Goal: Task Accomplishment & Management: Manage account settings

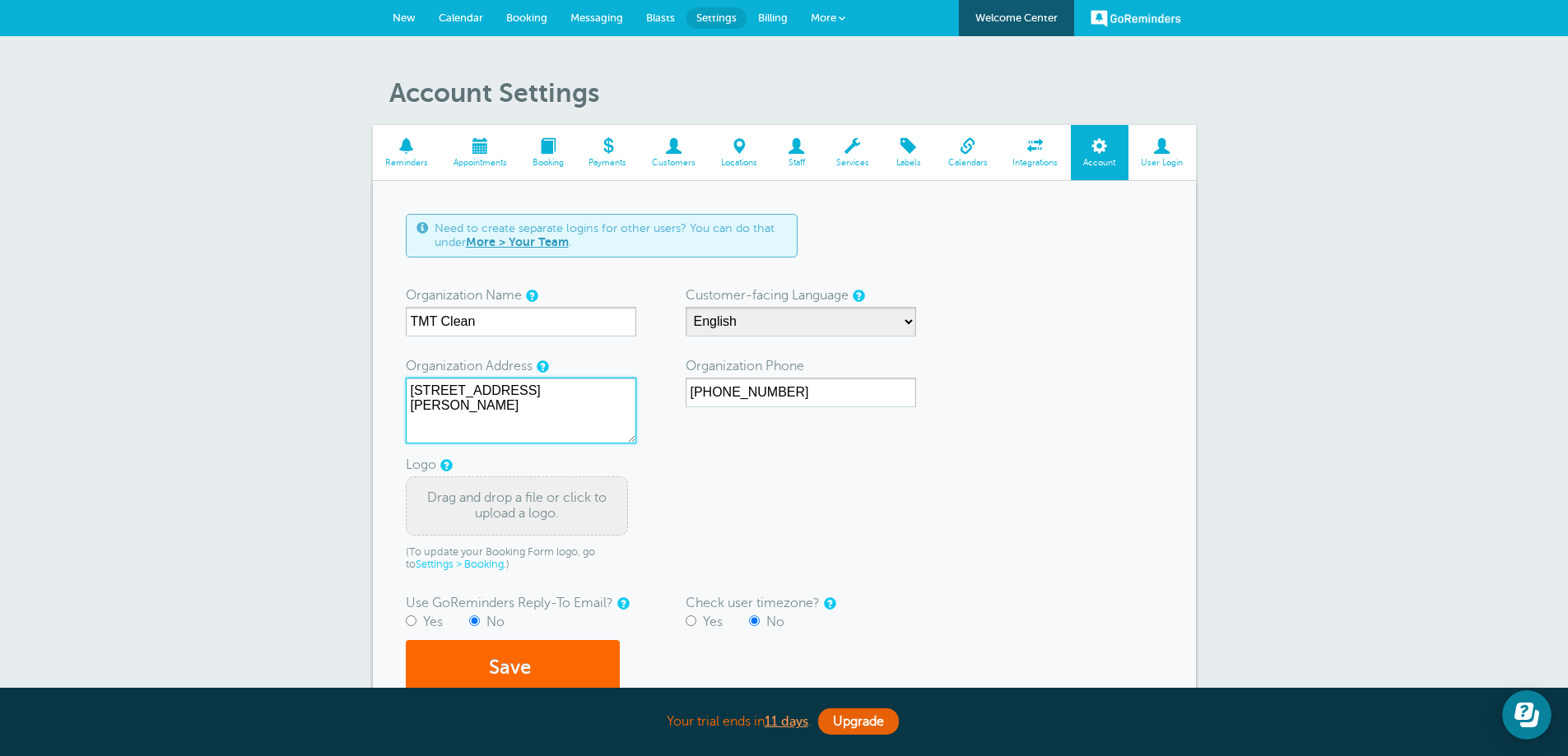
click at [546, 425] on textarea "5345 E McLellan Rd Unit 6 Mesa AZ 85205" at bounding box center [520, 410] width 230 height 66
type textarea "5345 E McLellan Rd Unit 6 Mesa AZ 85205-3413"
click at [506, 673] on button "Save" at bounding box center [513, 668] width 214 height 57
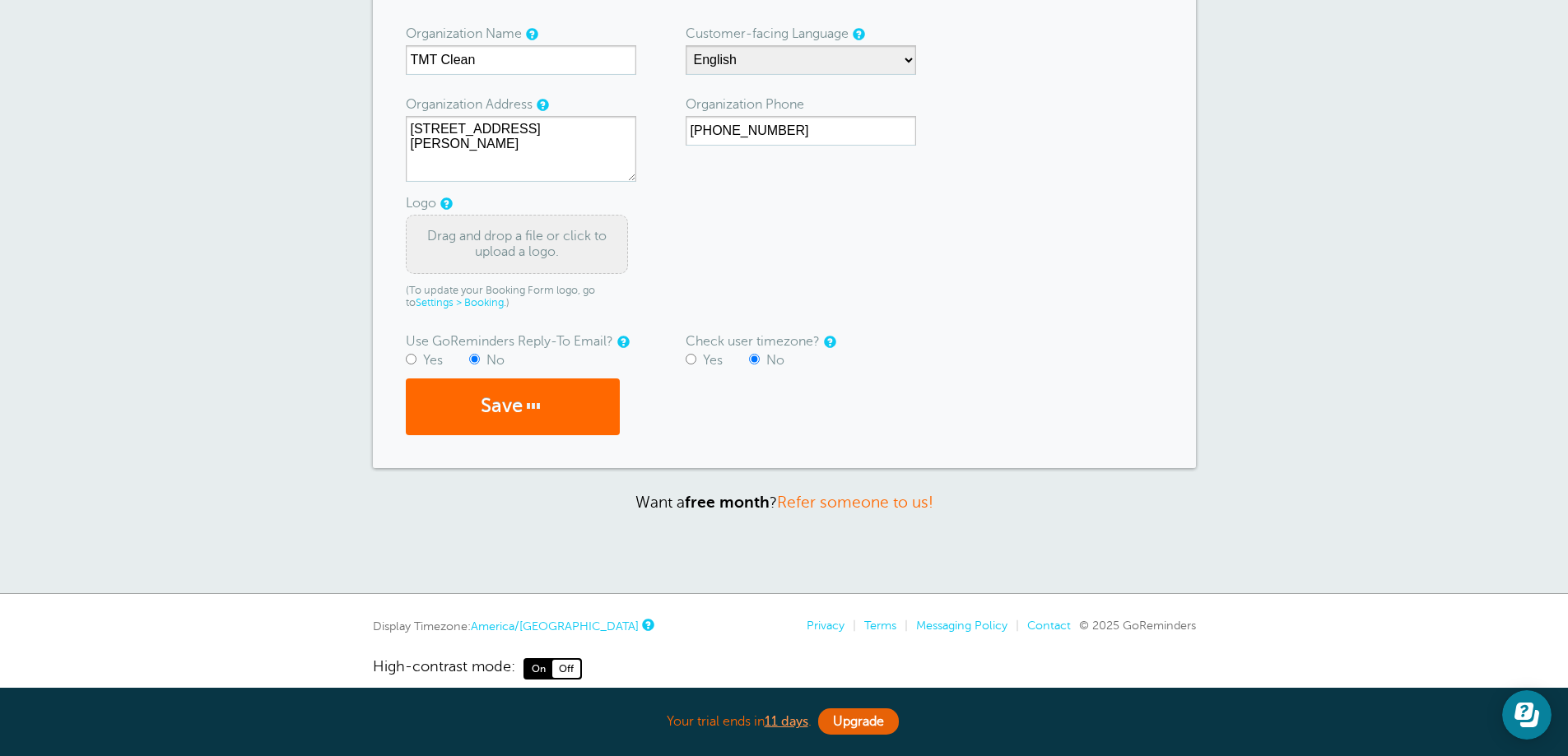
scroll to position [284, 0]
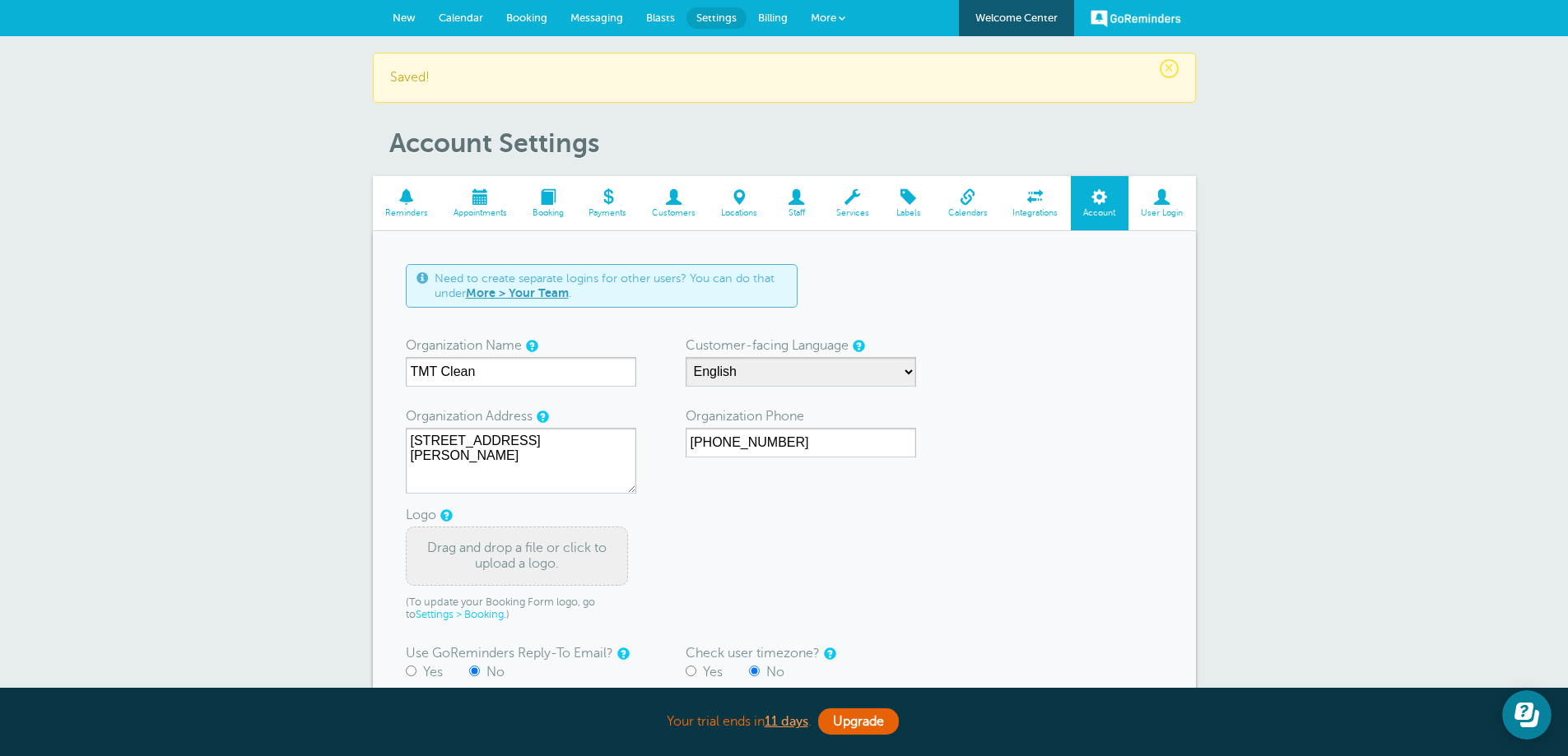
click at [1148, 17] on link "GoReminders" at bounding box center [1135, 18] width 90 height 36
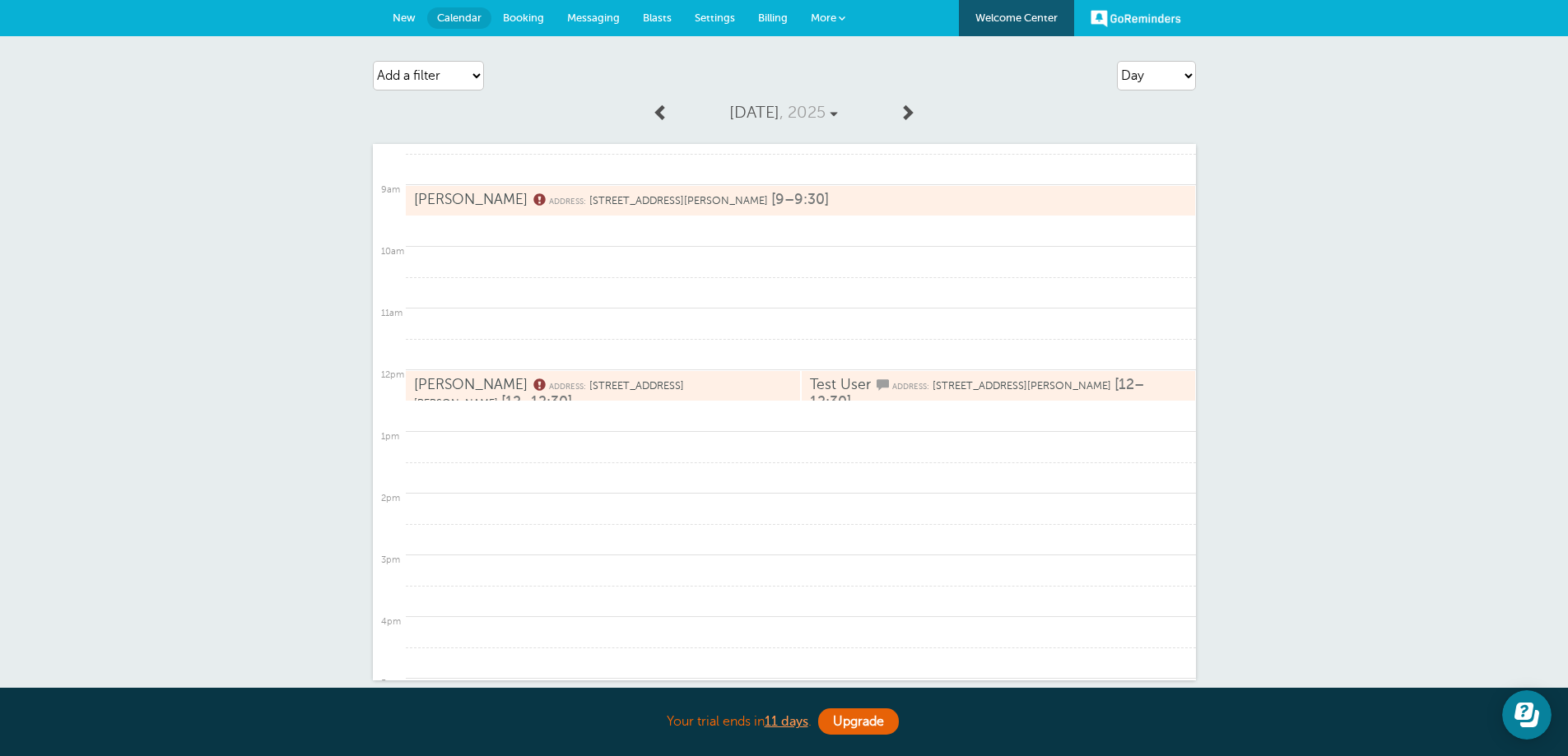
click at [856, 391] on span "Test User" at bounding box center [840, 385] width 61 height 17
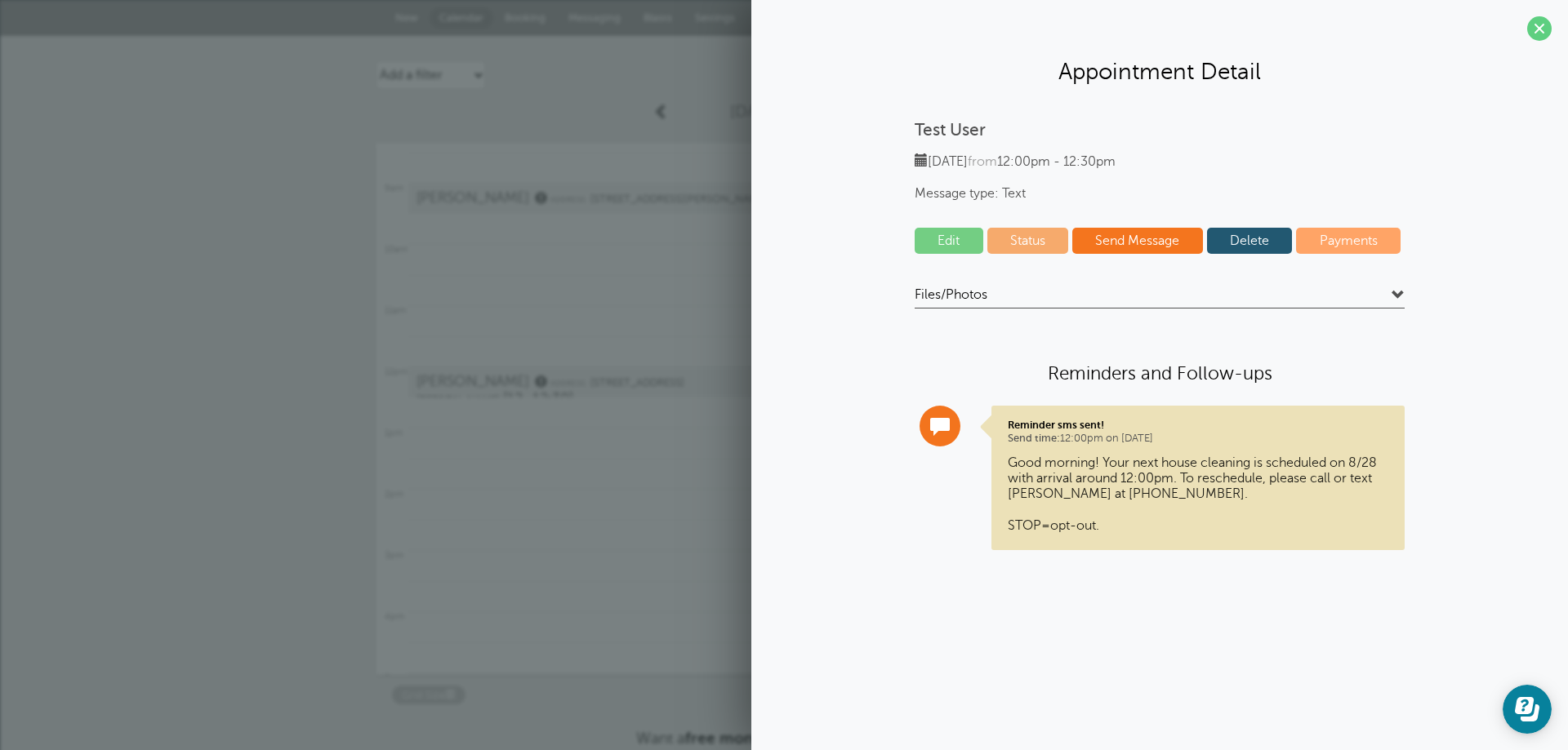
click at [944, 240] on link "Edit" at bounding box center [949, 240] width 68 height 26
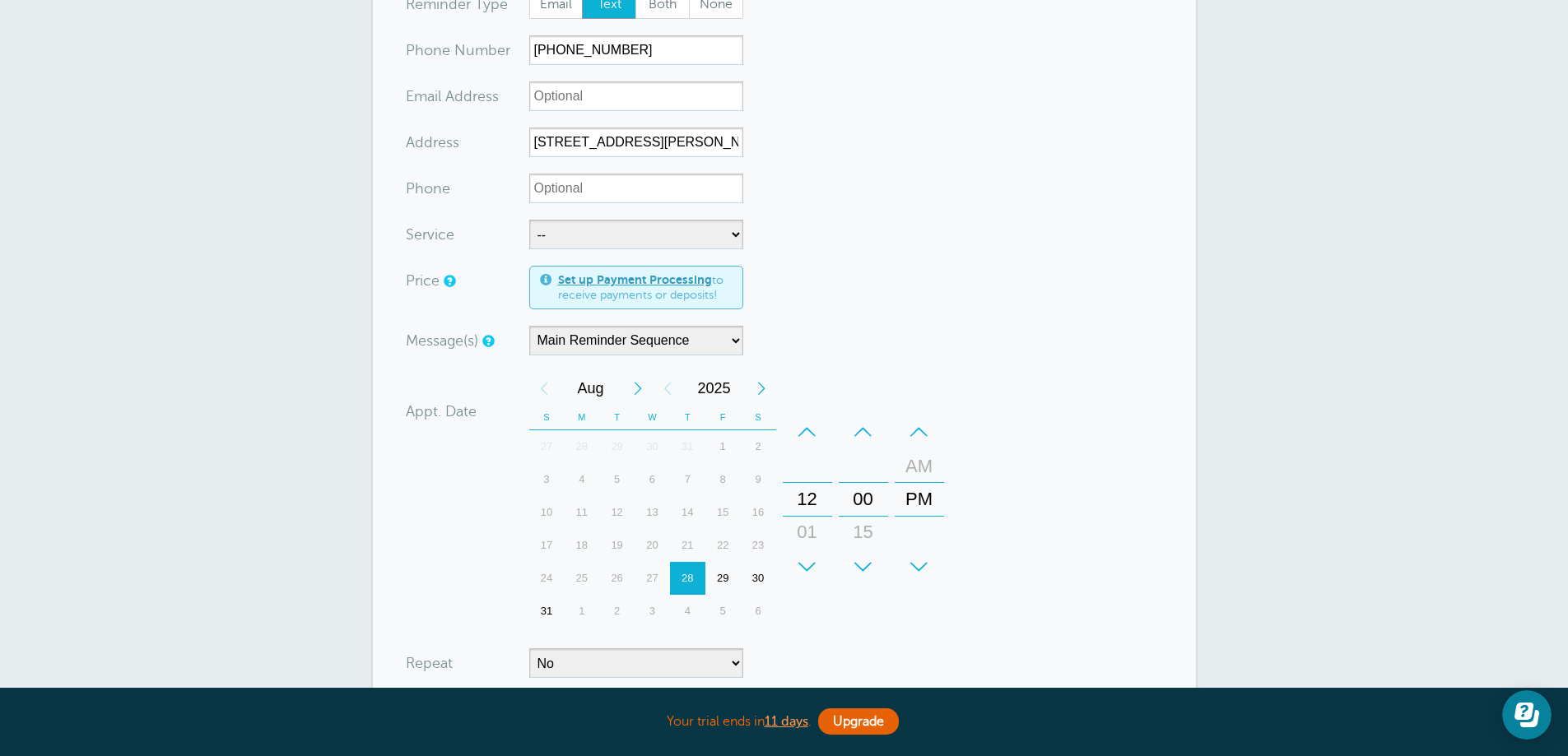
scroll to position [329, 0]
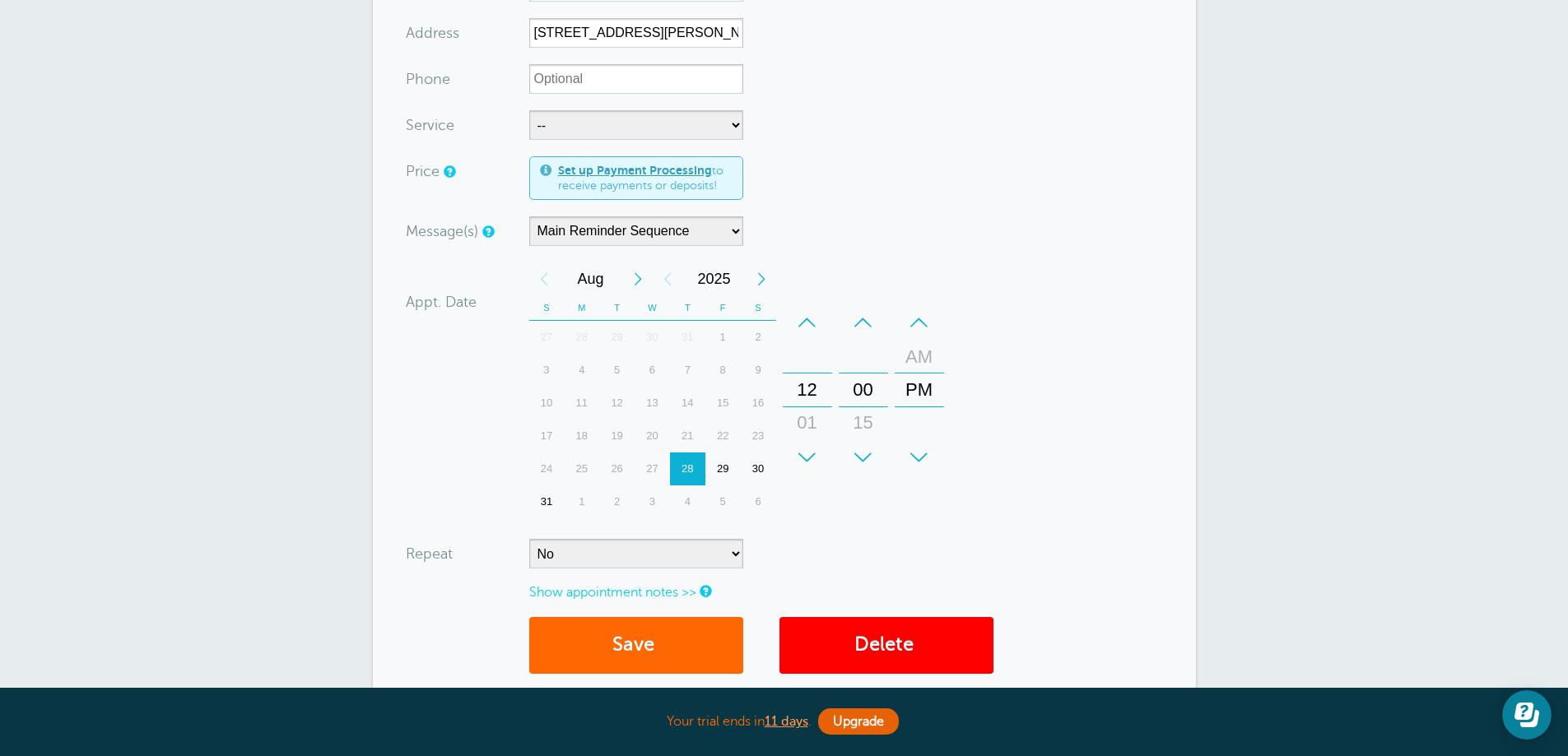
click at [866, 457] on div "+" at bounding box center [863, 457] width 49 height 33
click at [689, 625] on button "Save" at bounding box center [637, 645] width 214 height 57
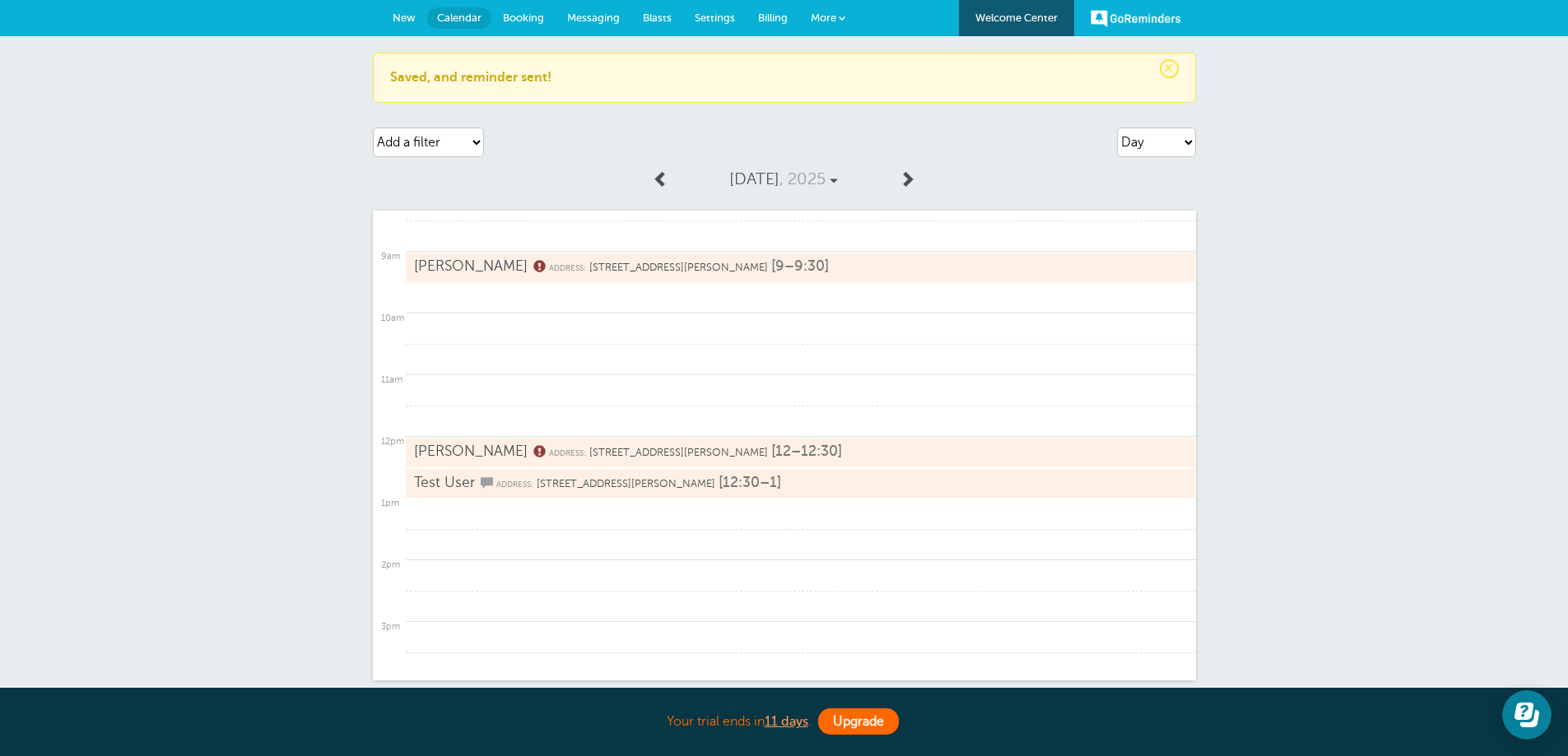
click at [873, 728] on link "Upgrade" at bounding box center [859, 722] width 81 height 26
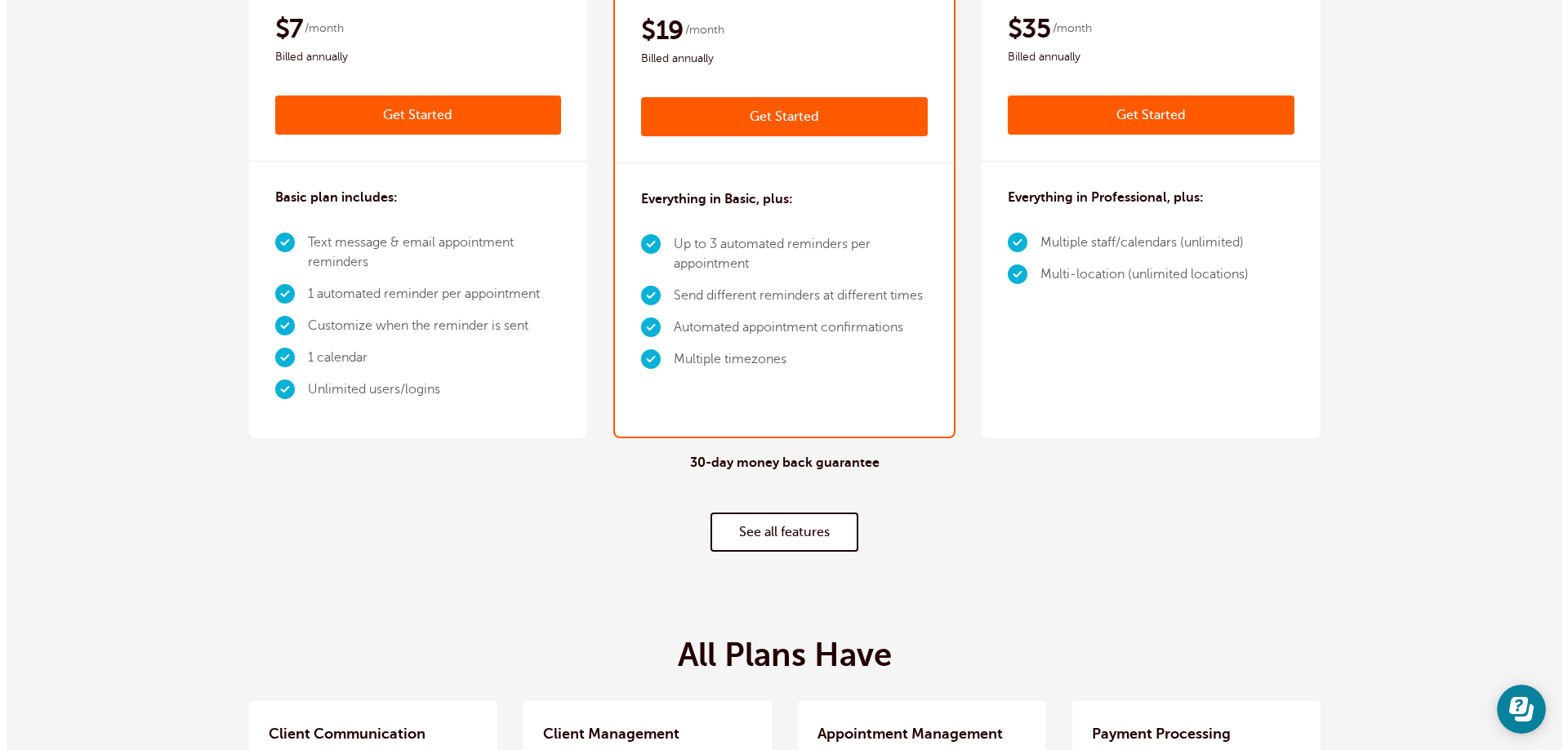
scroll to position [326, 0]
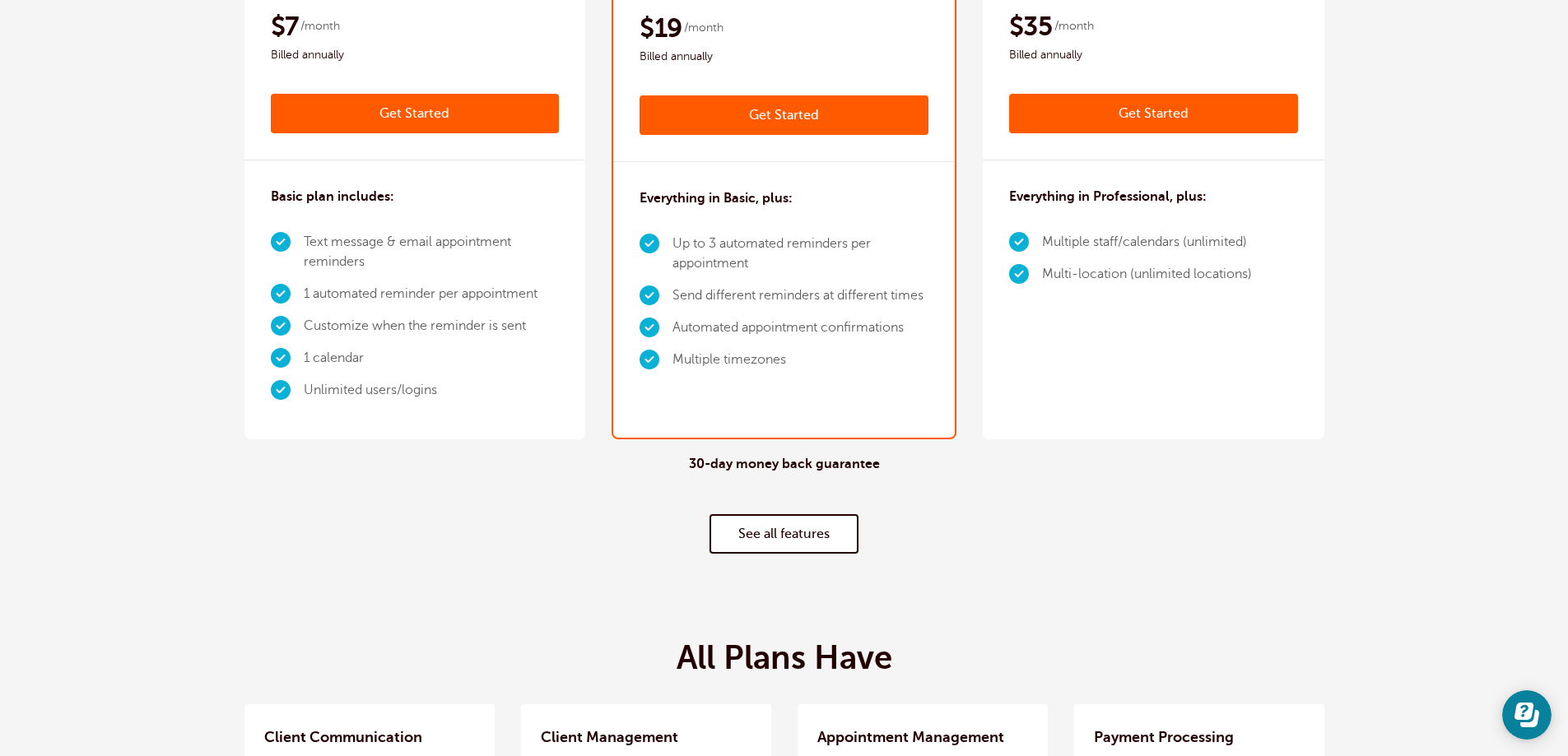
click at [379, 111] on link "Get Started" at bounding box center [415, 114] width 289 height 39
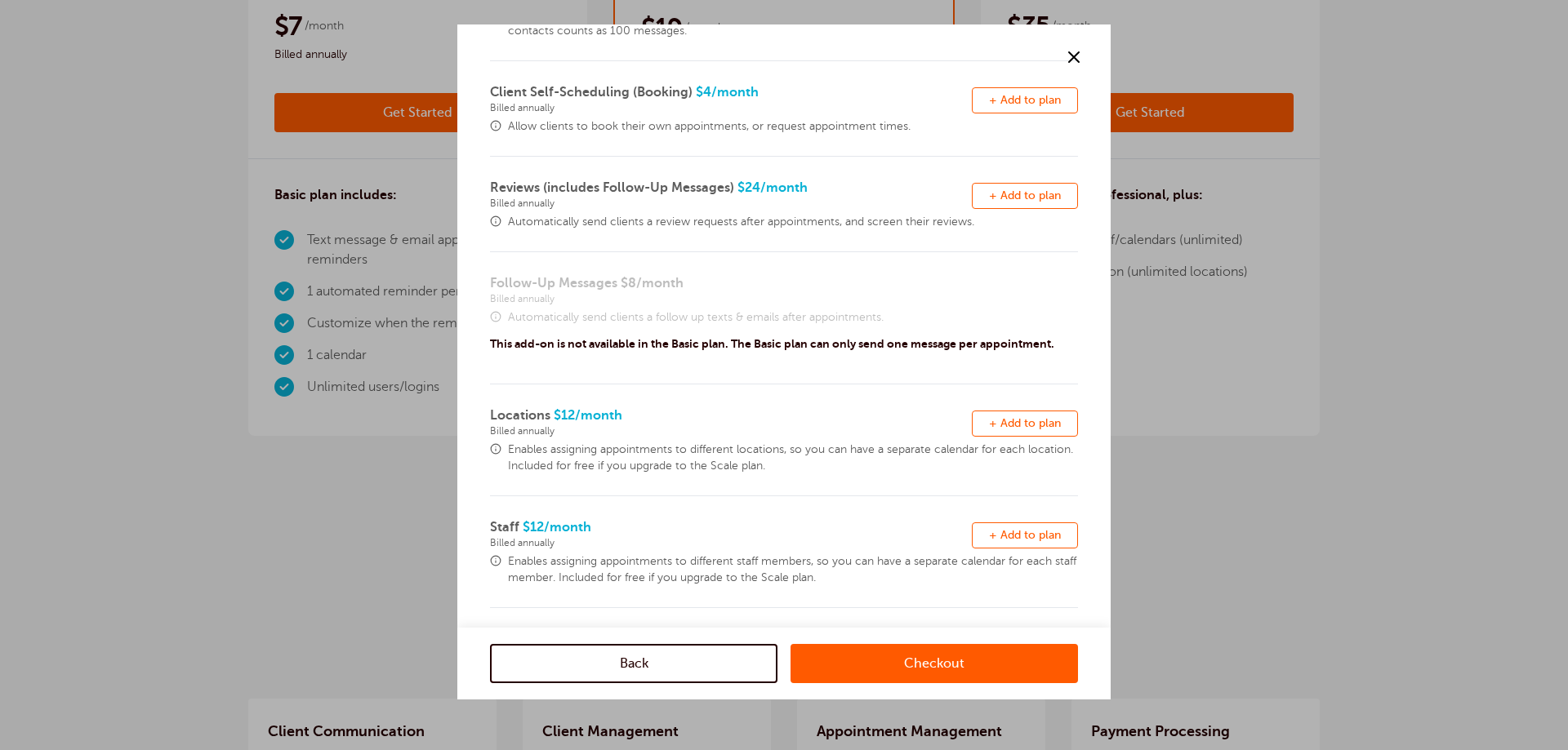
scroll to position [351, 0]
click at [966, 668] on link "Checkout" at bounding box center [934, 664] width 288 height 39
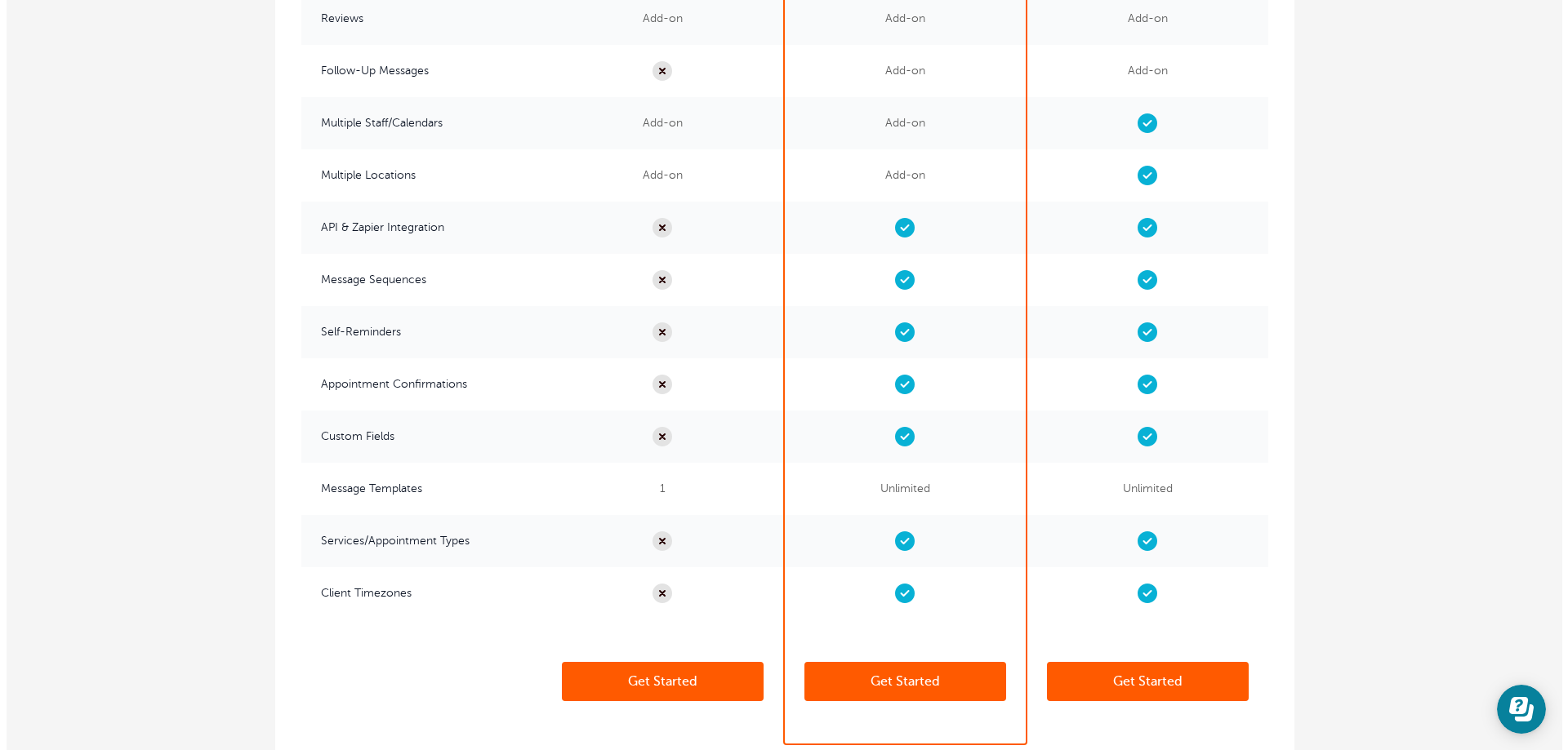
scroll to position [4328, 0]
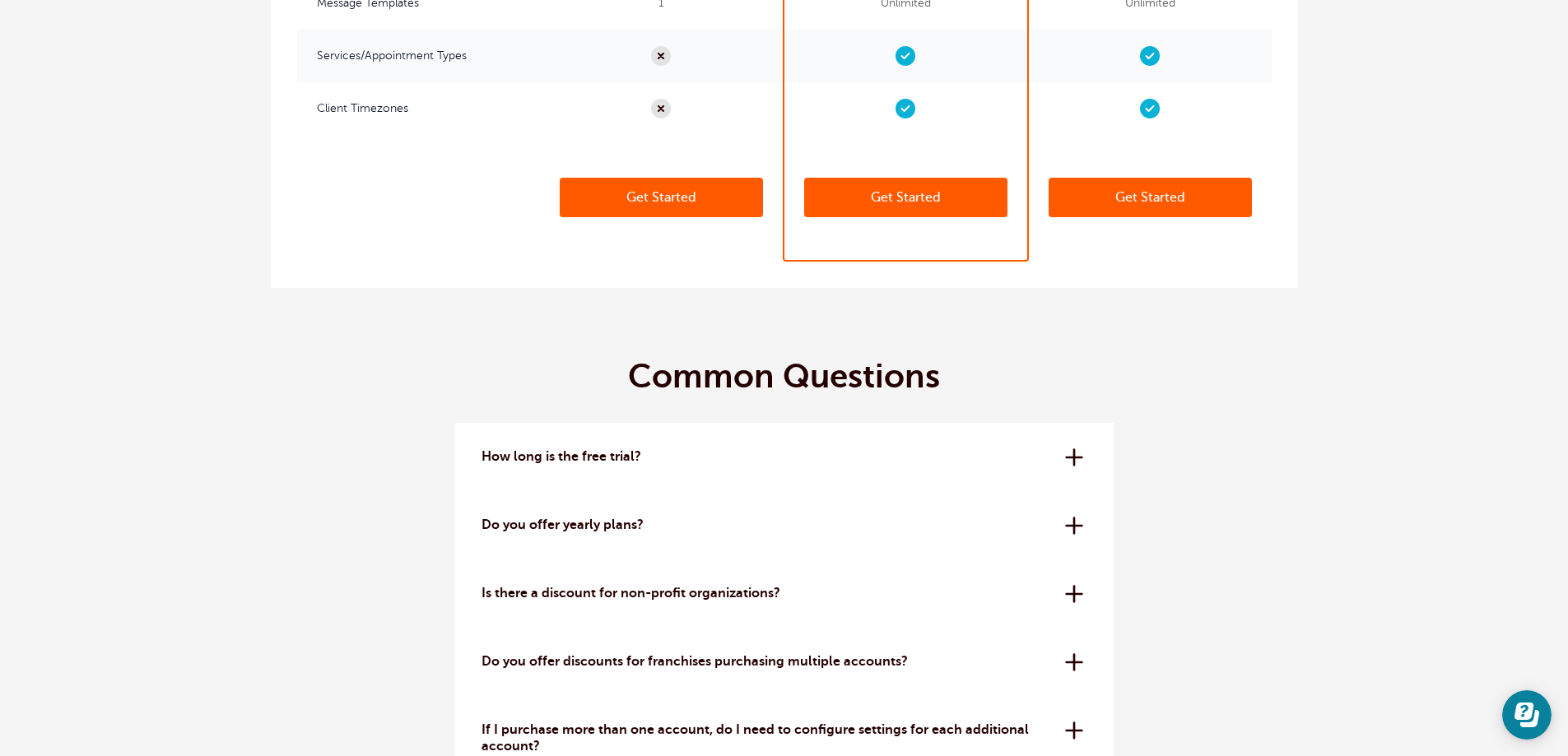
click at [642, 198] on link "Get Started" at bounding box center [661, 198] width 203 height 39
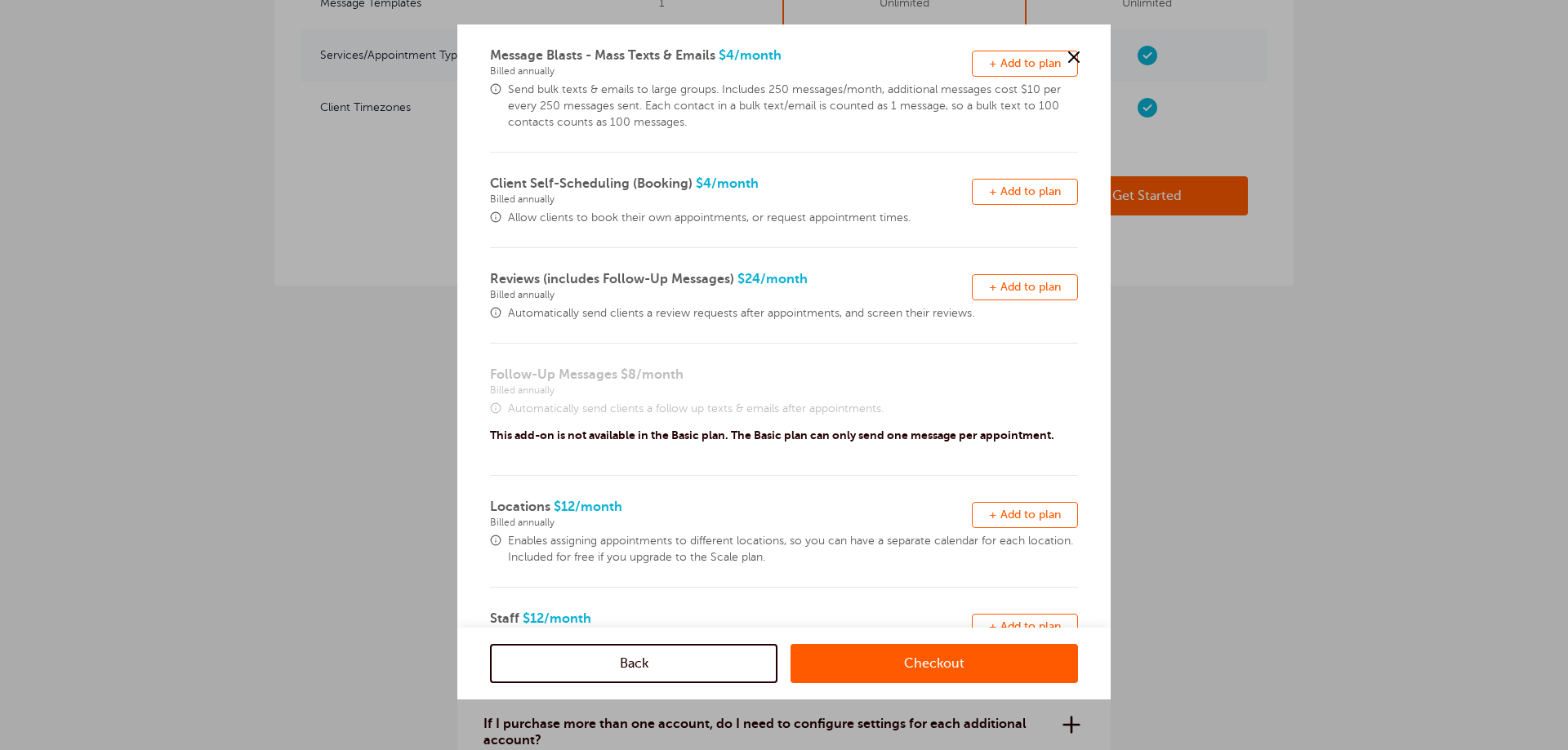
scroll to position [351, 0]
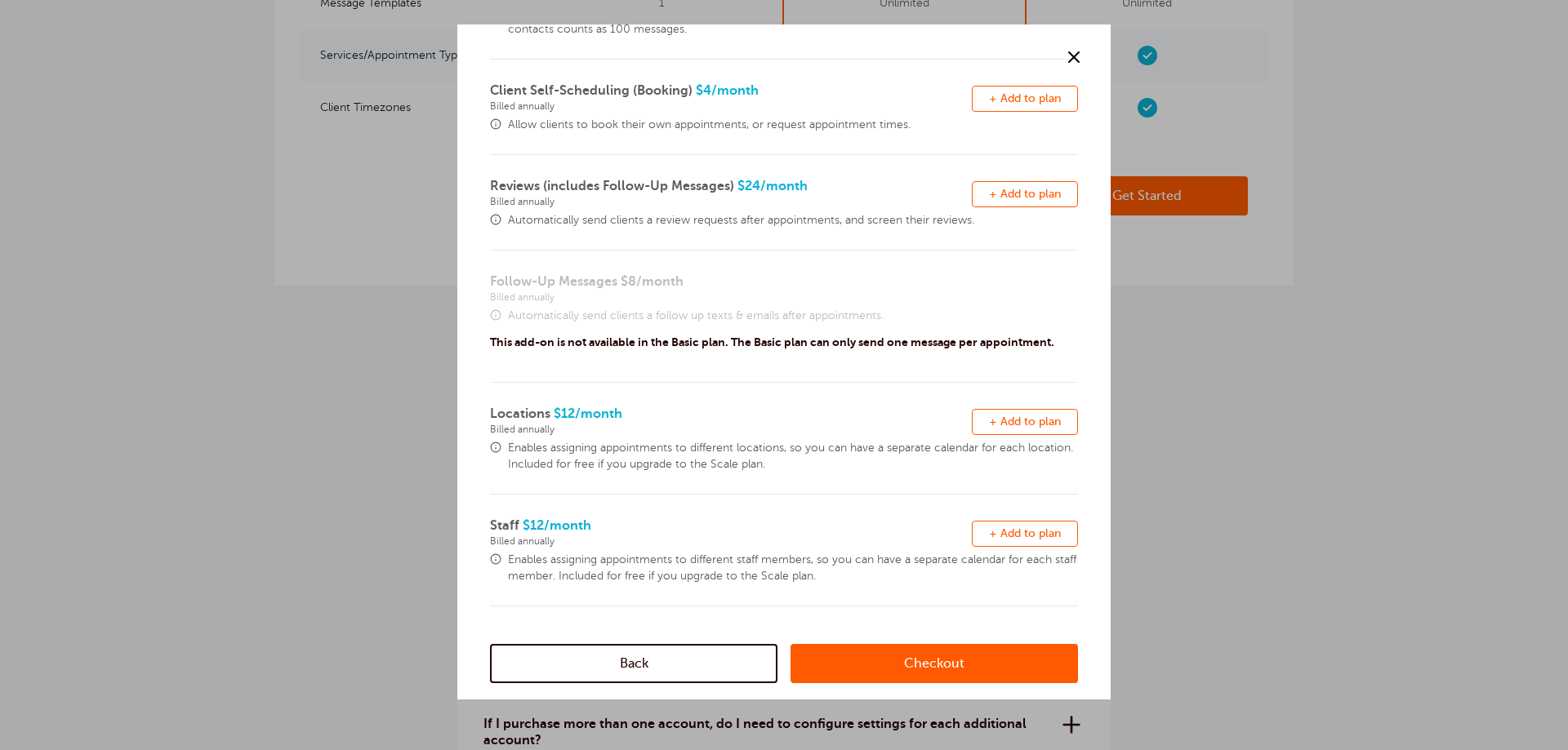
click at [885, 667] on link "Checkout" at bounding box center [934, 664] width 288 height 39
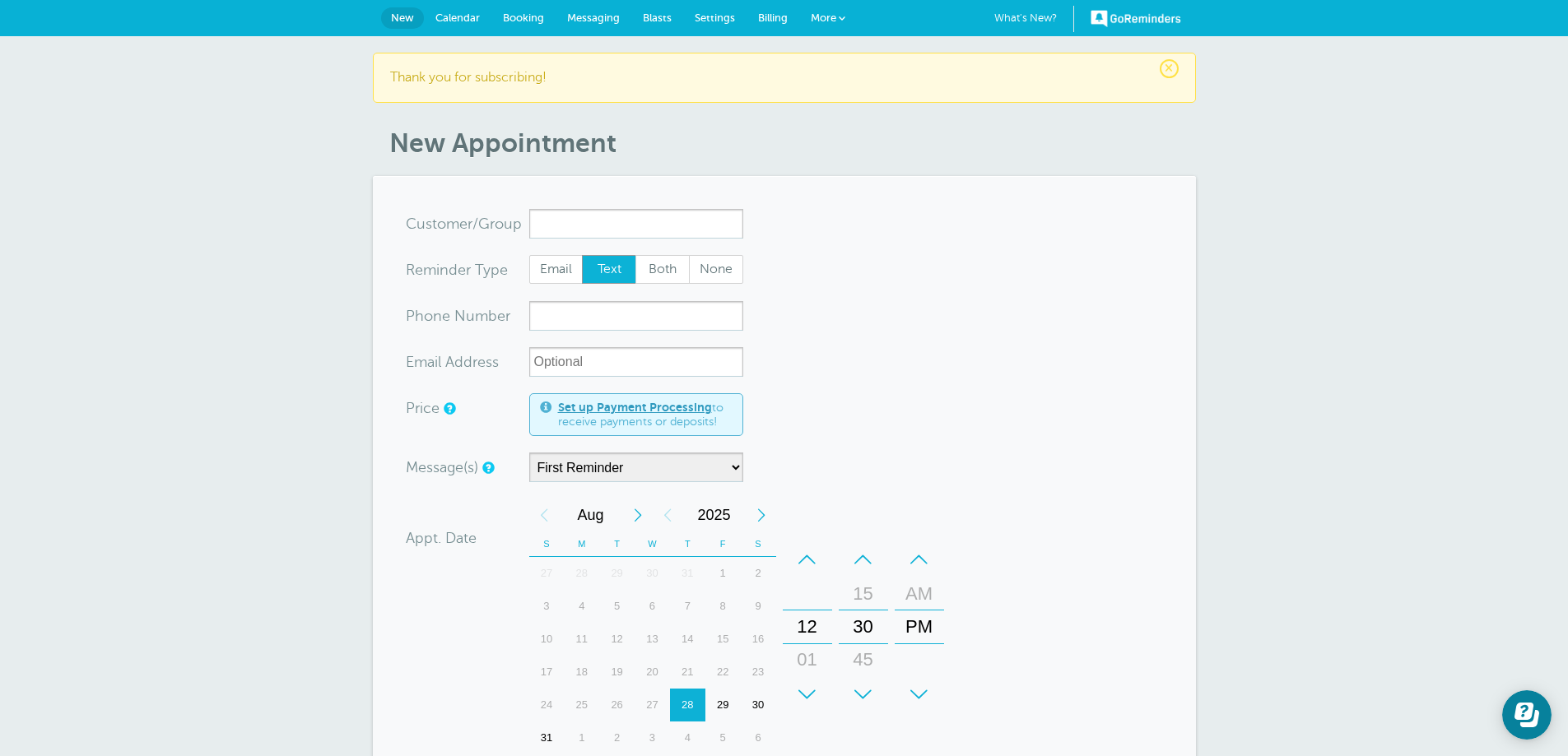
click at [452, 19] on span "Calendar" at bounding box center [458, 17] width 45 height 12
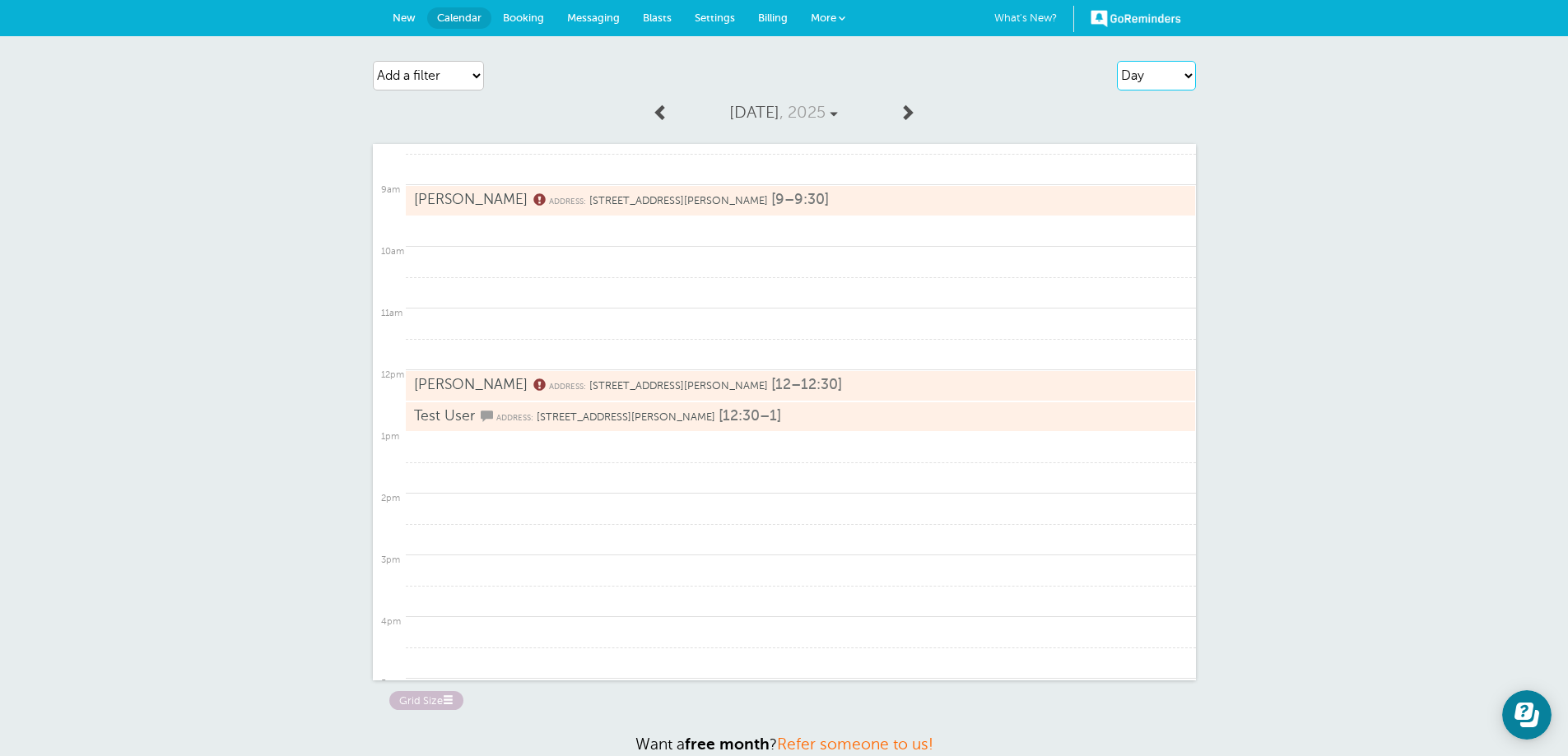
click at [1191, 76] on select "Agenda Day Week Month (full view) Month (condensed)" at bounding box center [1156, 76] width 79 height 30
select select "month-full"
click at [1117, 61] on select "Agenda Day Week Month (full view) Month (condensed)" at bounding box center [1156, 76] width 79 height 30
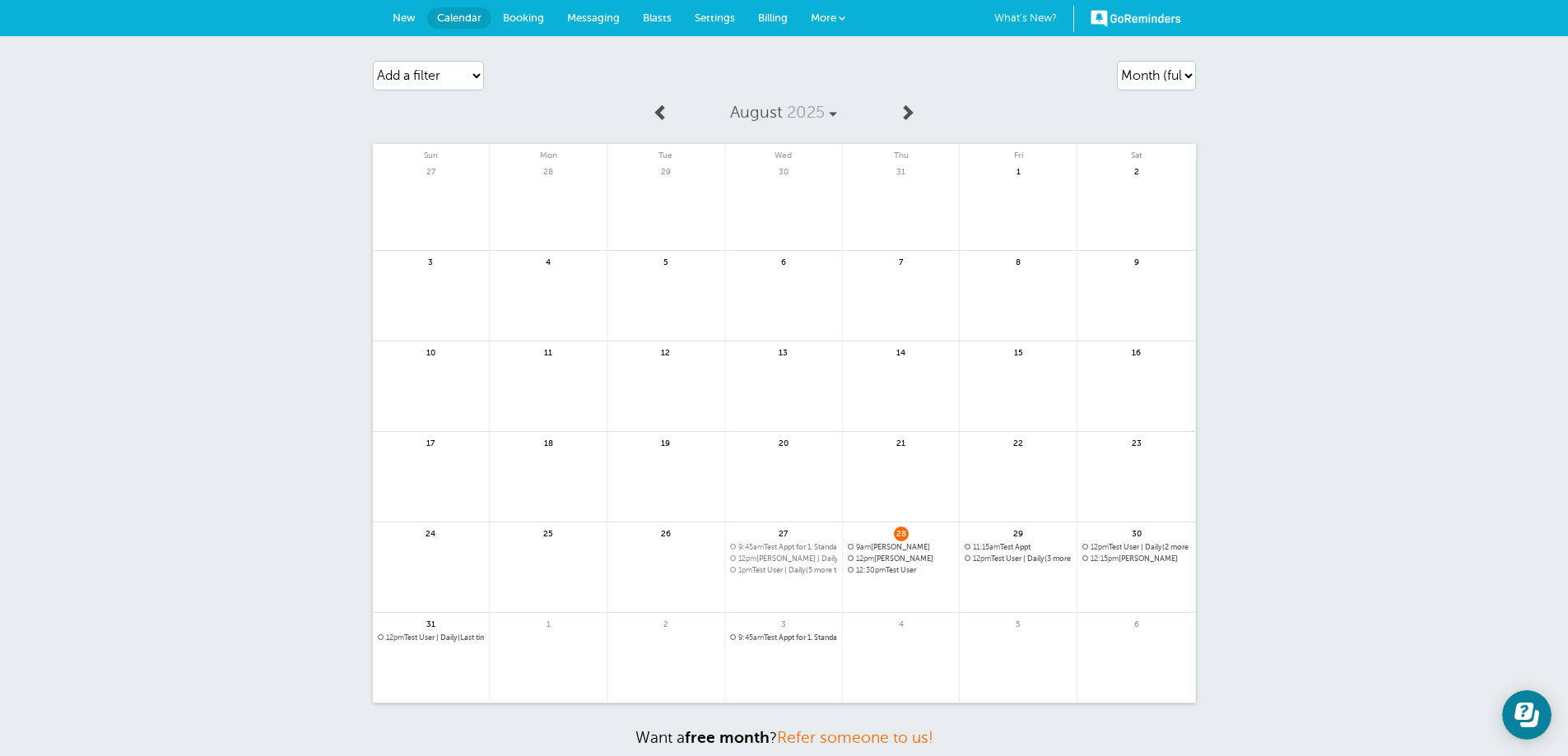
click at [773, 639] on span "9:45am Test Appt for 1. Standard Cleaning | Weekly(Last time)" at bounding box center [783, 639] width 107 height 9
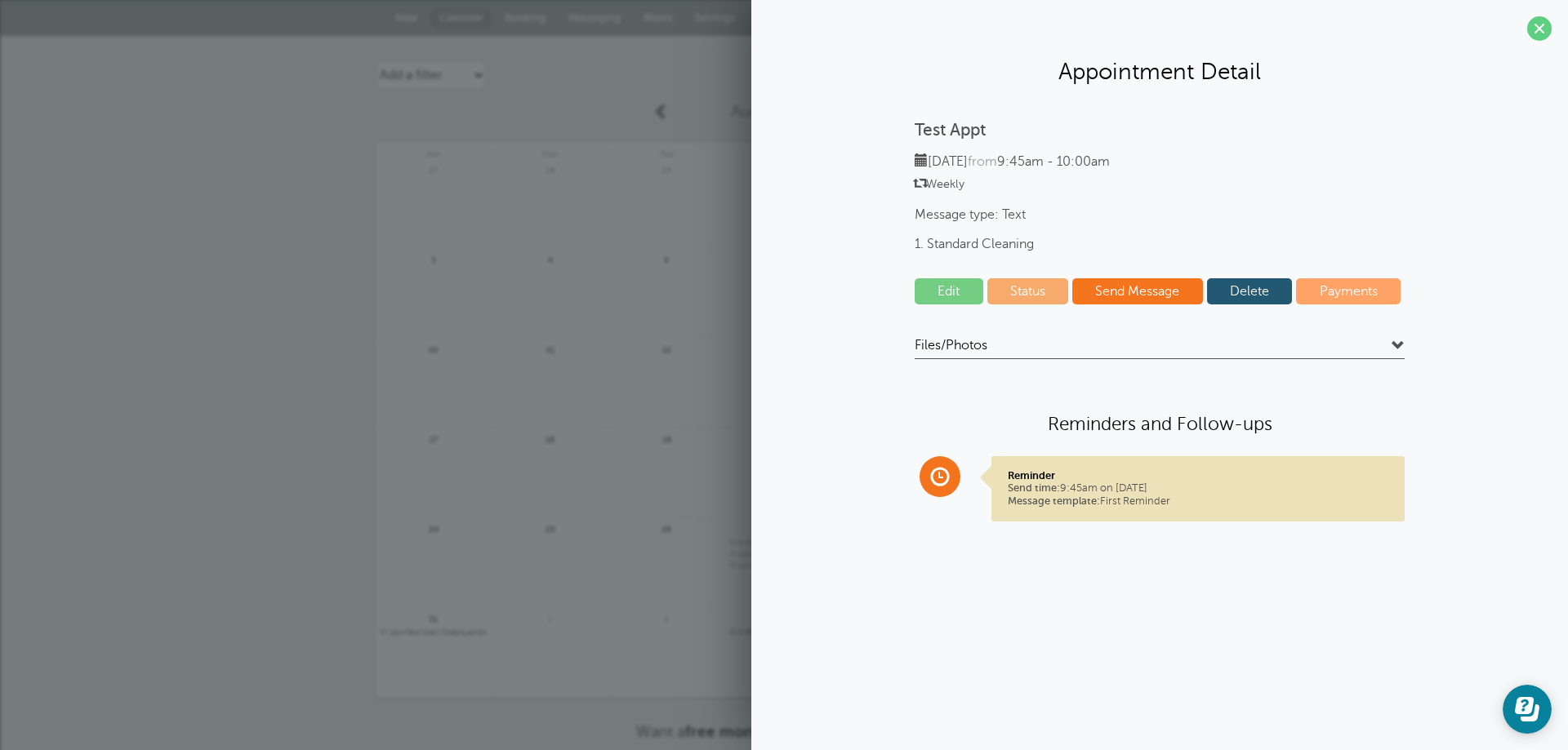
click at [1224, 292] on link "Delete" at bounding box center [1250, 291] width 86 height 26
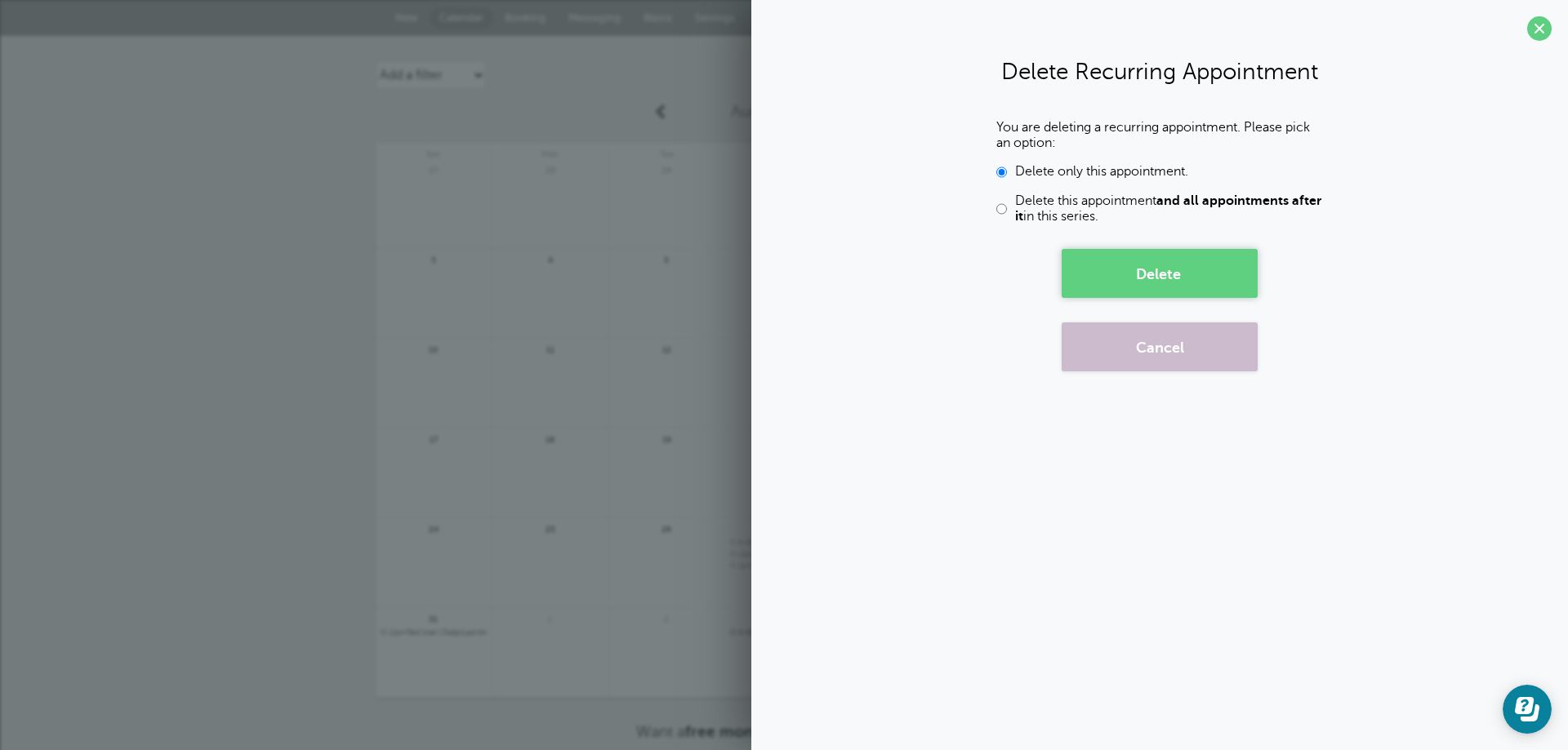
click at [1167, 285] on button "Delete" at bounding box center [1160, 273] width 196 height 49
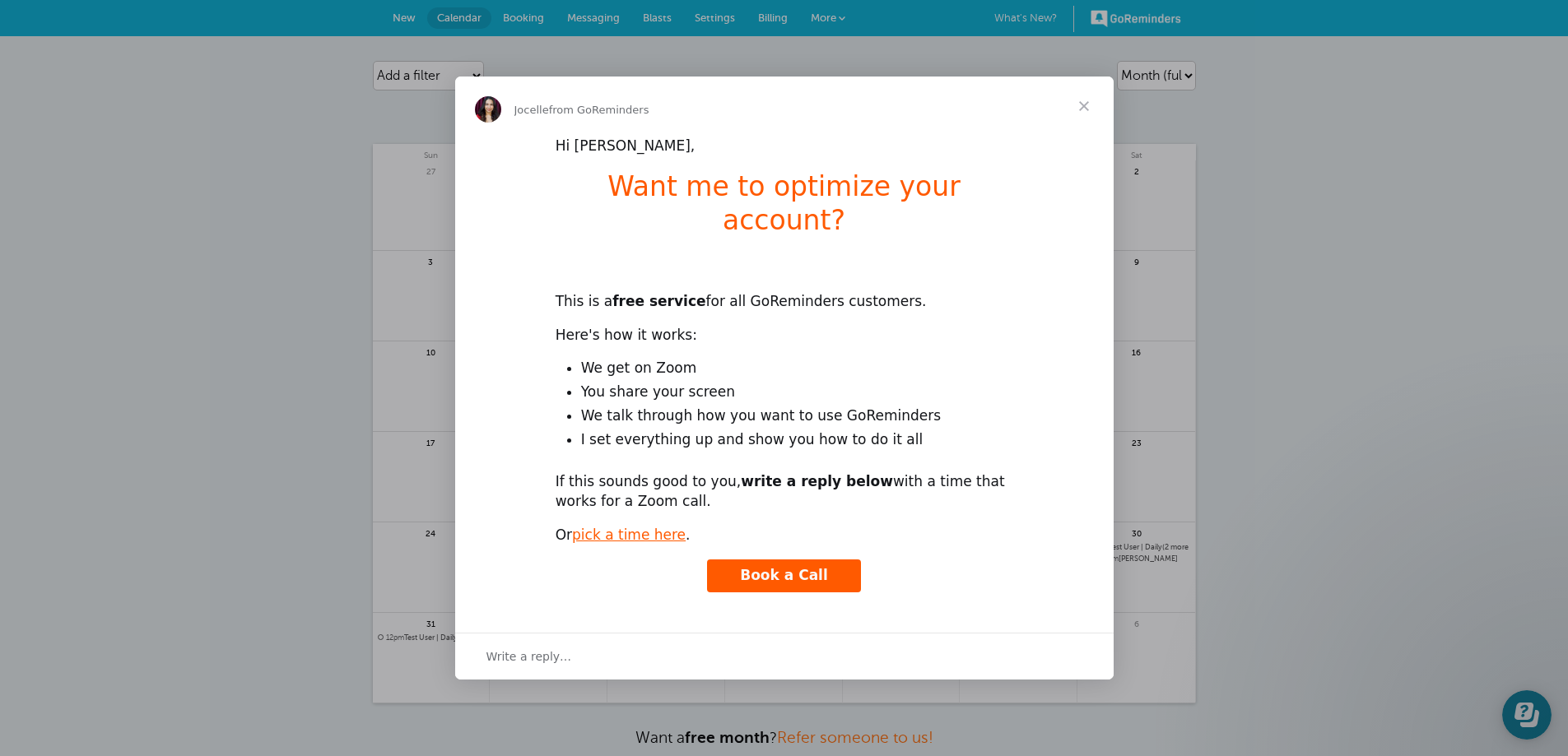
click at [483, 640] on div "Write a reply…" at bounding box center [784, 656] width 658 height 47
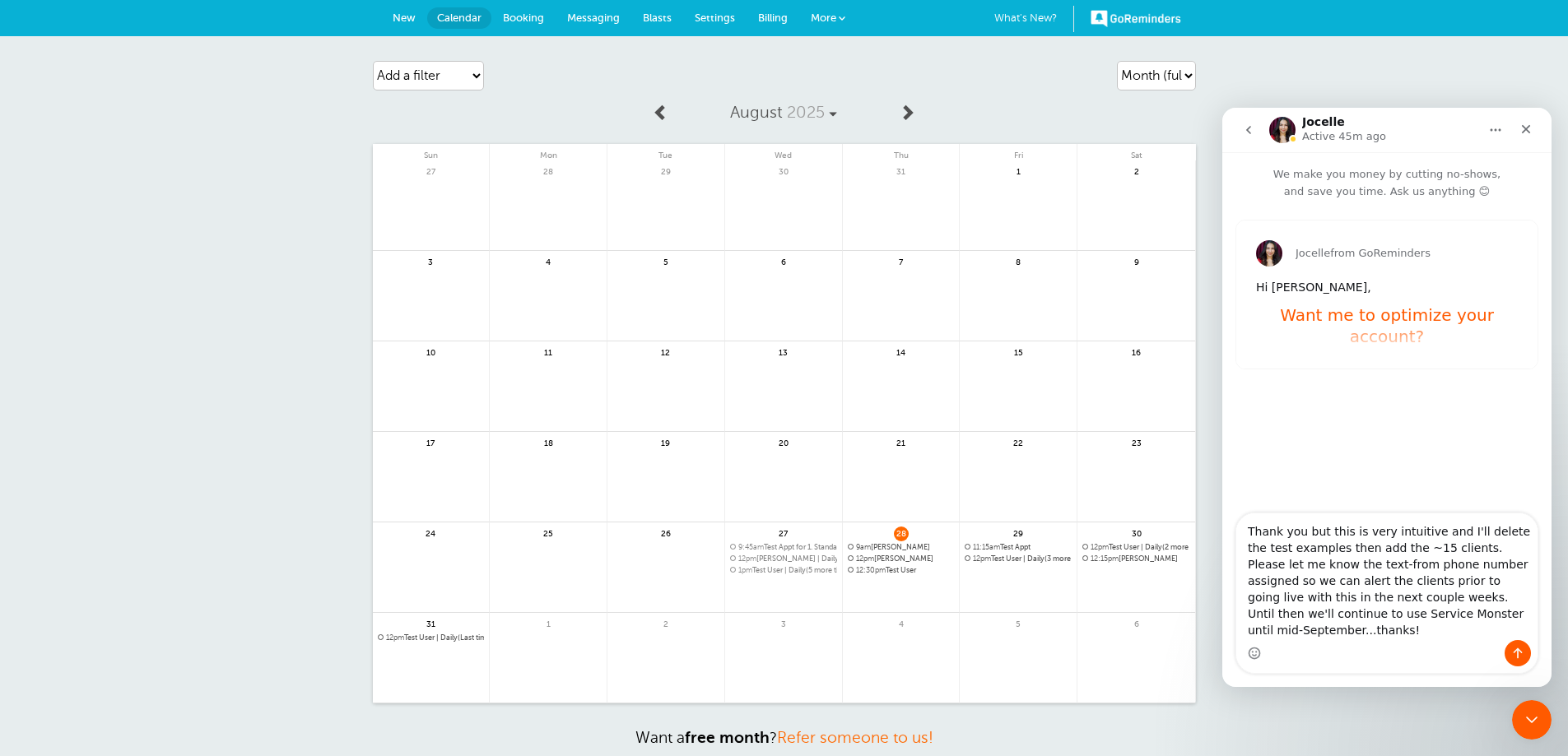
type textarea "Thank you but this is very intuitive and I'll delete the test examples then add…"
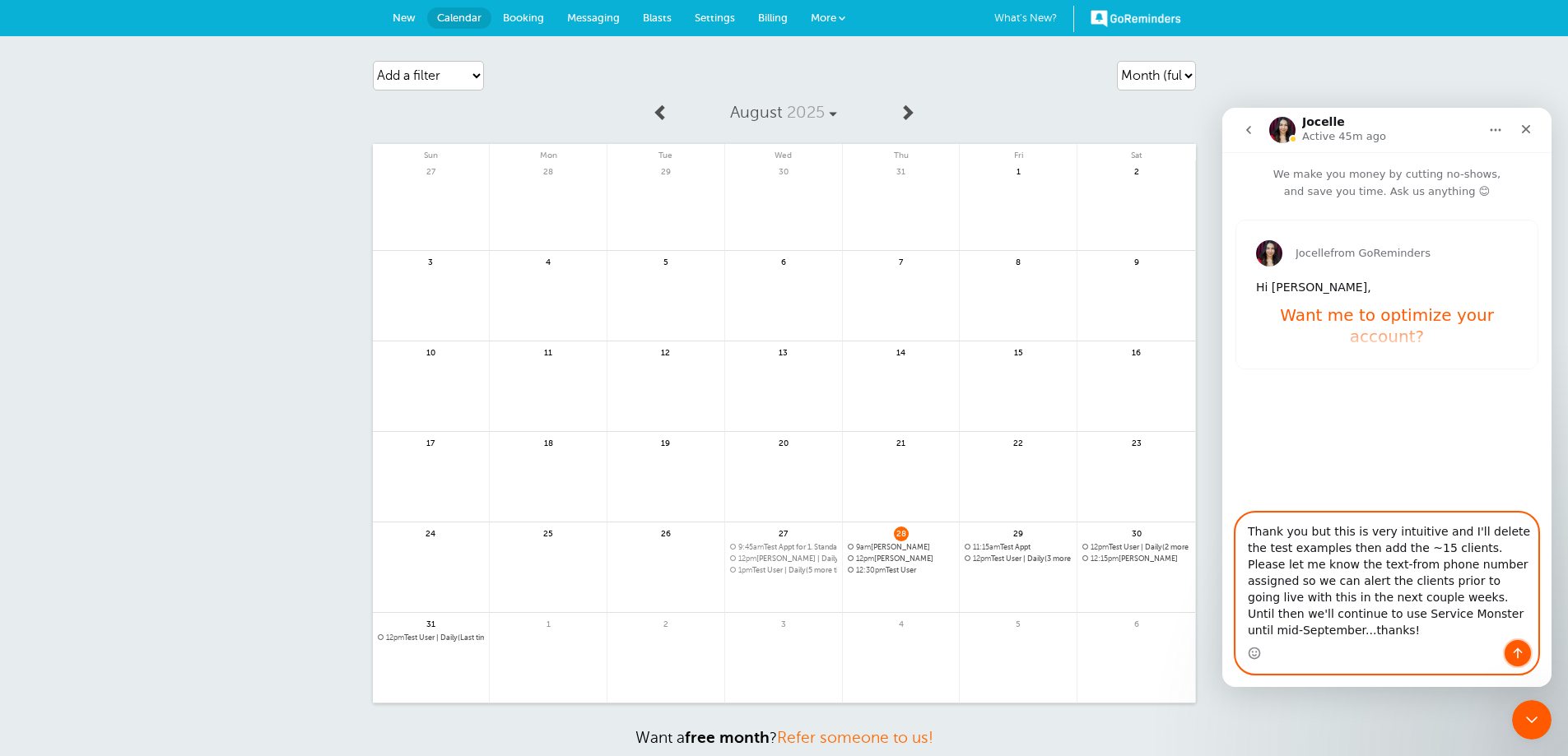
click at [1518, 656] on icon "Send a message…" at bounding box center [1519, 653] width 9 height 10
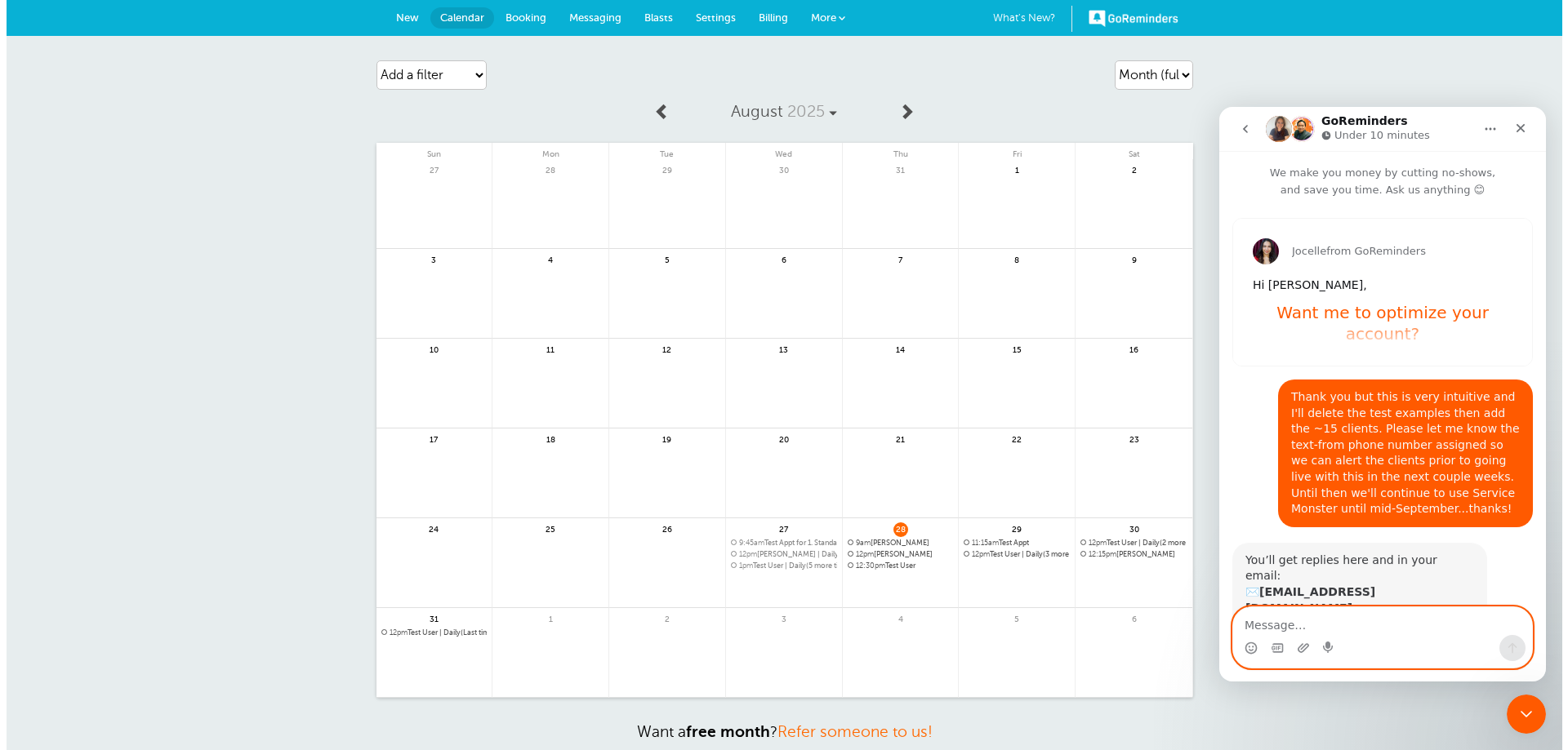
scroll to position [105, 0]
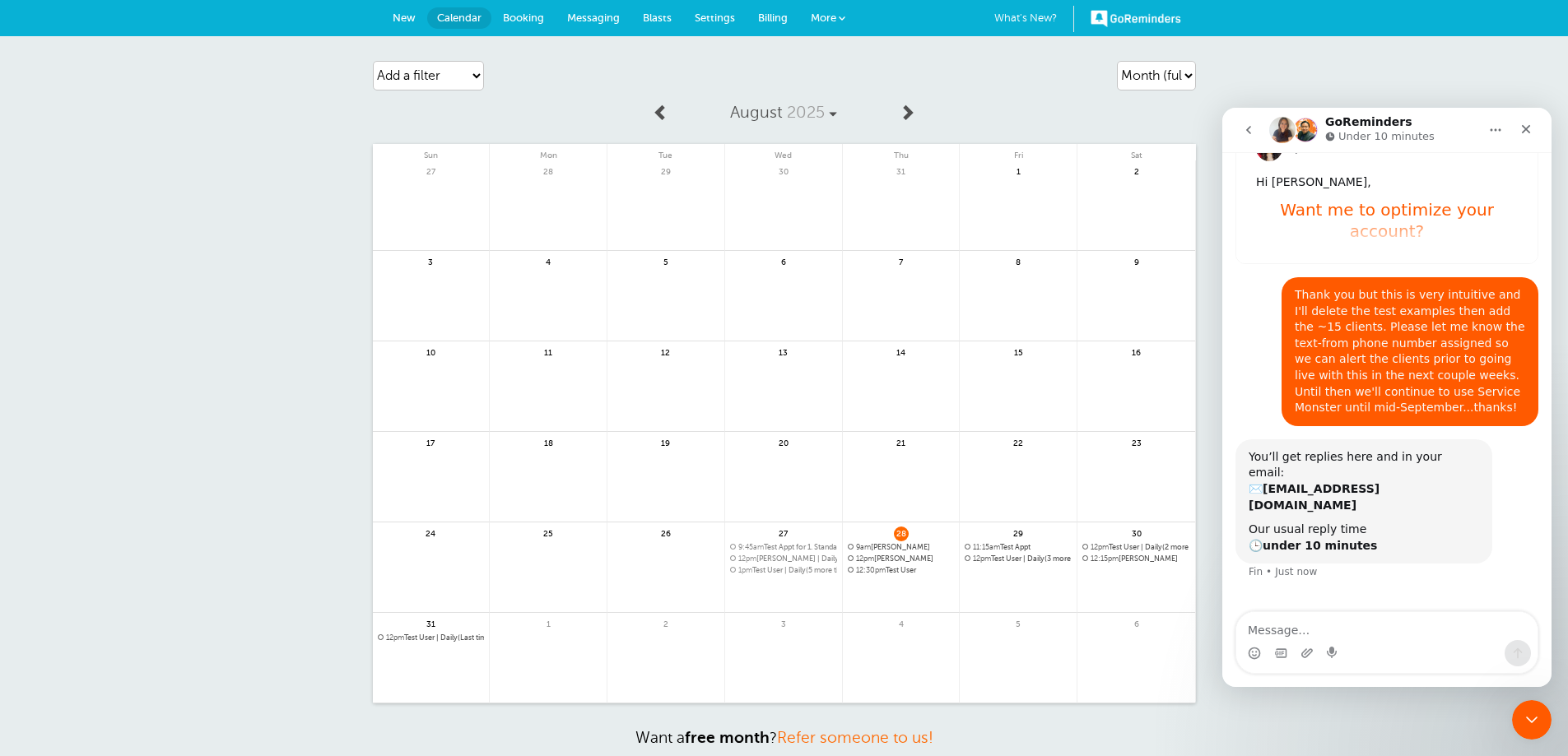
click at [423, 642] on span "12pm Test User | Daily(Last time)" at bounding box center [431, 639] width 107 height 9
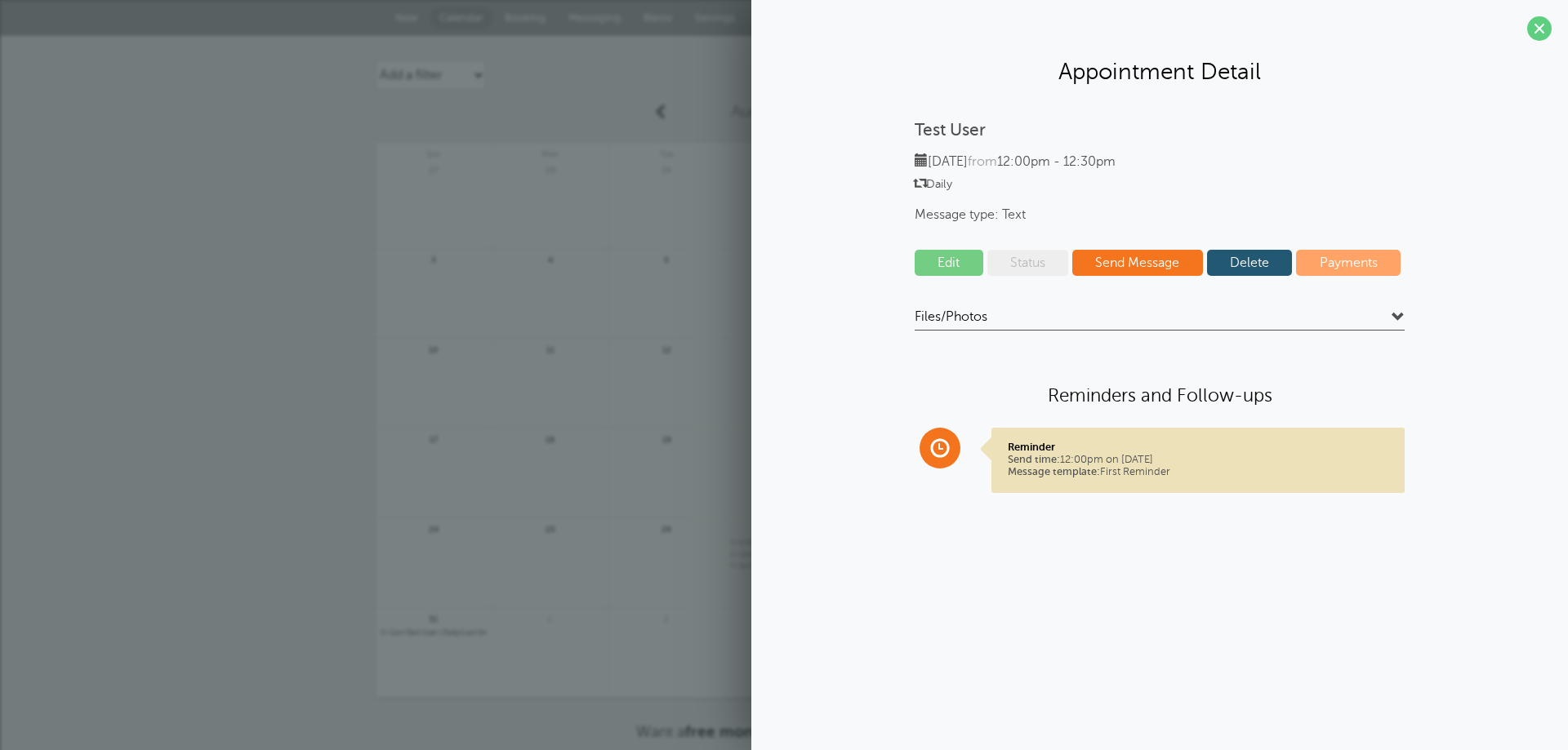
click at [1282, 265] on link "Delete" at bounding box center [1250, 263] width 86 height 26
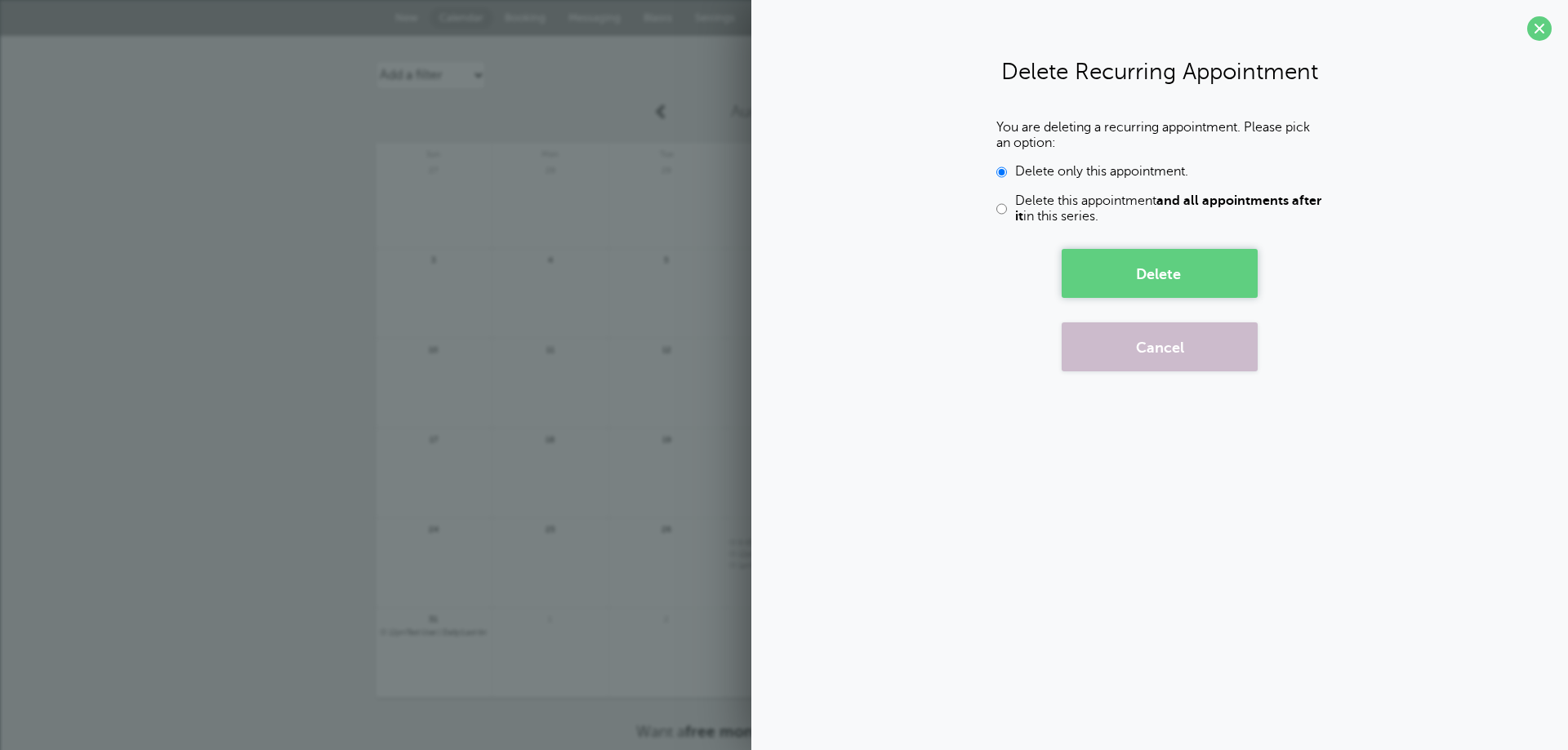
click at [1142, 268] on button "Delete" at bounding box center [1160, 273] width 196 height 49
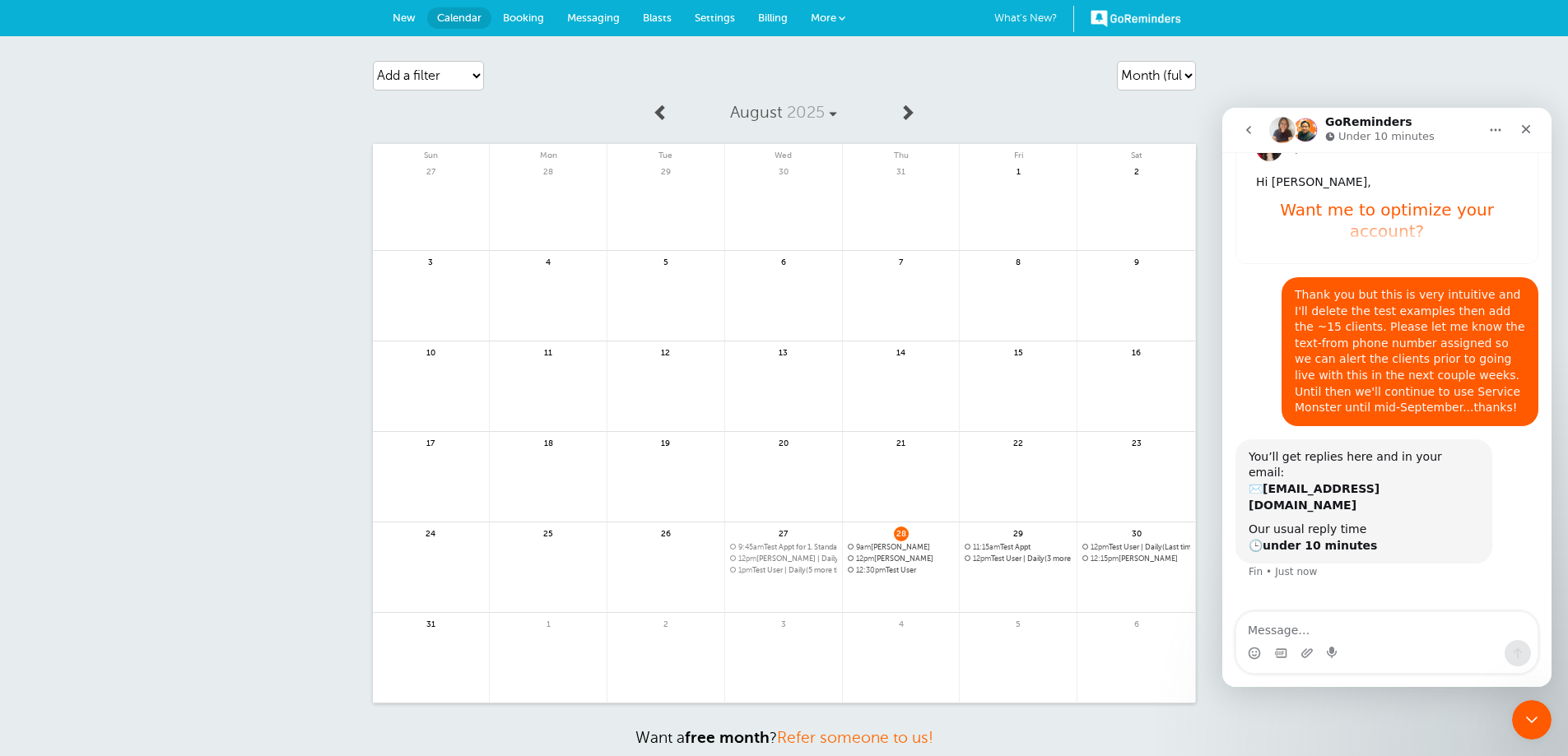
click at [1107, 557] on span "12:15pm" at bounding box center [1105, 558] width 28 height 8
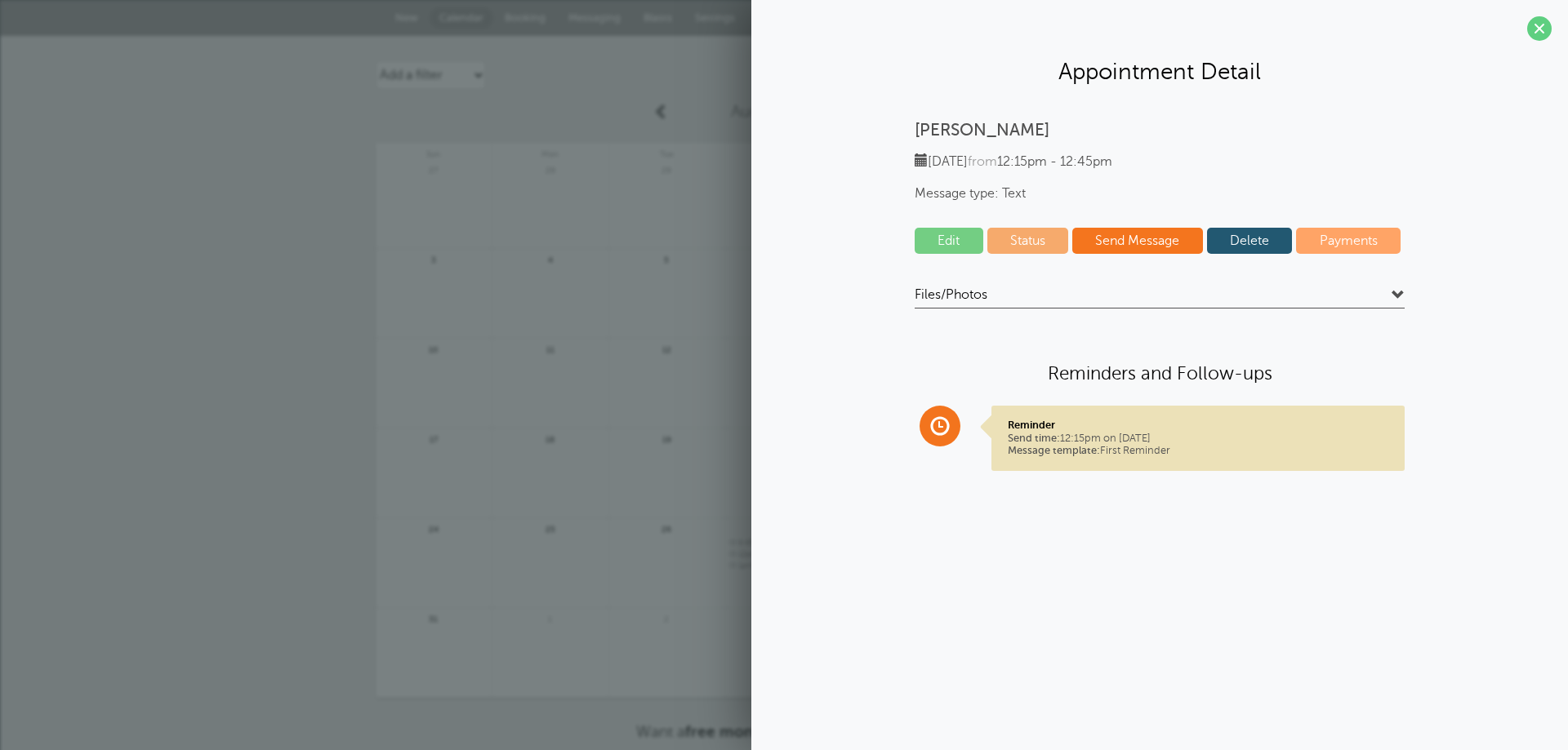
click at [1246, 234] on link "Delete" at bounding box center [1250, 240] width 86 height 26
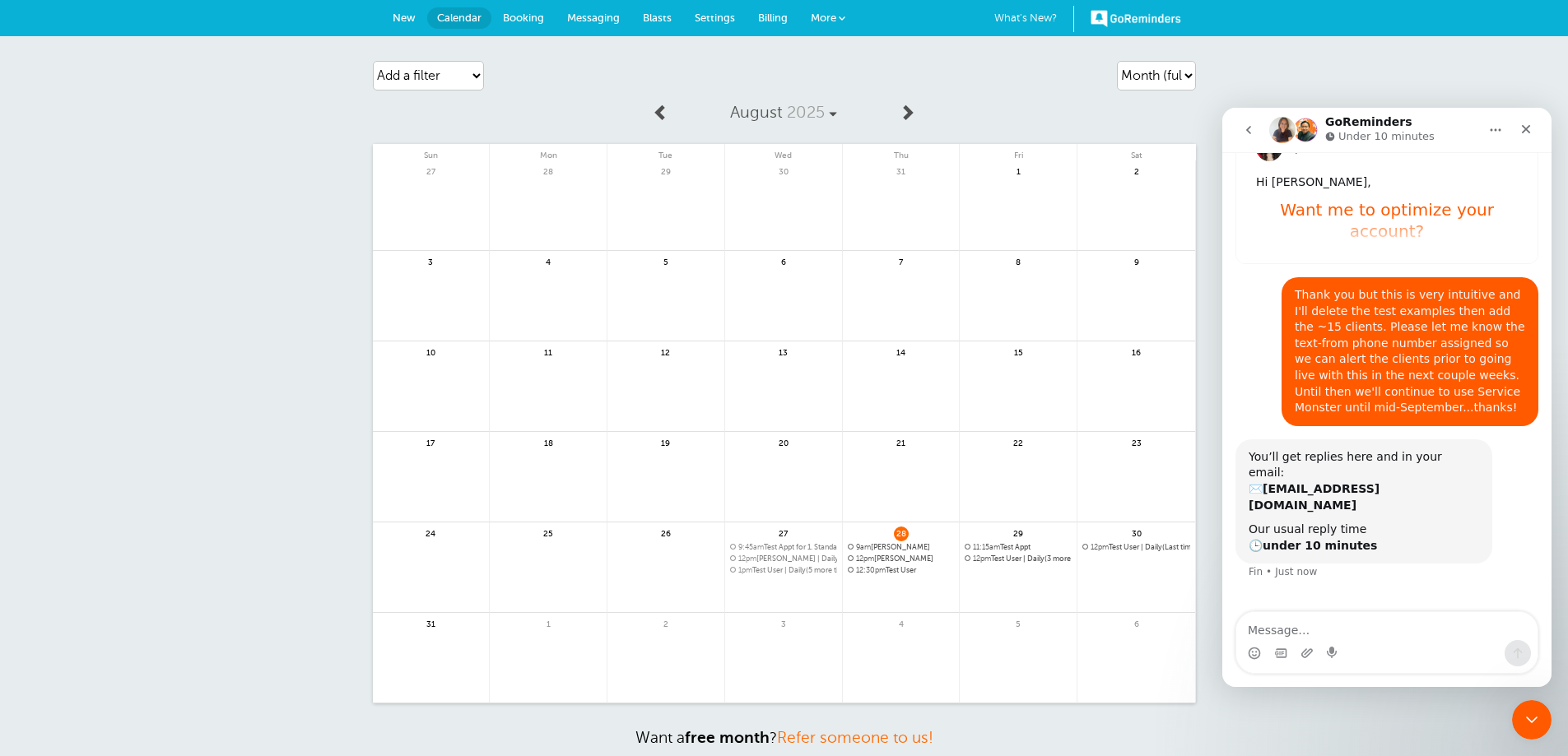
click at [1102, 548] on span "12pm" at bounding box center [1099, 547] width 18 height 8
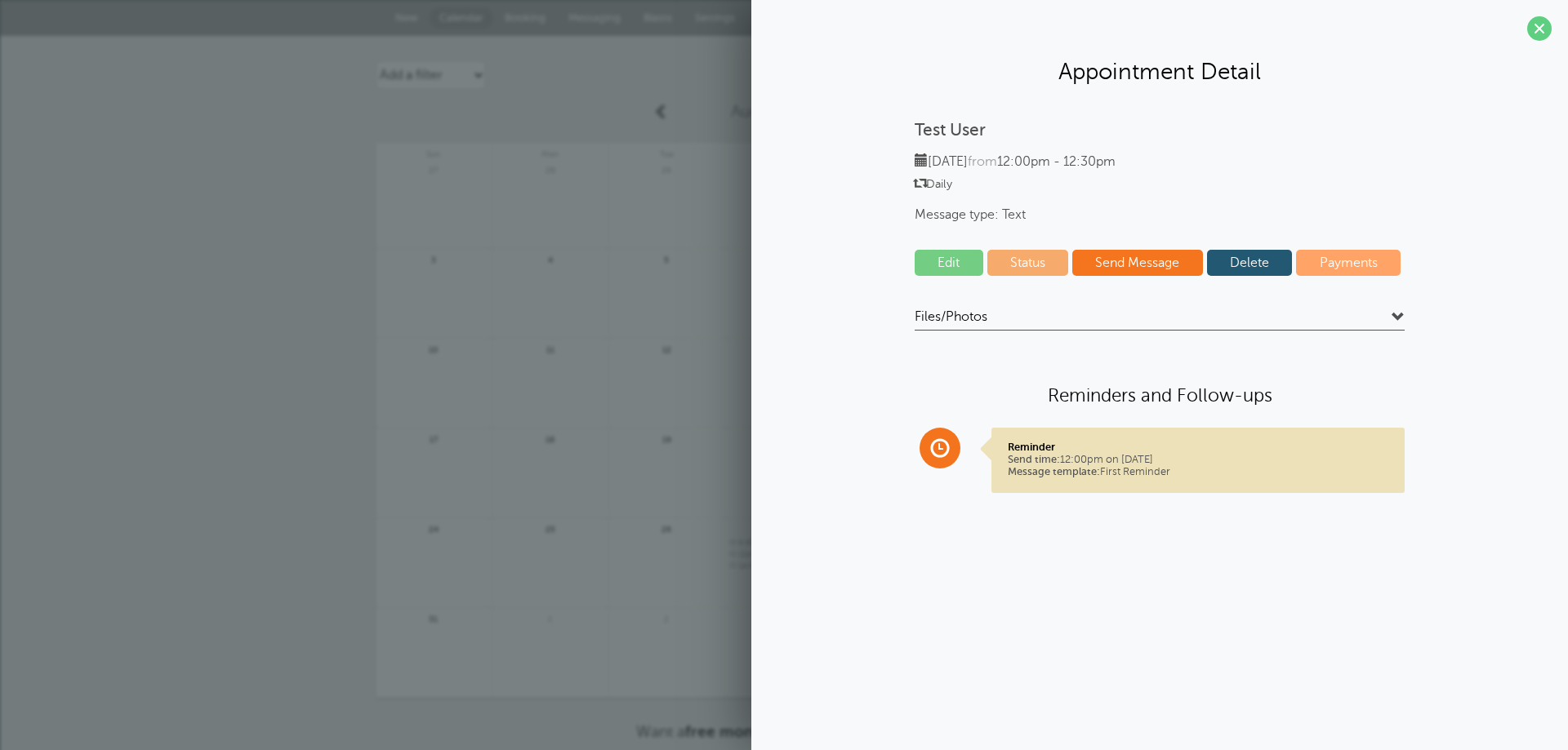
click at [1233, 270] on link "Delete" at bounding box center [1250, 263] width 86 height 26
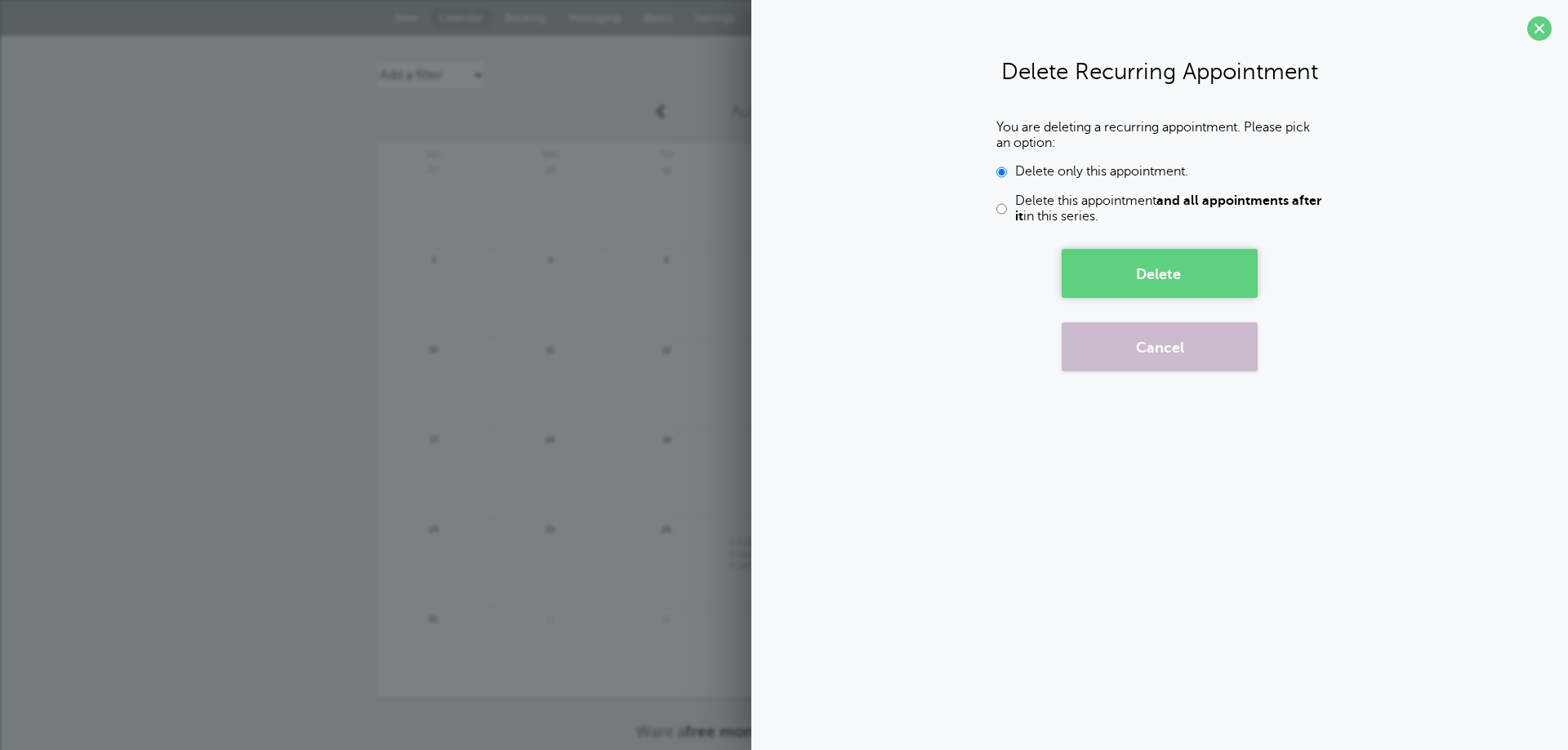
click at [1158, 269] on button "Delete" at bounding box center [1160, 273] width 196 height 49
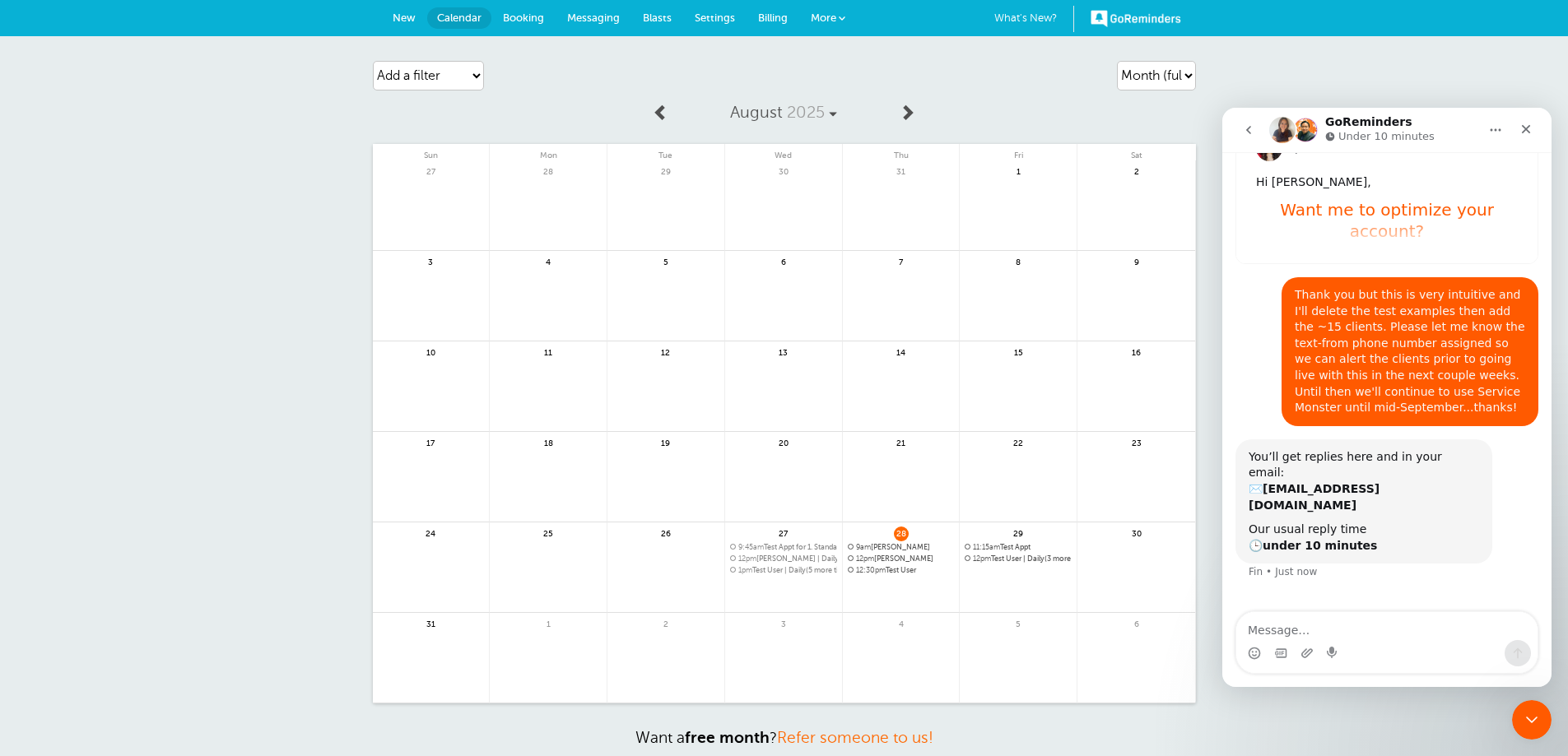
click at [763, 547] on span "9:45am" at bounding box center [750, 547] width 25 height 8
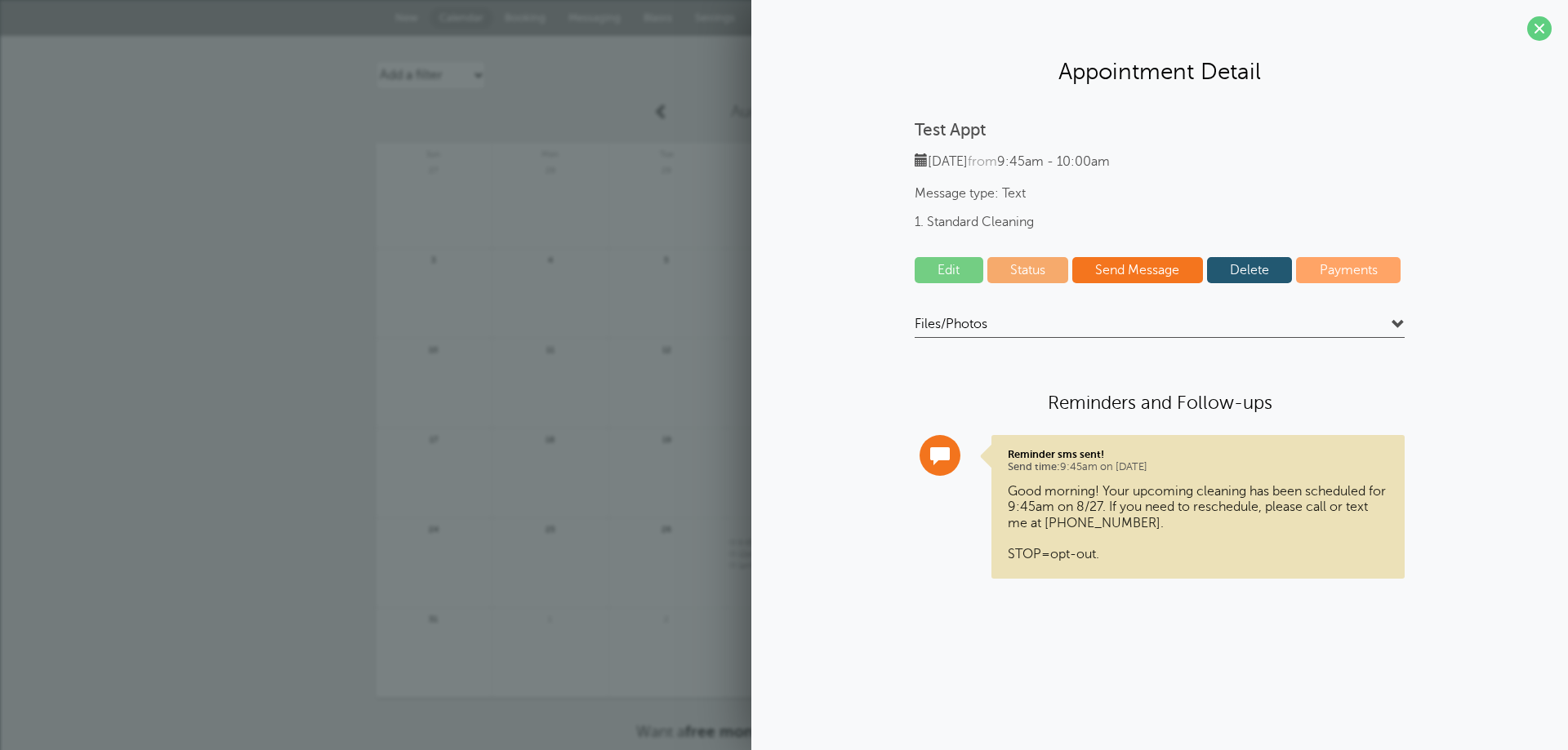
click at [1227, 275] on link "Delete" at bounding box center [1250, 270] width 86 height 26
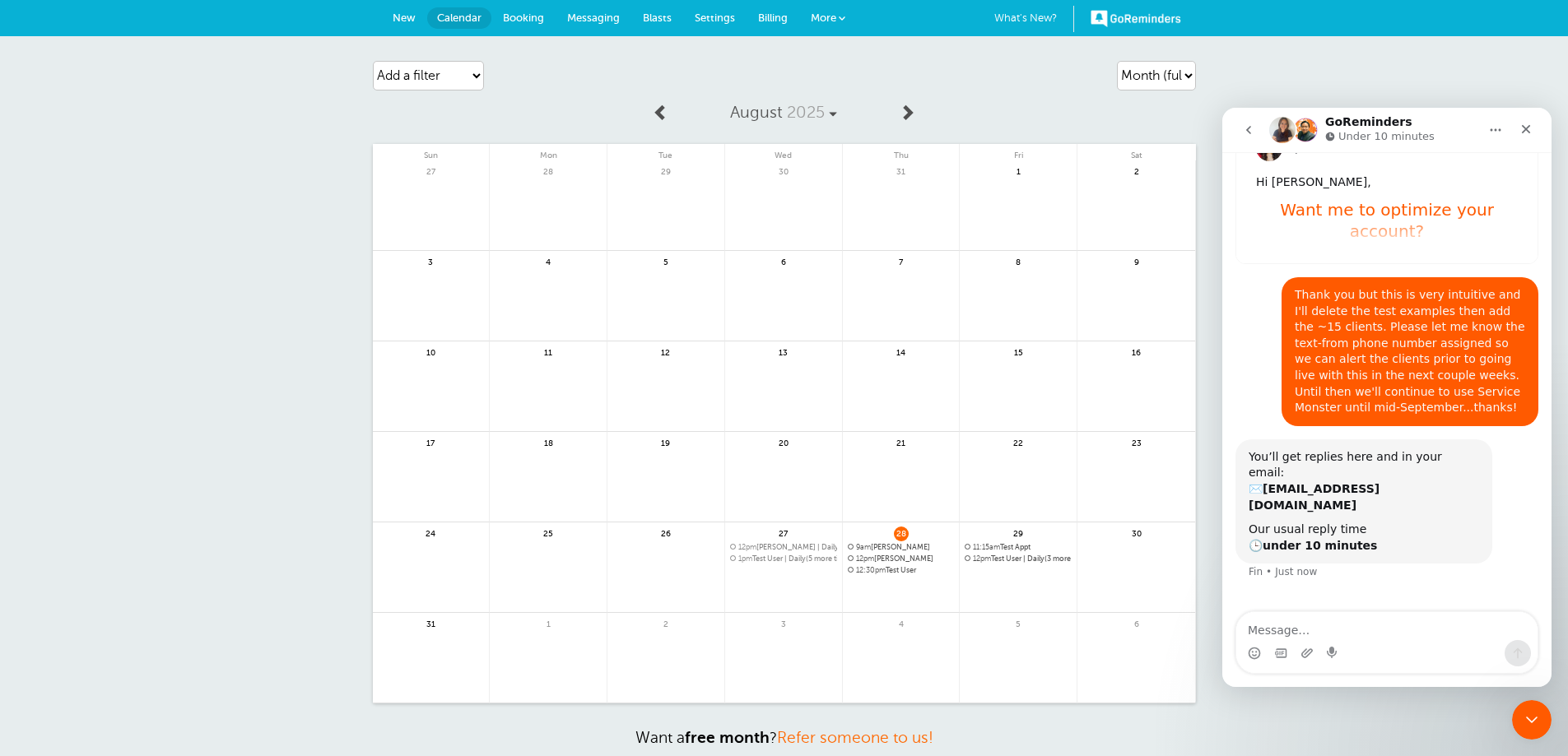
click at [772, 551] on span "12pm Kellie-Joe | Daily(5 more times)" at bounding box center [783, 548] width 107 height 9
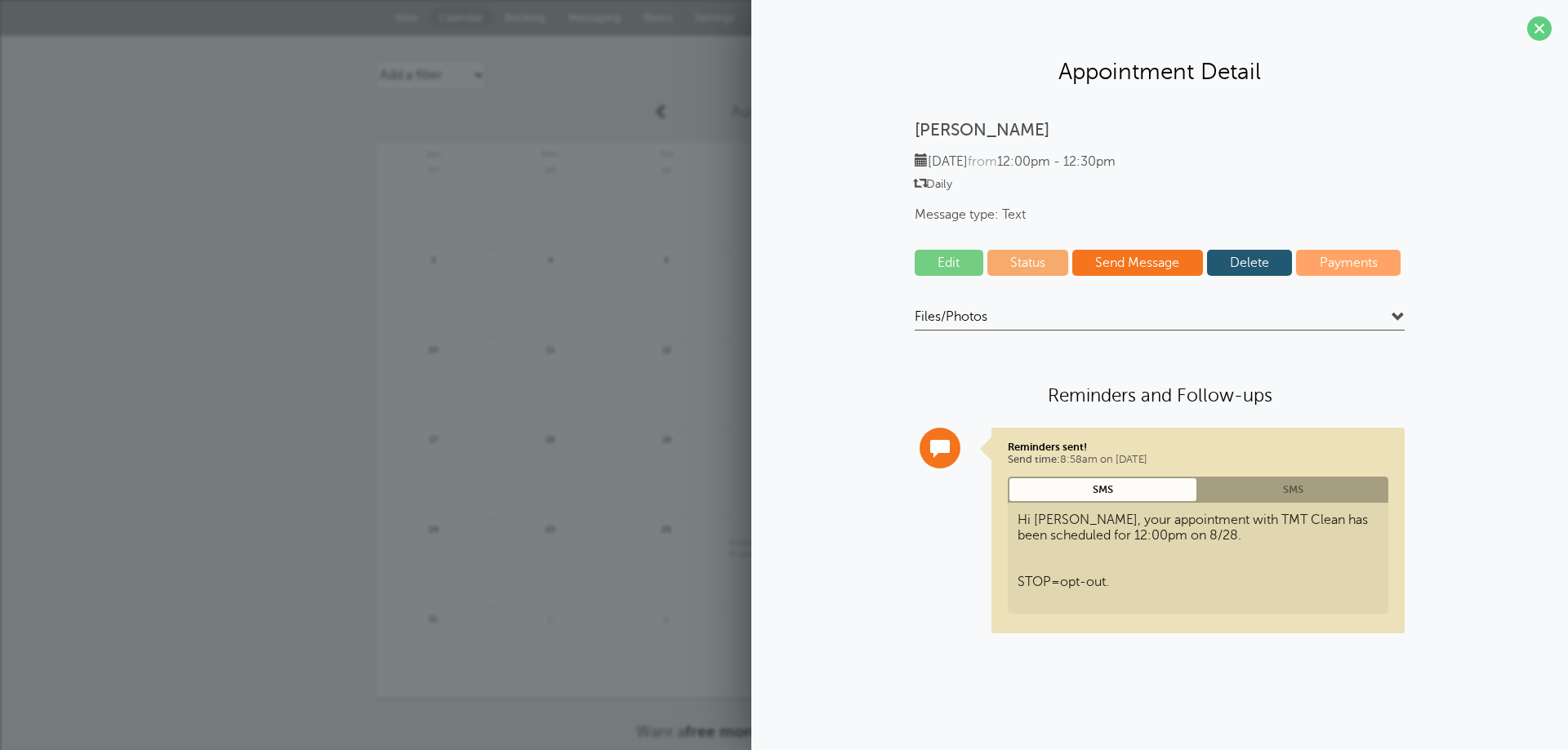
click at [1260, 271] on link "Delete" at bounding box center [1250, 263] width 86 height 26
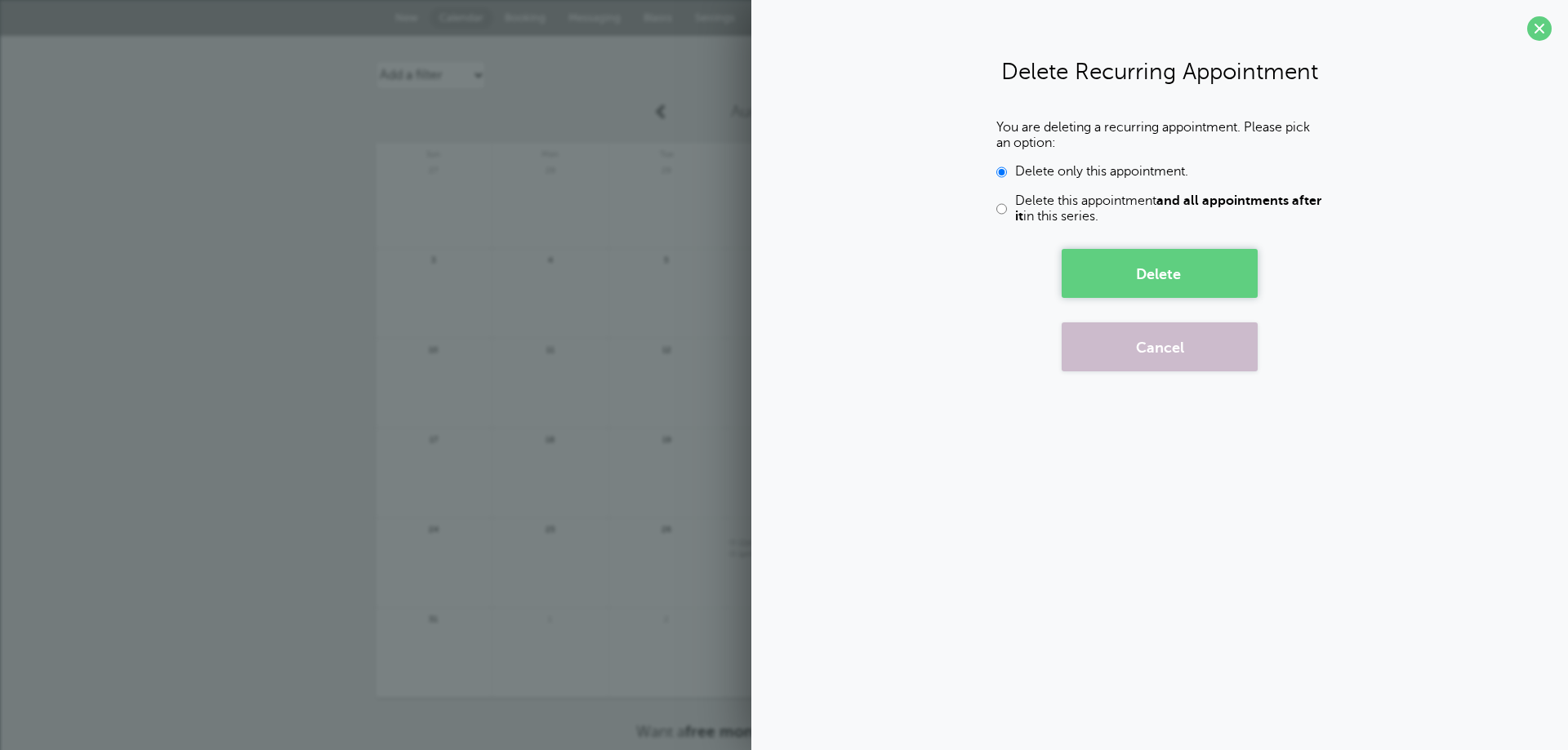
click at [1154, 284] on button "Delete" at bounding box center [1160, 273] width 196 height 49
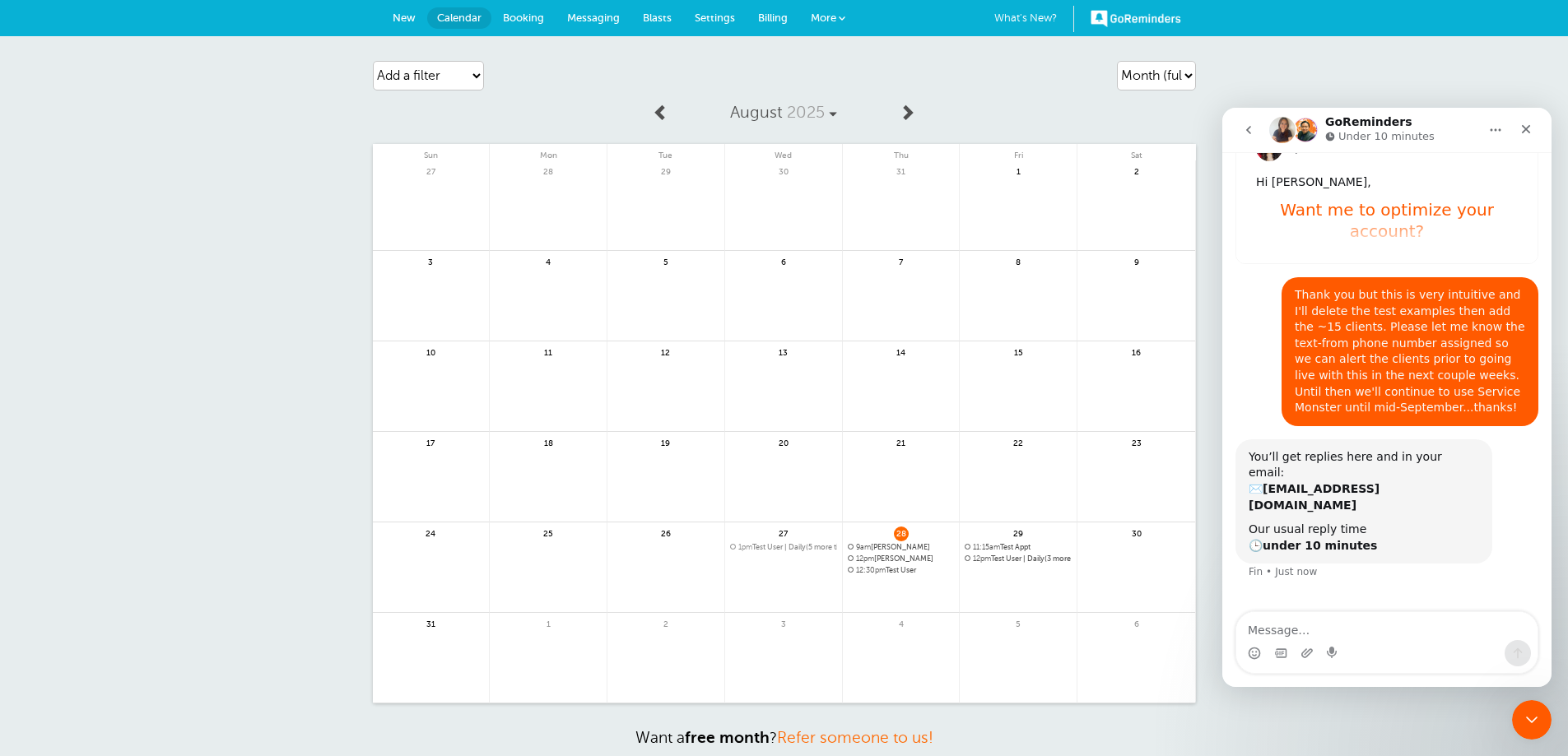
click at [785, 546] on span "1pm Test User | Daily(5 more times)" at bounding box center [783, 548] width 107 height 9
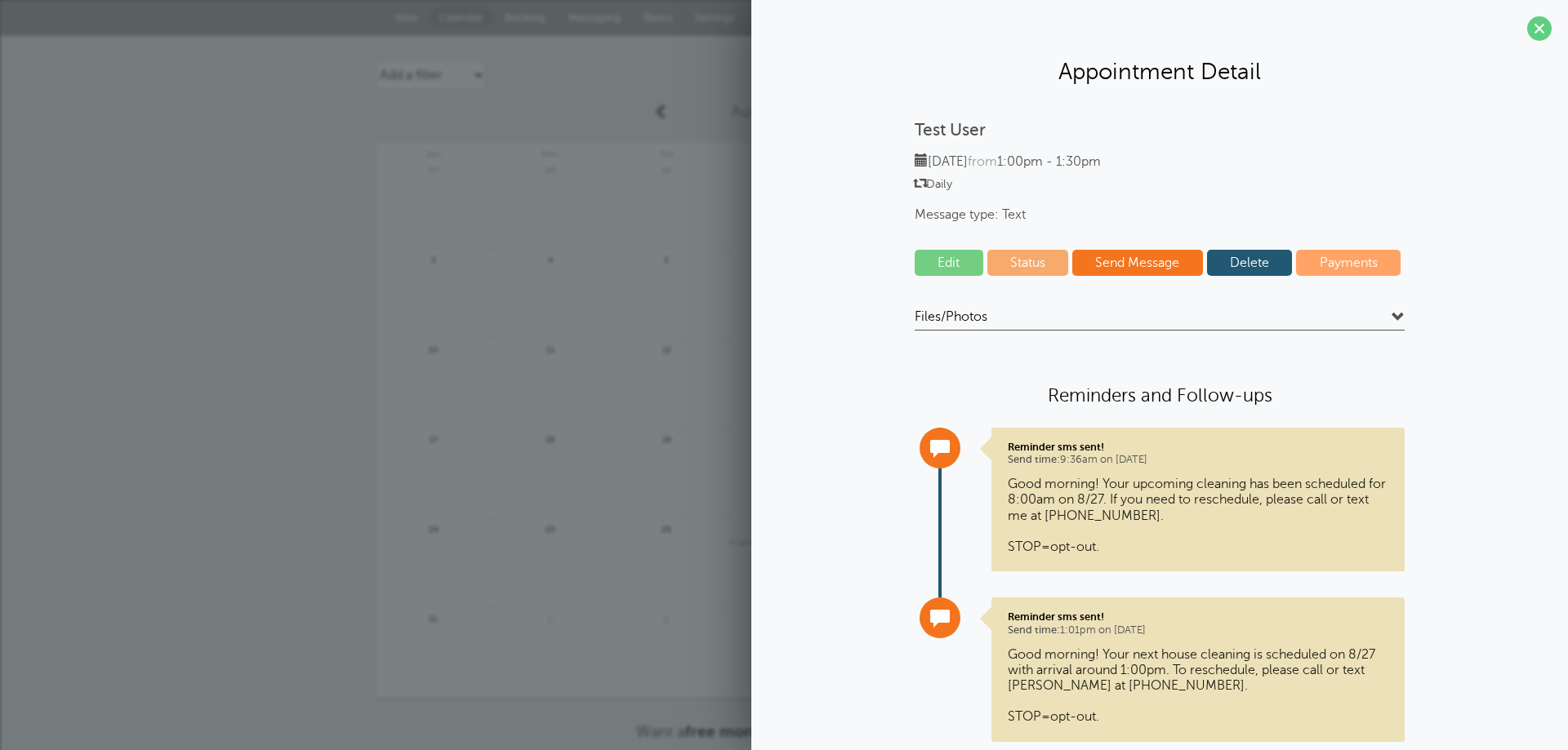
click at [1236, 276] on div "Edit Status Send Message Delete Payments" at bounding box center [1160, 266] width 490 height 34
click at [1241, 268] on link "Delete" at bounding box center [1250, 263] width 86 height 26
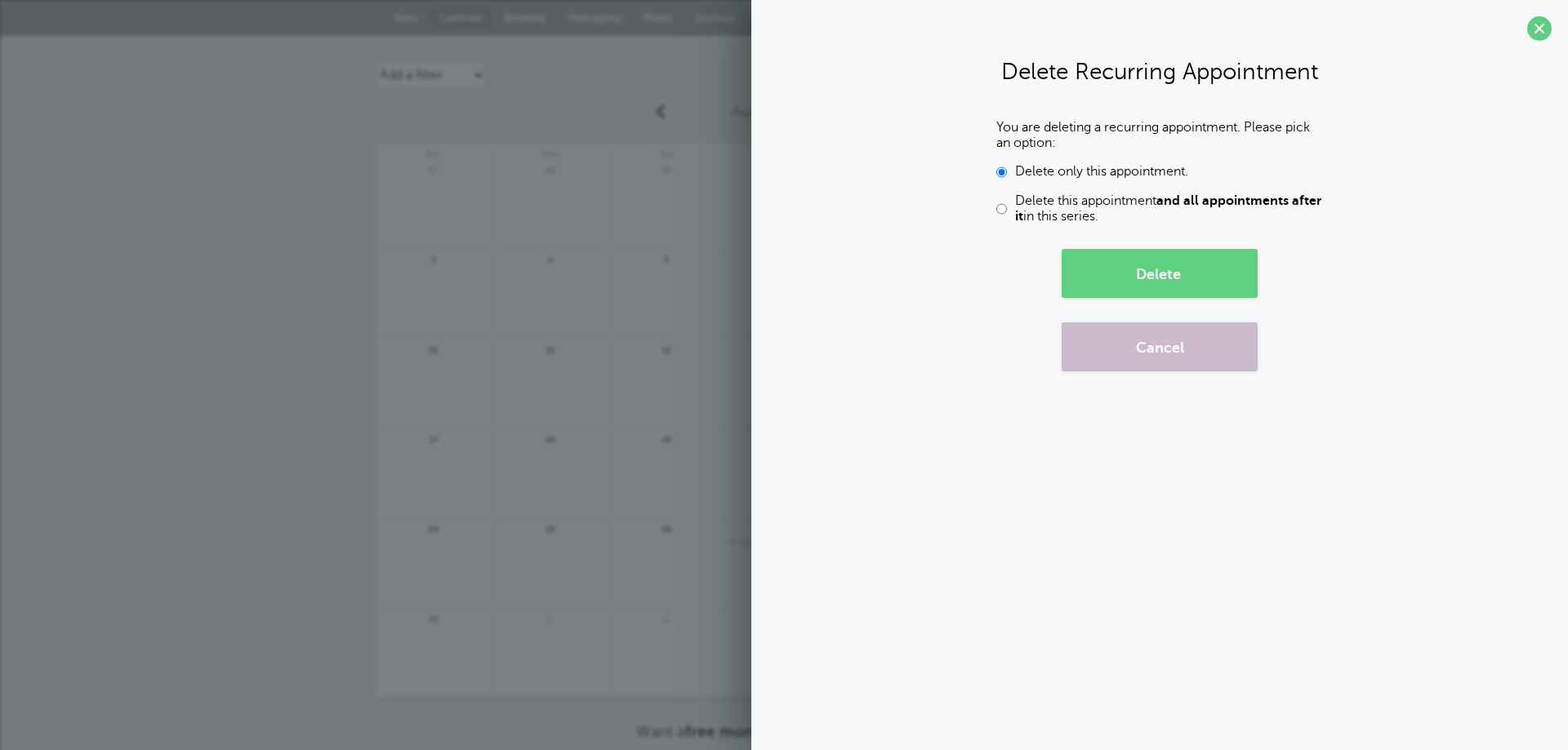
click at [1001, 213] on input "Delete this appointment and all appointments after it in this series." at bounding box center [1001, 209] width 10 height 31
radio input "true"
click at [1148, 265] on button "Delete" at bounding box center [1160, 273] width 196 height 49
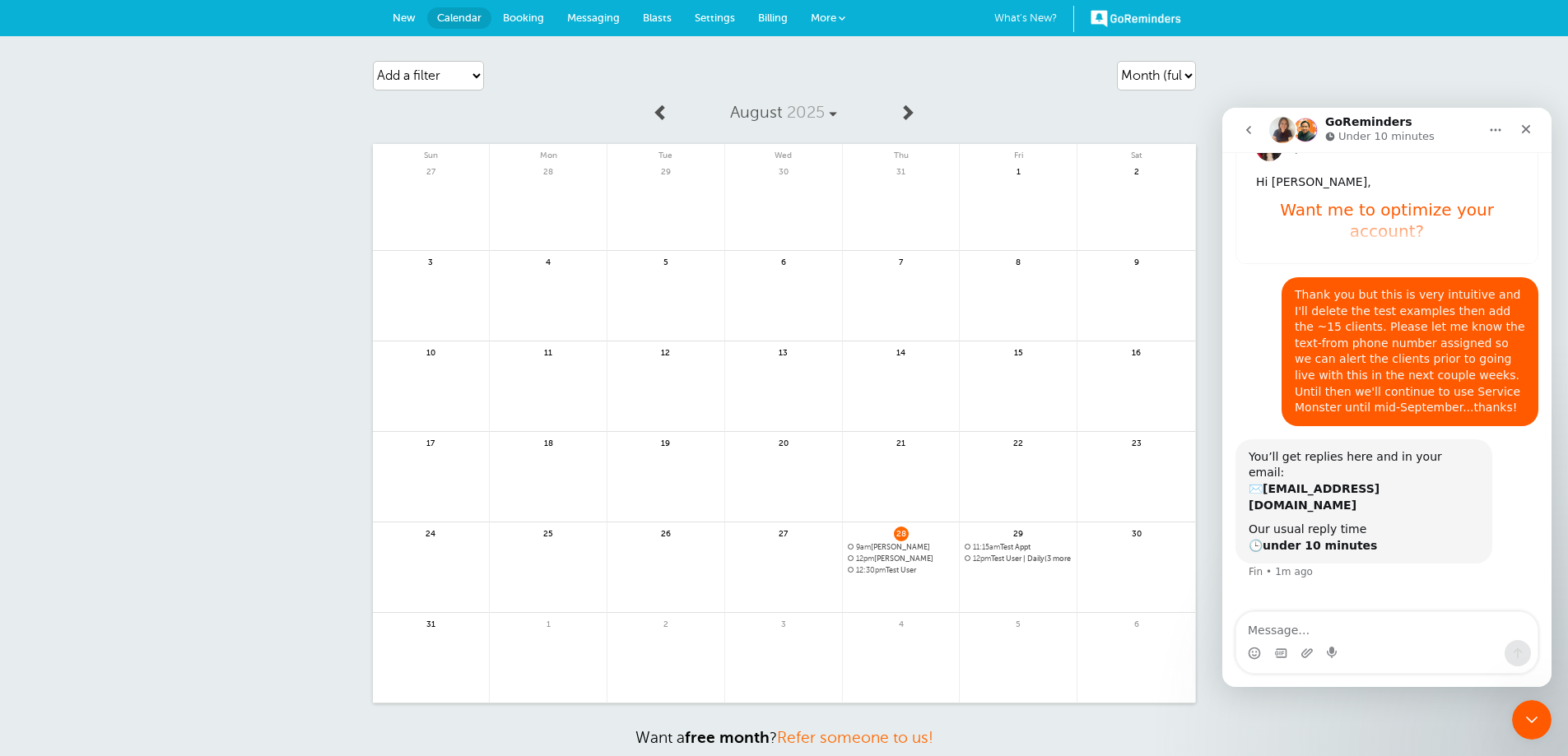
click at [874, 573] on span "12:30pm" at bounding box center [871, 570] width 30 height 8
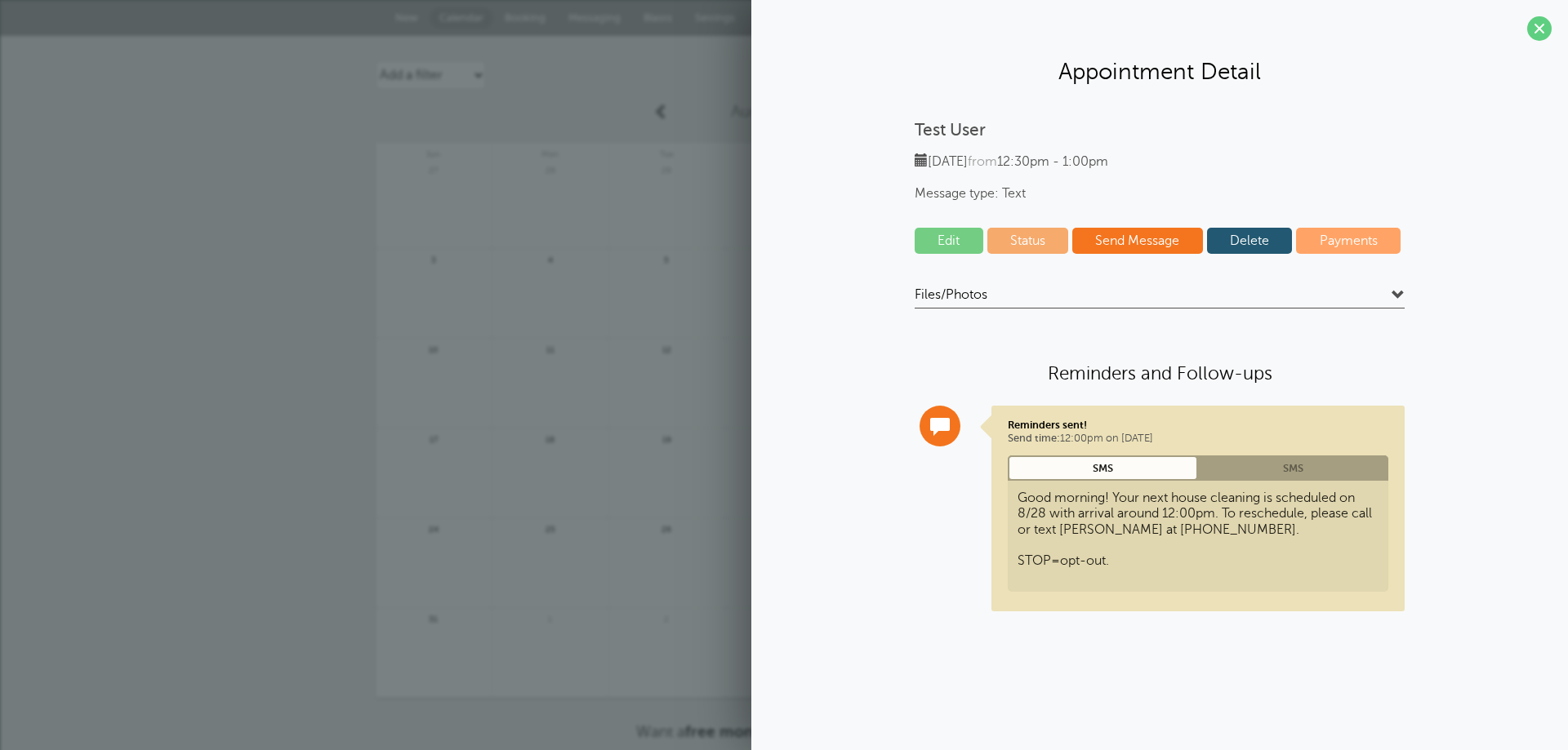
click at [1252, 232] on link "Delete" at bounding box center [1250, 240] width 86 height 26
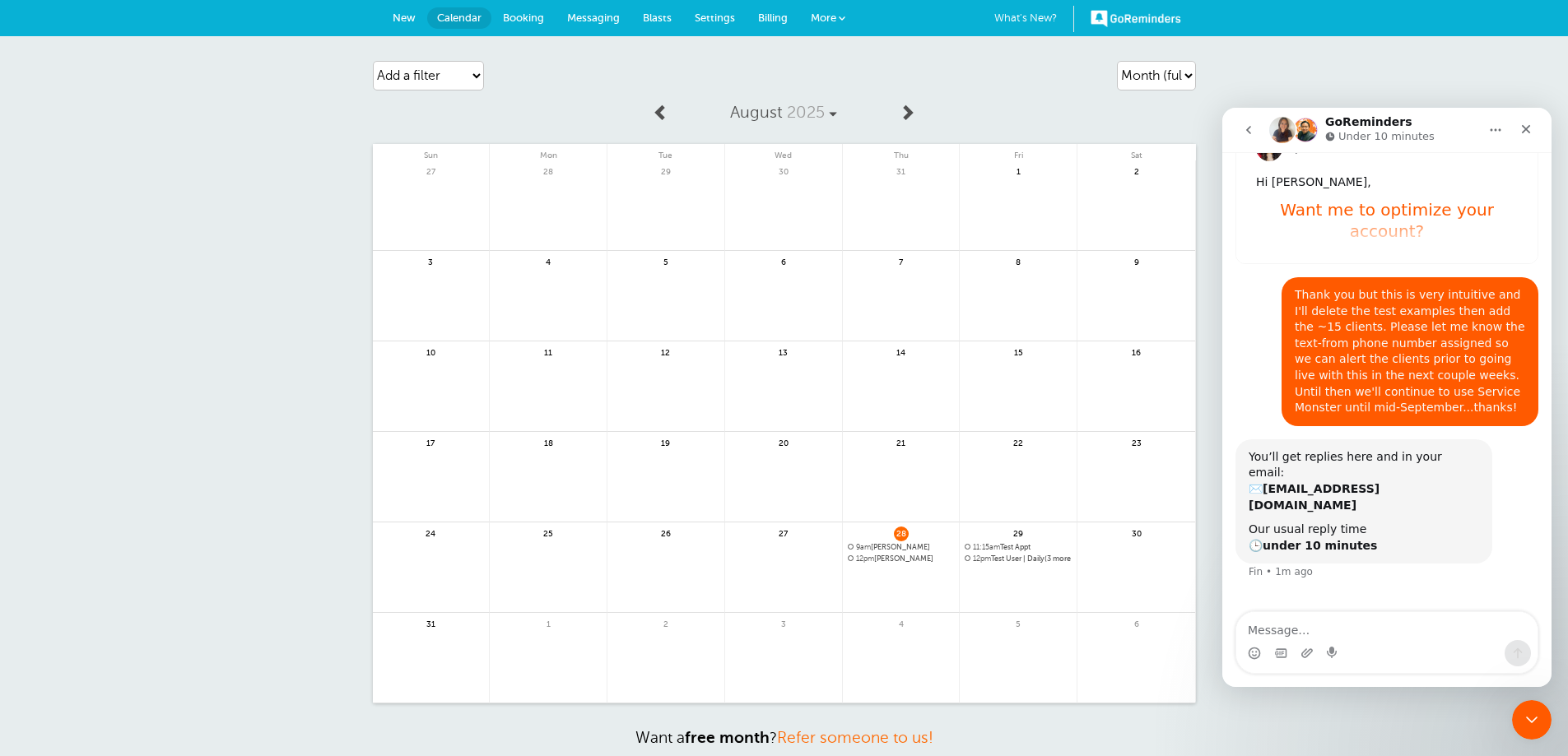
click at [875, 551] on span "9am Kellie-Joe" at bounding box center [901, 548] width 107 height 9
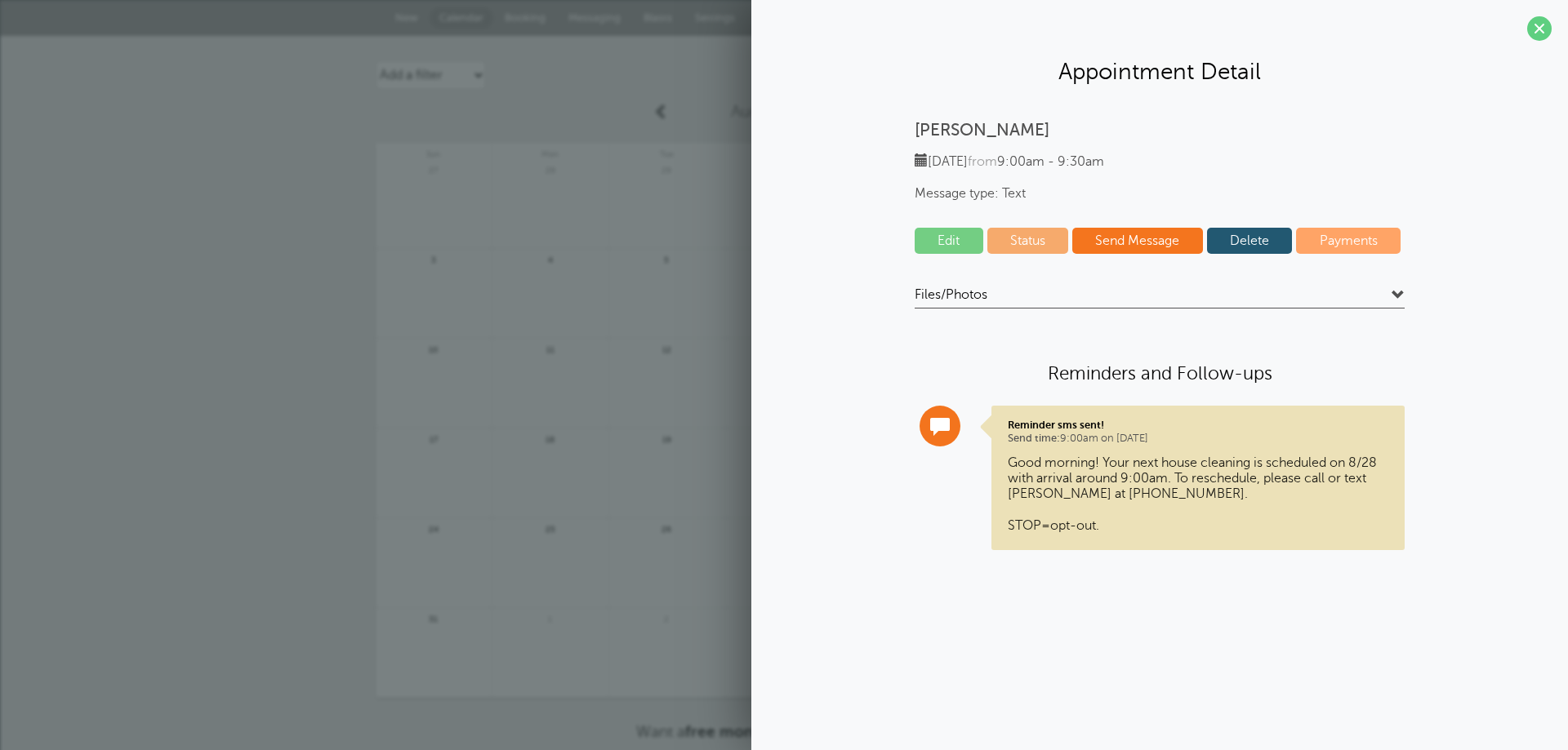
click at [1274, 236] on link "Delete" at bounding box center [1250, 240] width 86 height 26
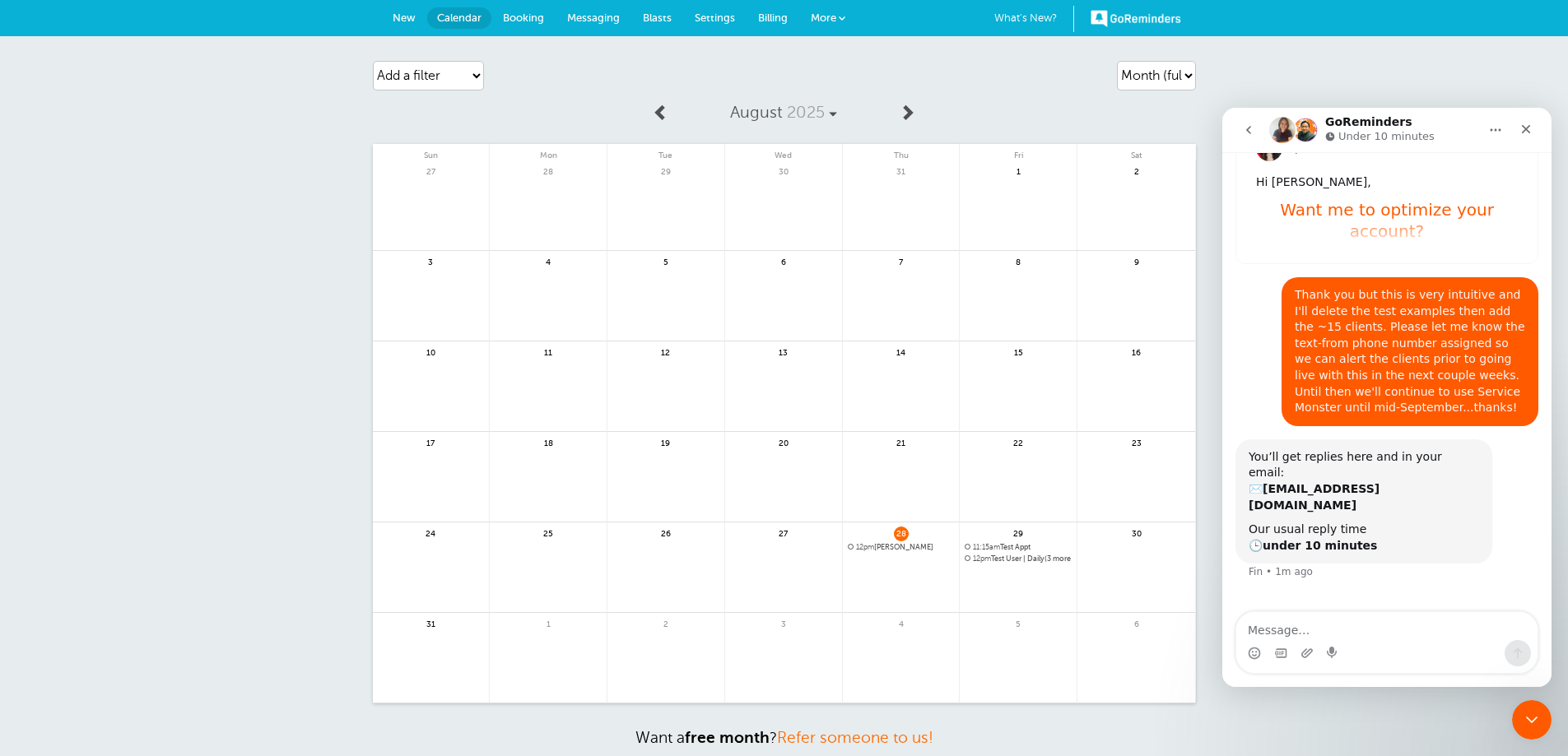
click at [889, 552] on span "12pm Kellie-Joe" at bounding box center [901, 548] width 107 height 9
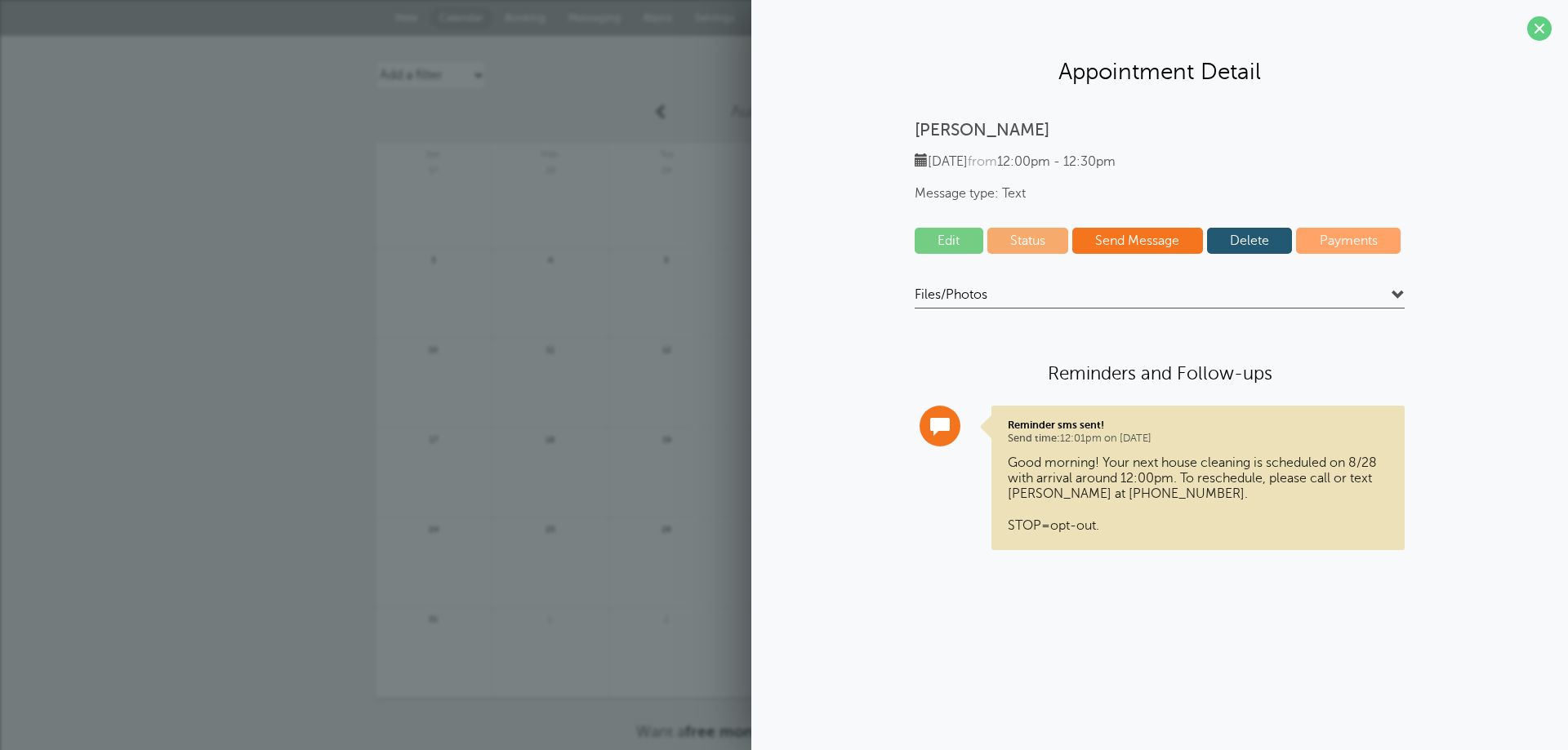
click at [1244, 238] on link "Delete" at bounding box center [1250, 240] width 86 height 26
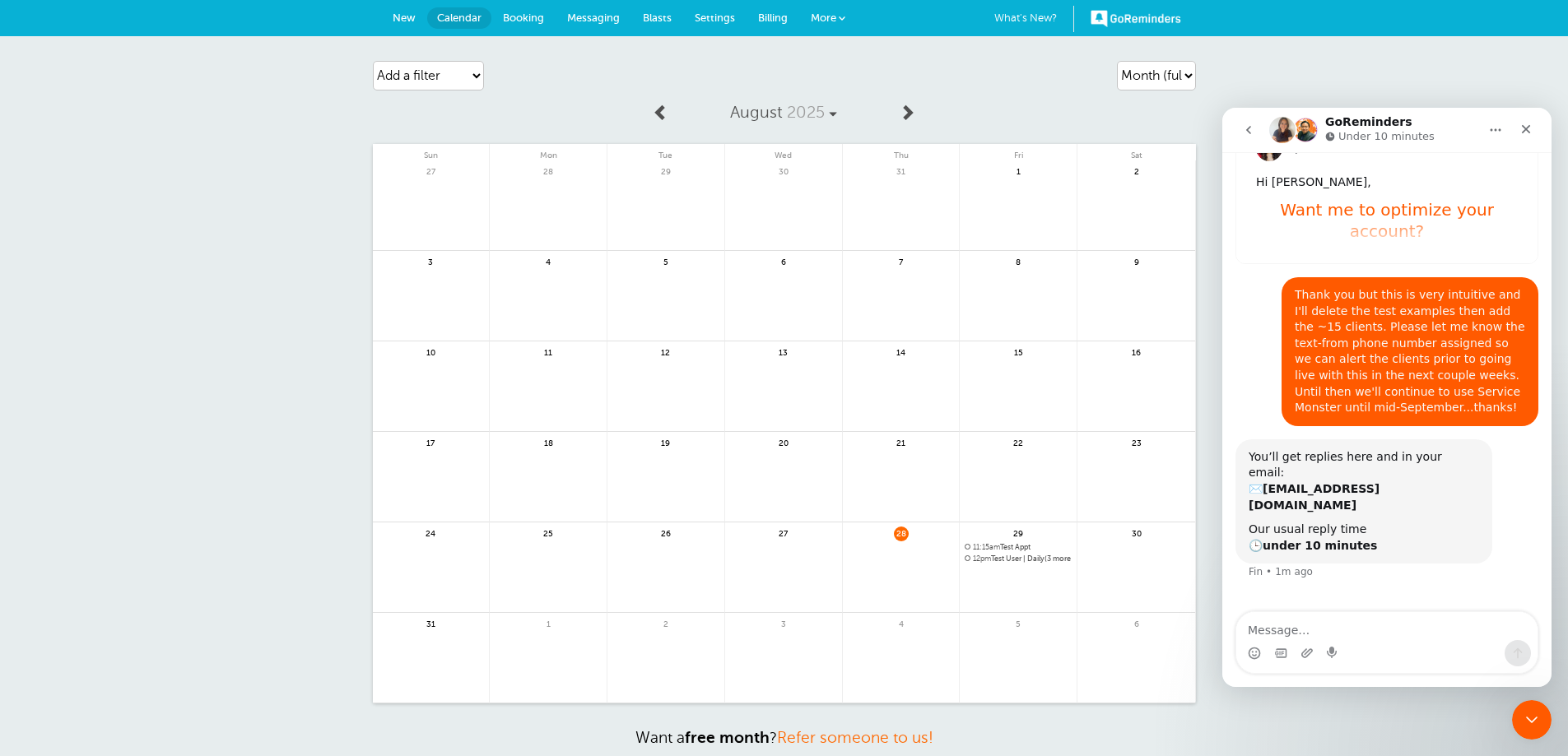
click at [1011, 548] on span "11:15am Test Appt" at bounding box center [1018, 548] width 107 height 9
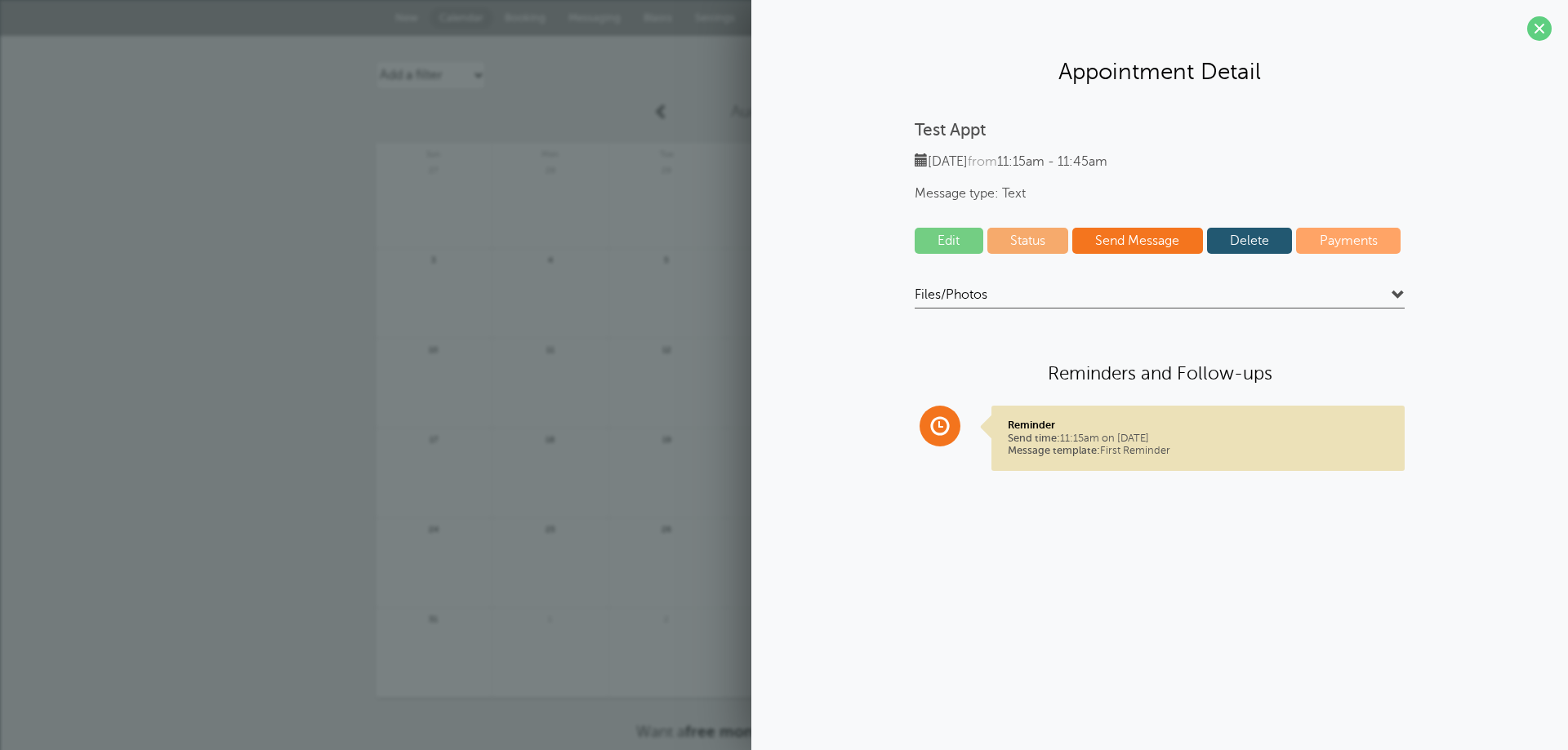
click at [1258, 240] on link "Delete" at bounding box center [1250, 240] width 86 height 26
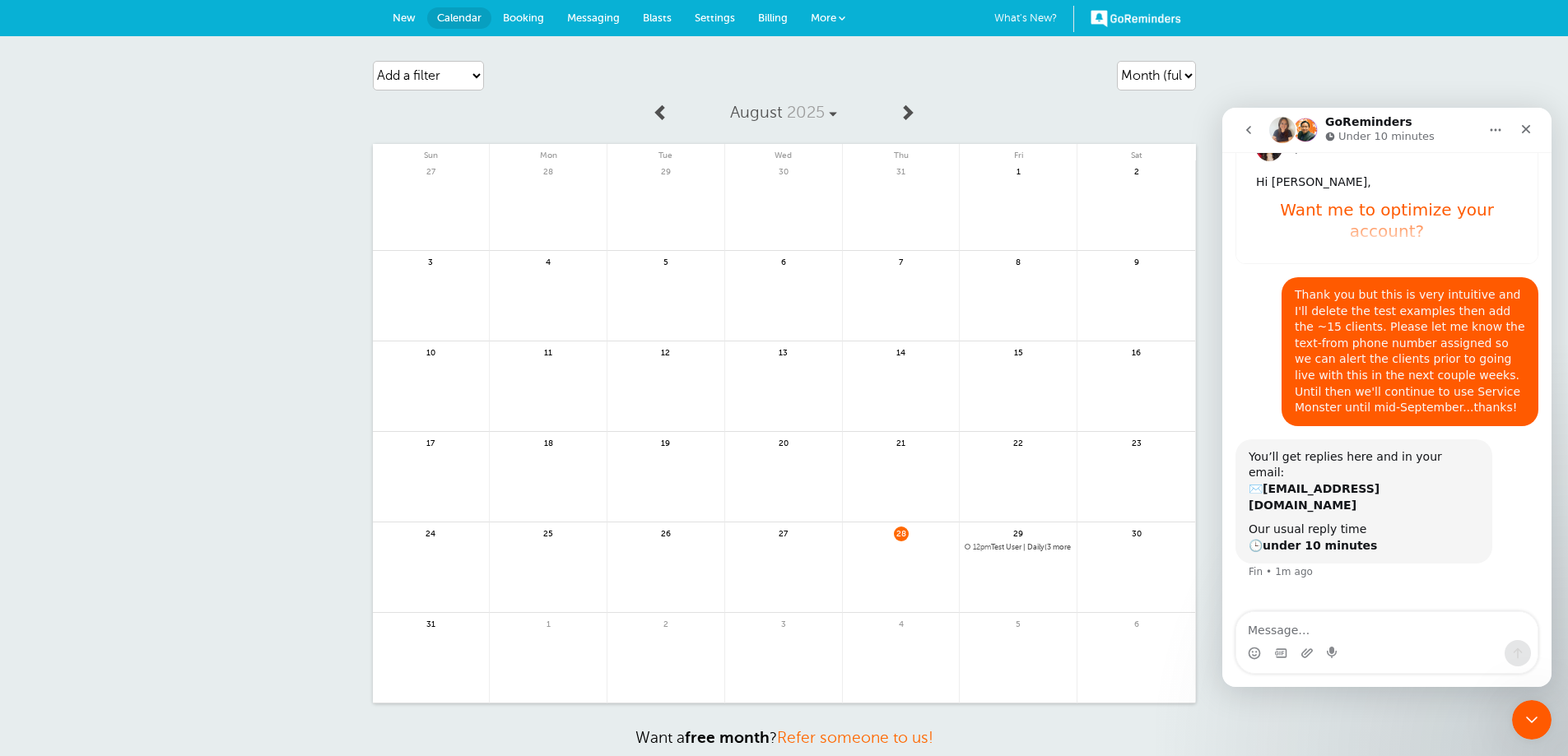
click at [1000, 549] on span "12pm Test User | Daily(3 more times)" at bounding box center [1018, 548] width 107 height 9
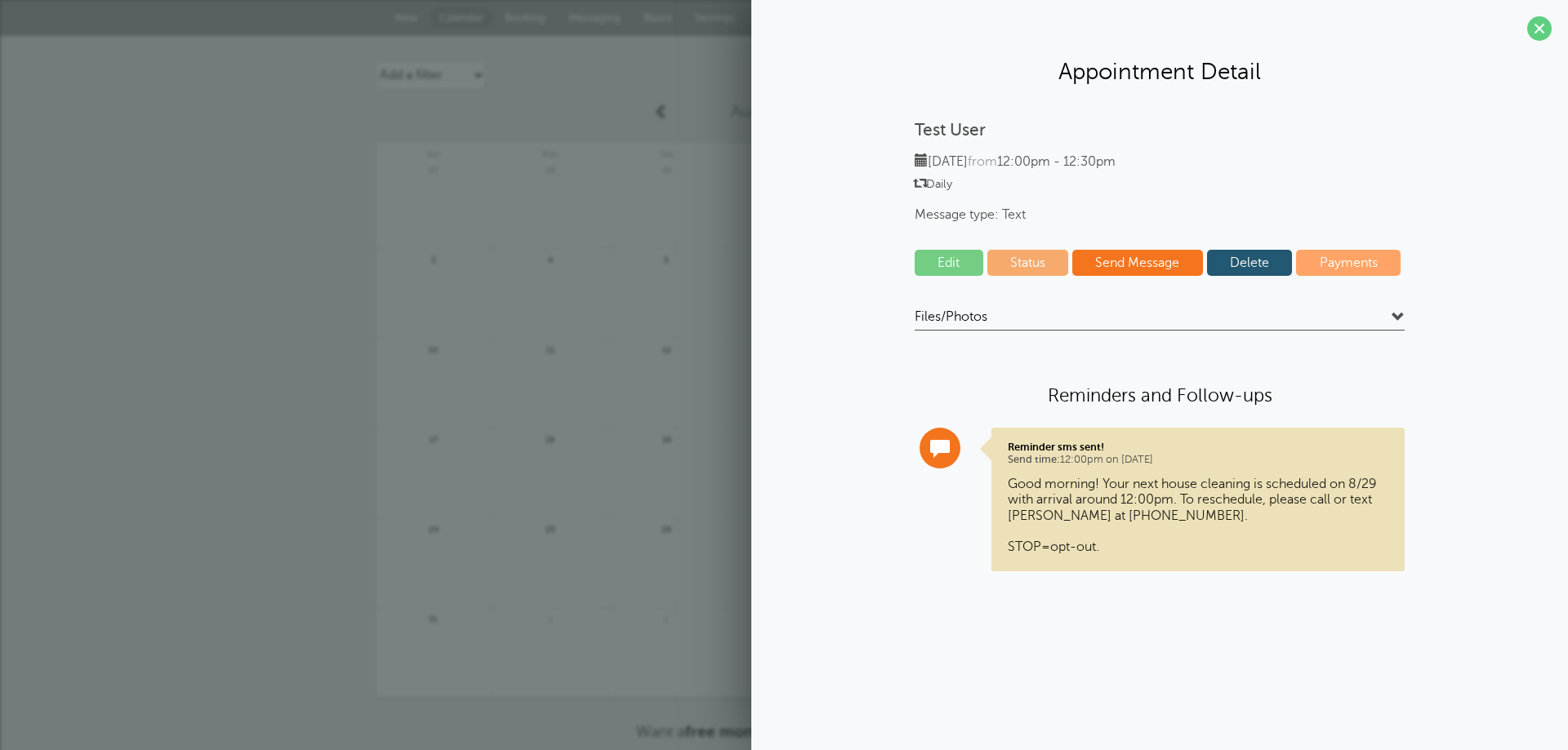
click at [1251, 267] on link "Delete" at bounding box center [1250, 263] width 86 height 26
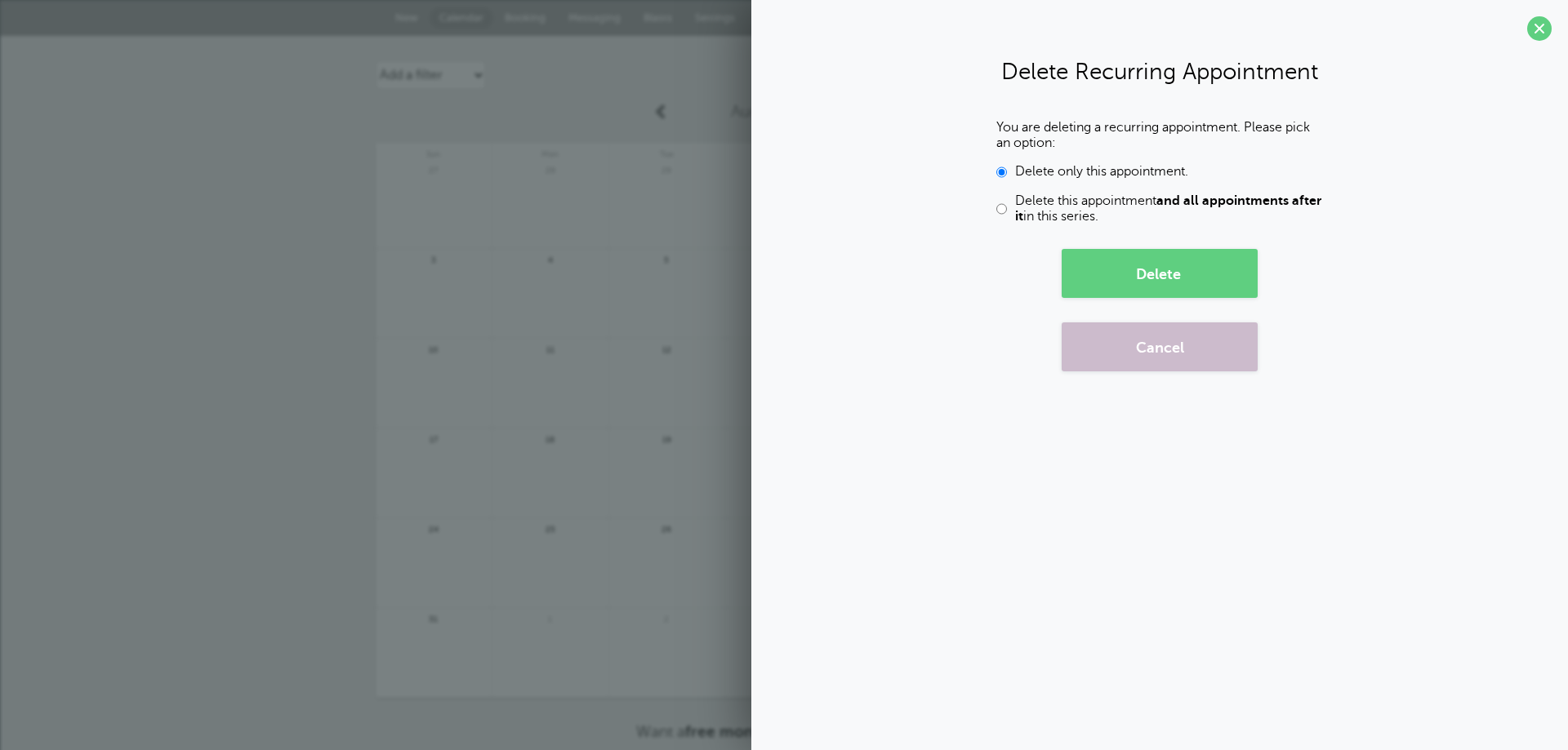
click at [998, 208] on input "Delete this appointment and all appointments after it in this series." at bounding box center [1001, 209] width 10 height 31
radio input "true"
click at [1166, 280] on button "Delete" at bounding box center [1160, 273] width 196 height 49
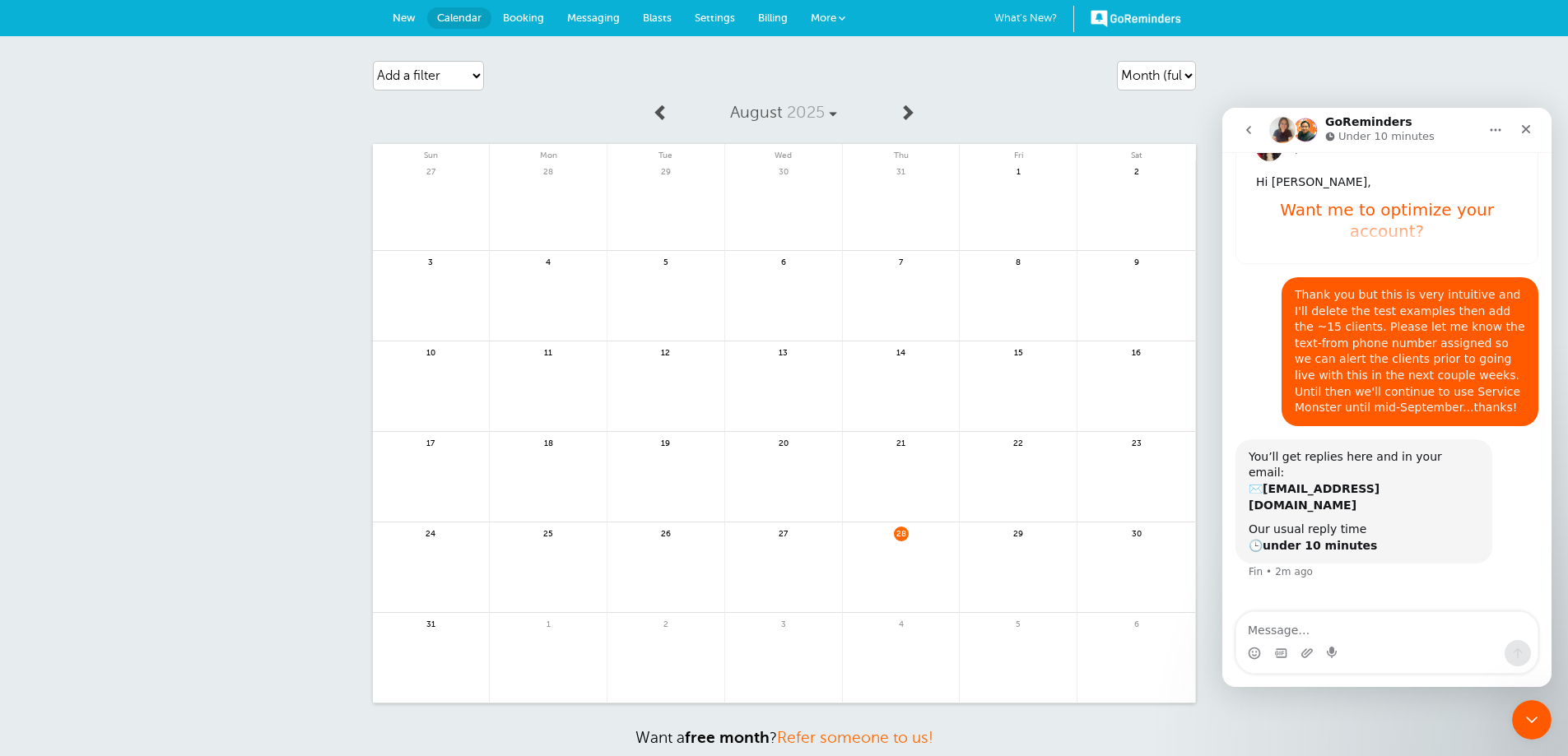
click at [831, 15] on span "More" at bounding box center [823, 17] width 25 height 12
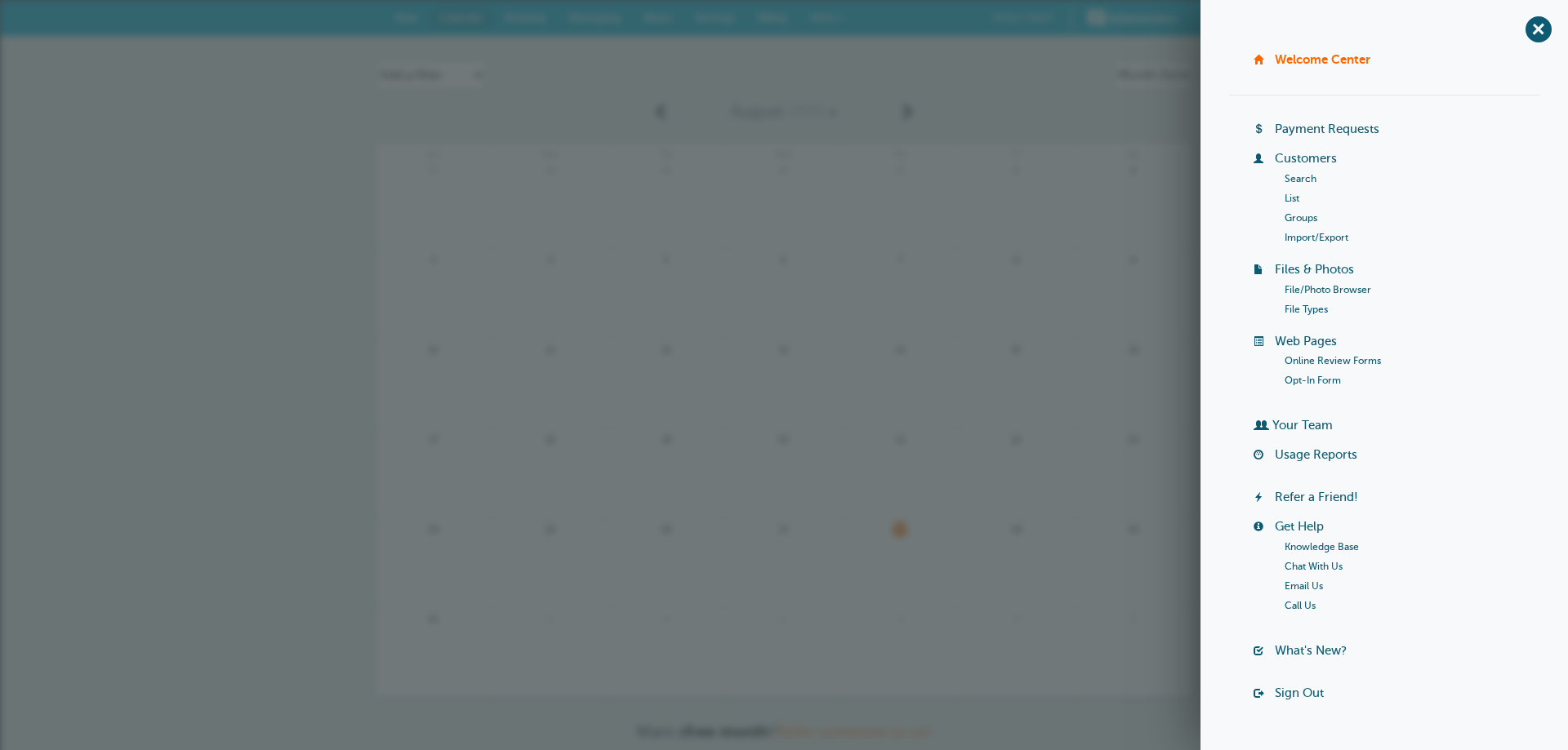
click at [1288, 178] on link "Search" at bounding box center [1301, 178] width 31 height 11
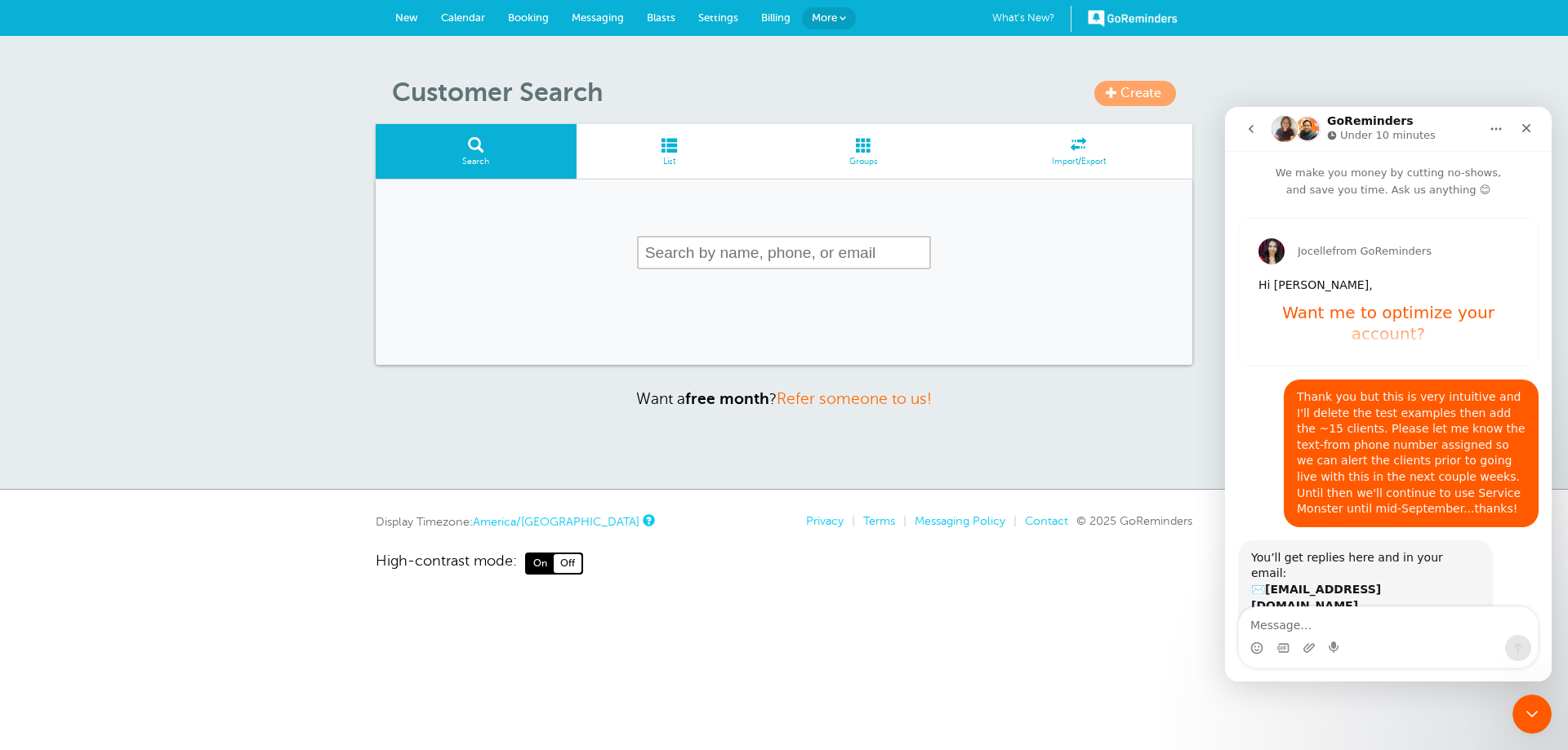
scroll to position [105, 0]
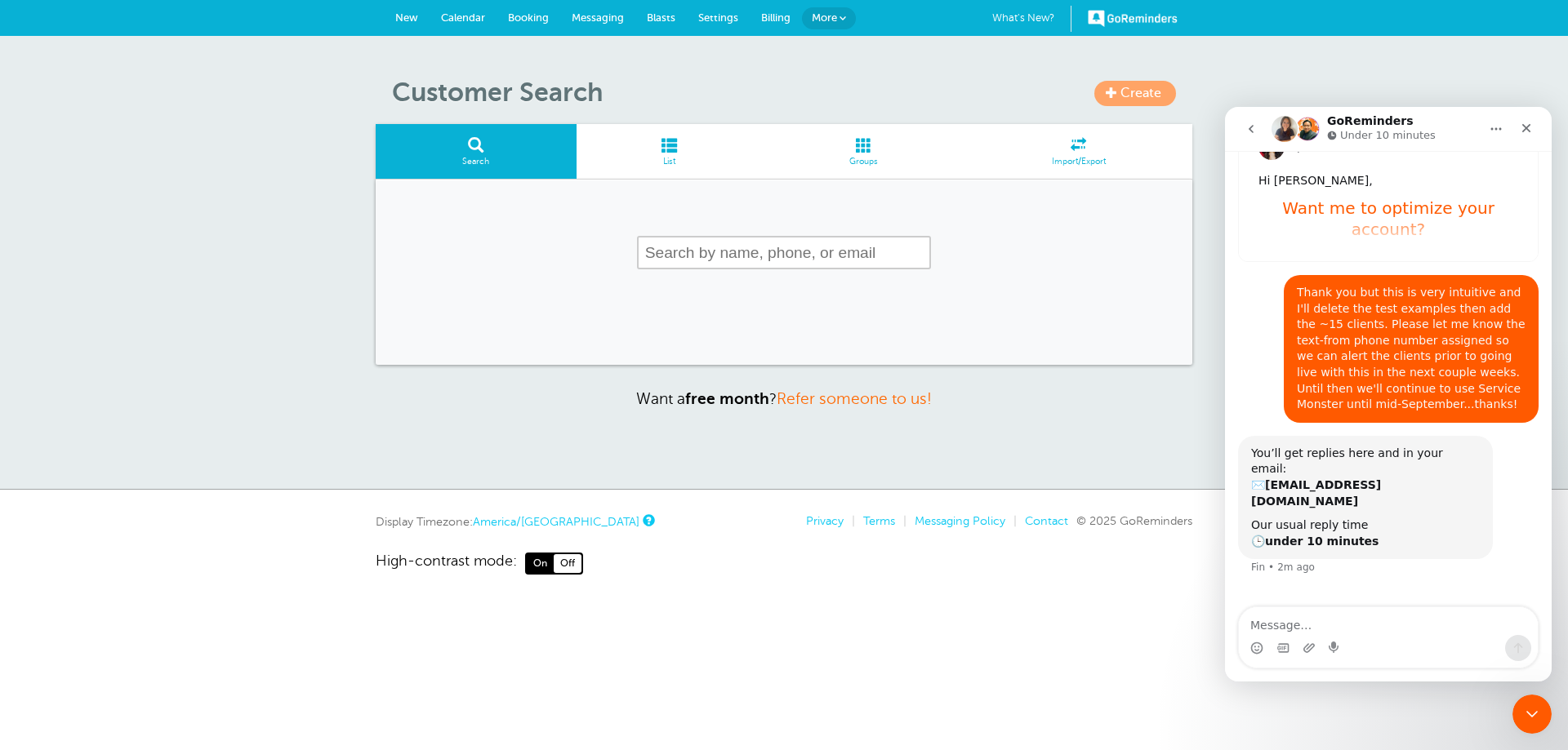
click at [670, 153] on span at bounding box center [669, 144] width 186 height 16
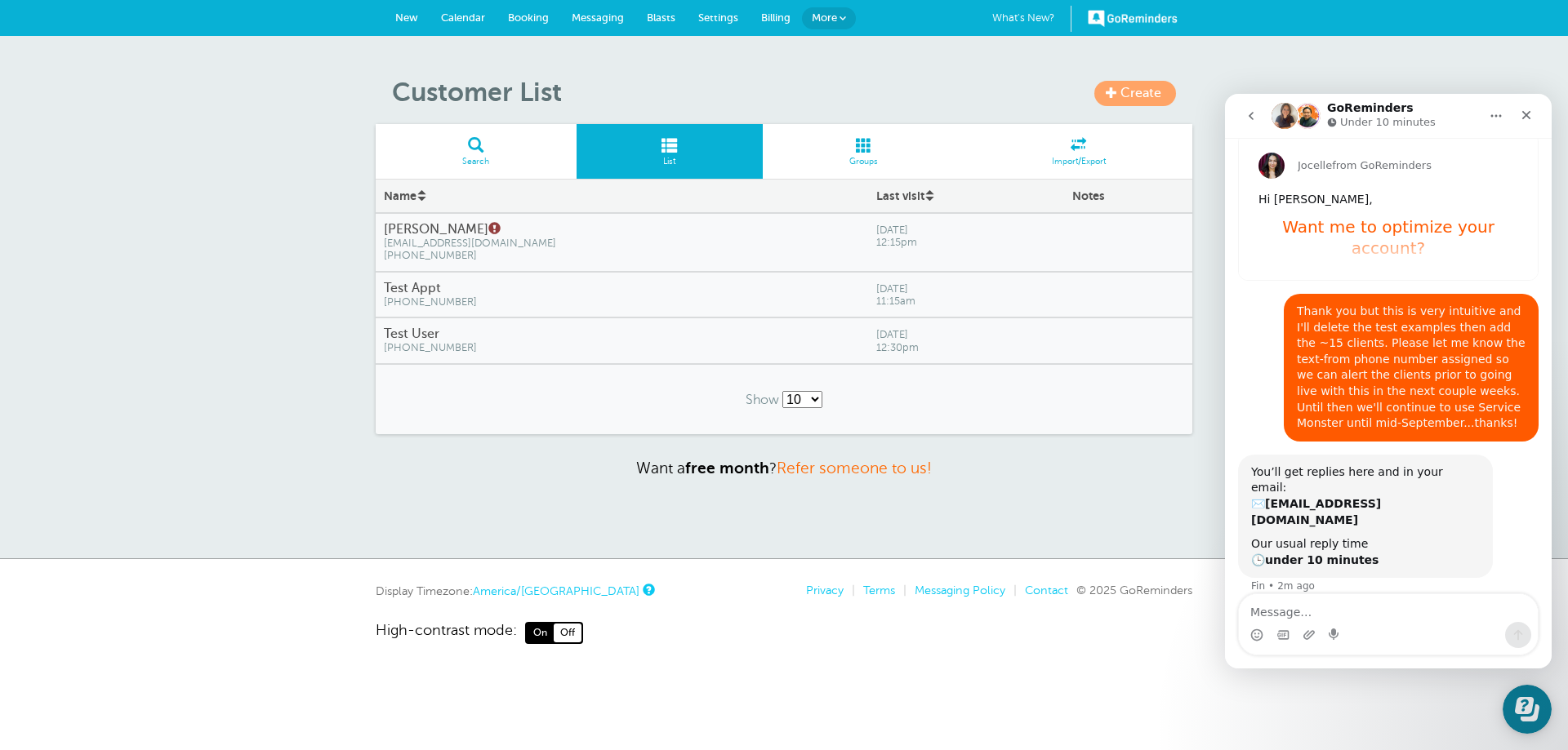
scroll to position [105, 0]
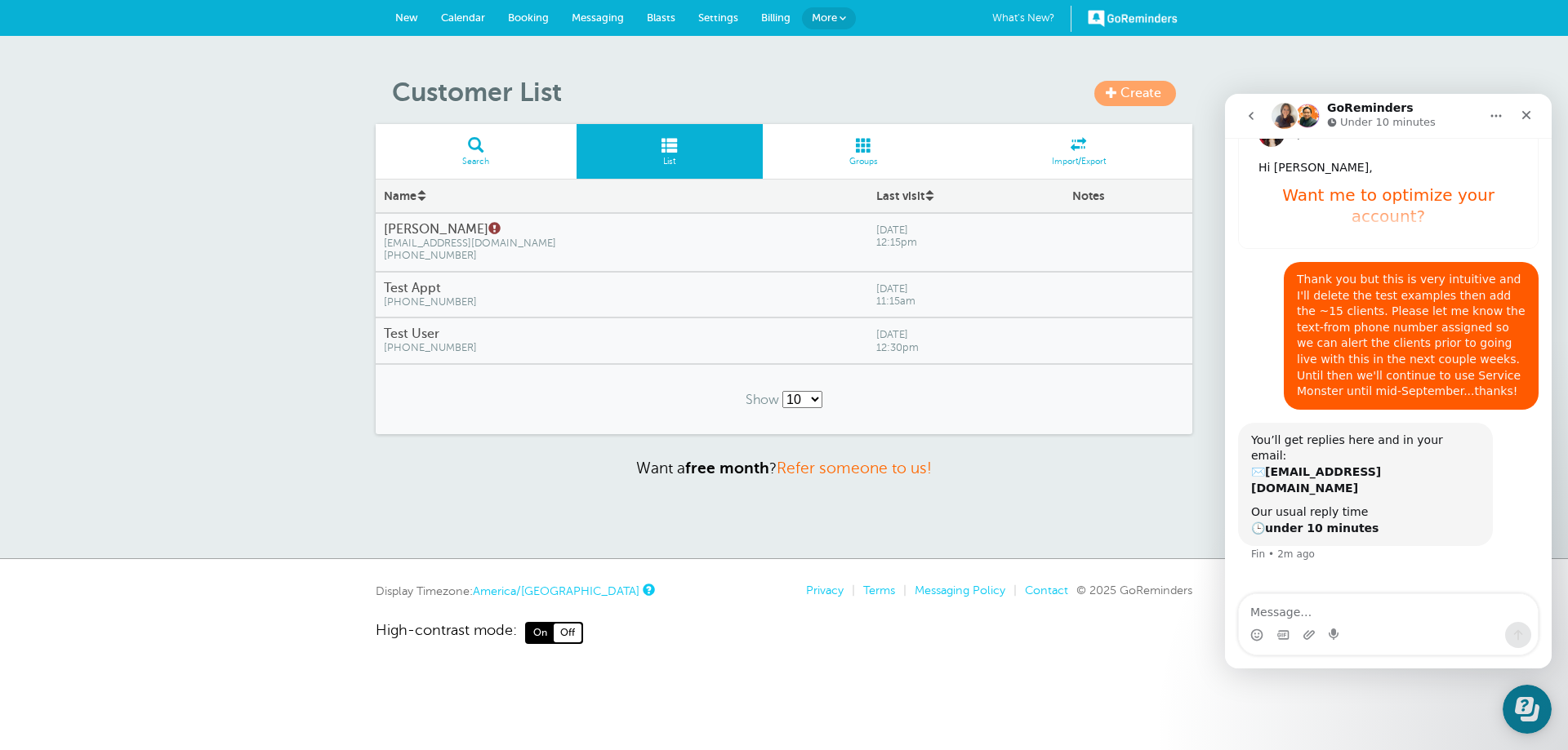
click at [421, 333] on h4 "Test User" at bounding box center [622, 334] width 476 height 16
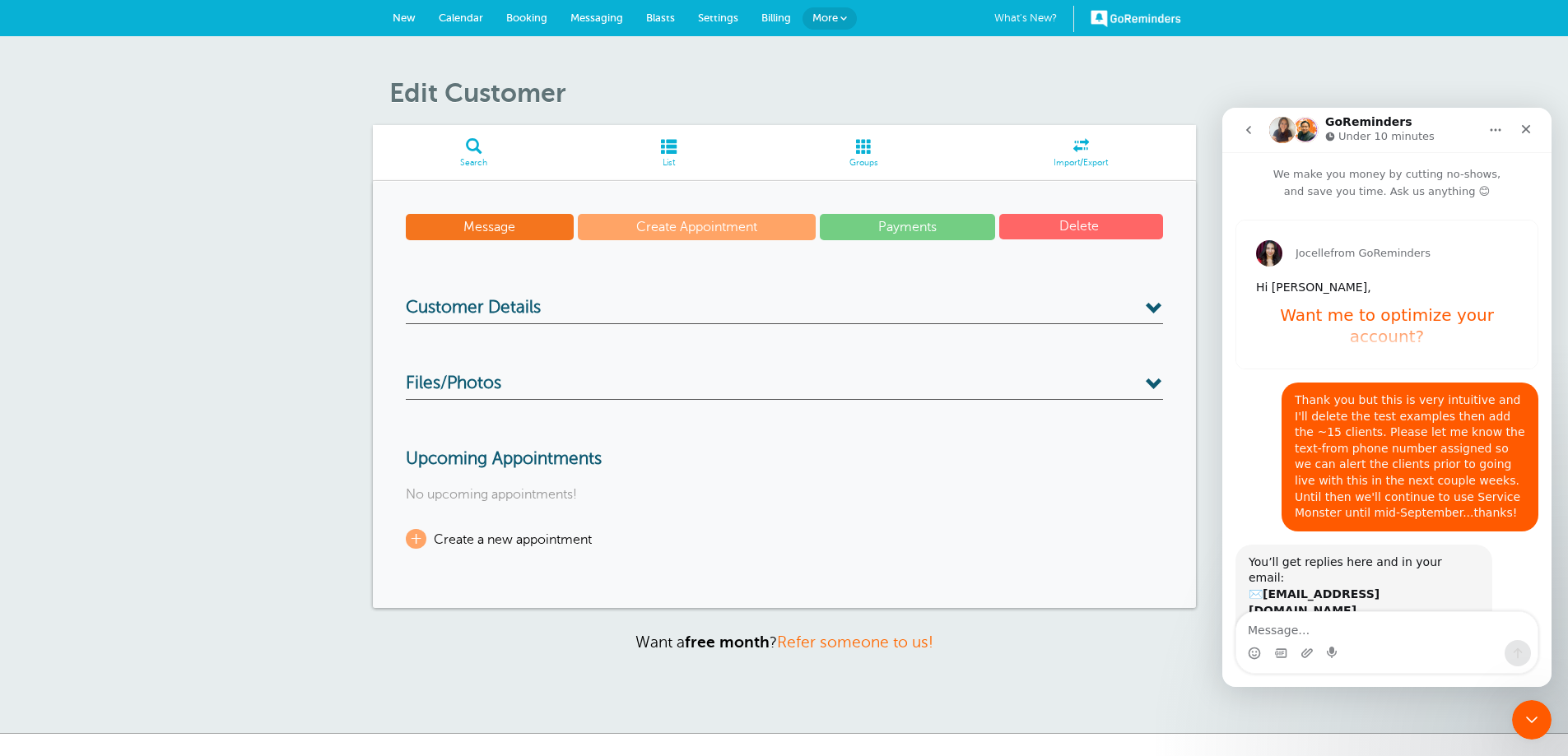
scroll to position [105, 0]
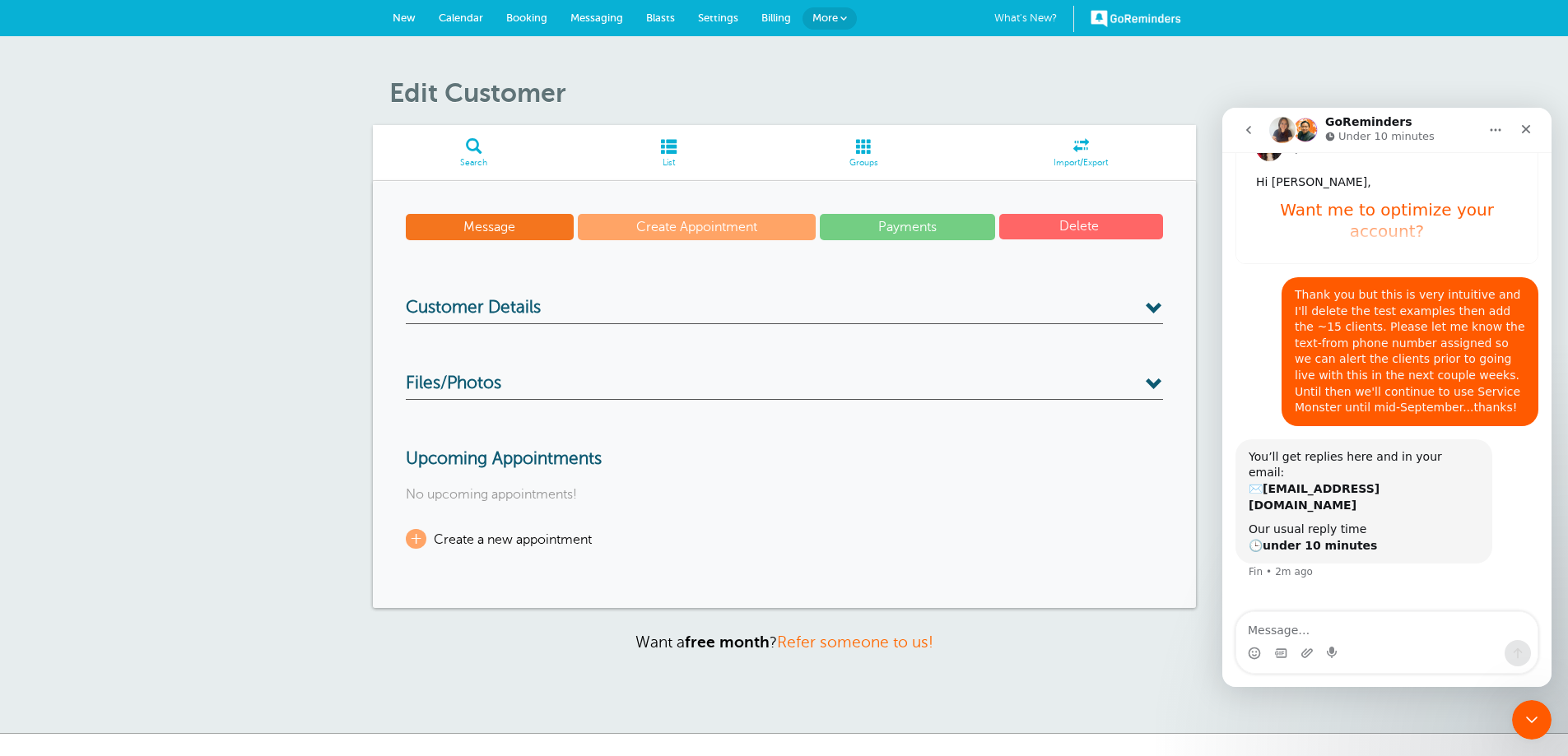
click at [1089, 226] on button "Delete" at bounding box center [1081, 227] width 164 height 25
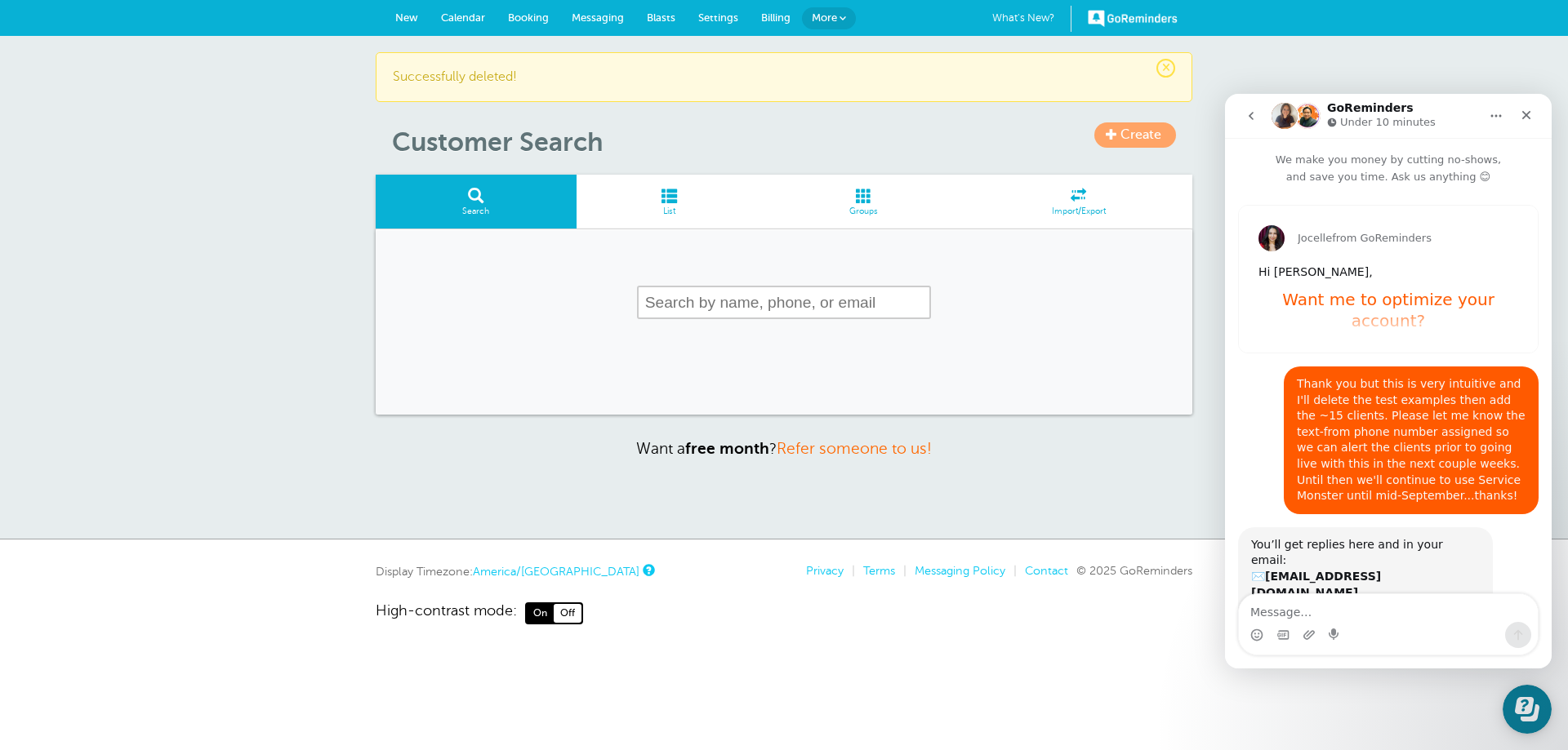
scroll to position [105, 0]
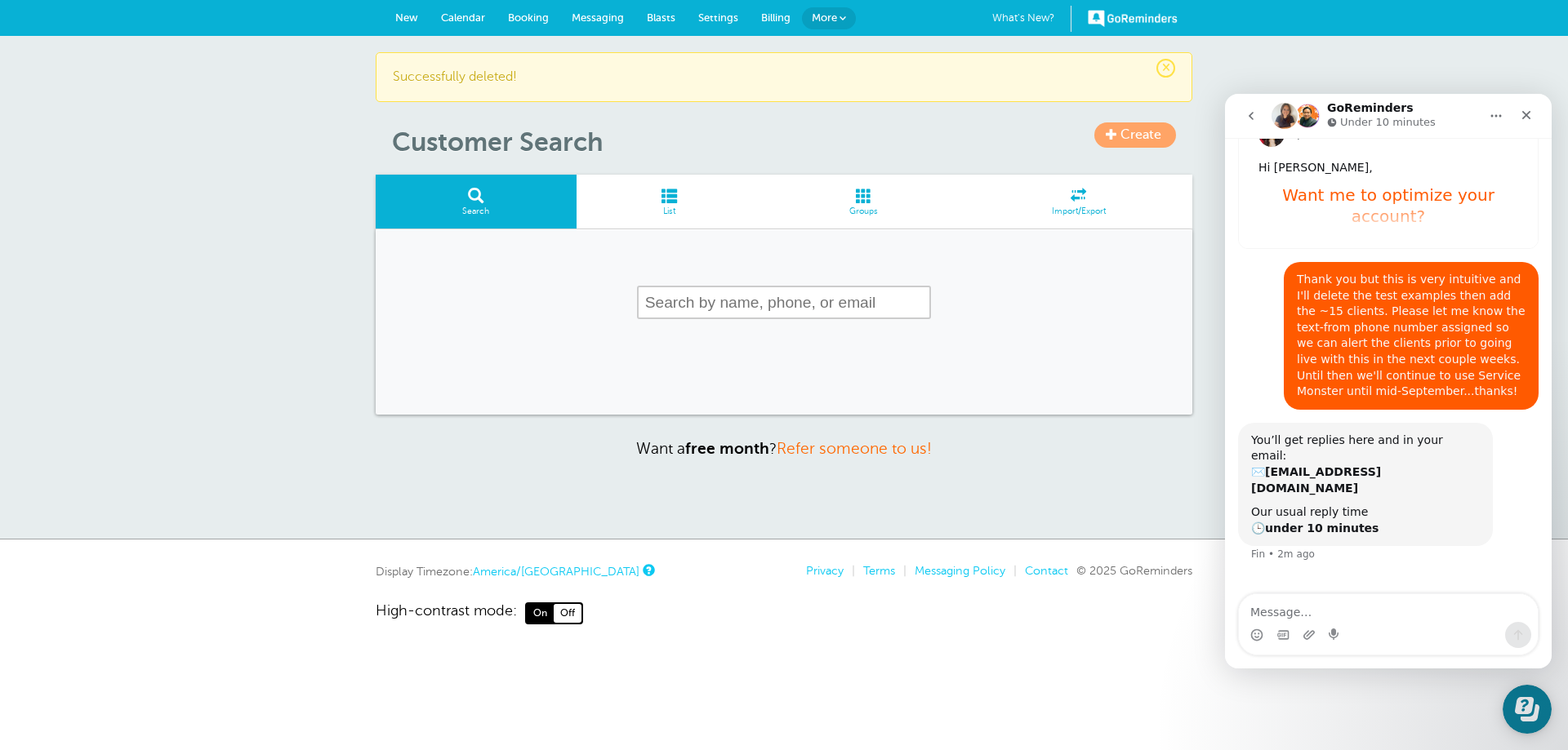
click at [672, 203] on span at bounding box center [669, 195] width 186 height 16
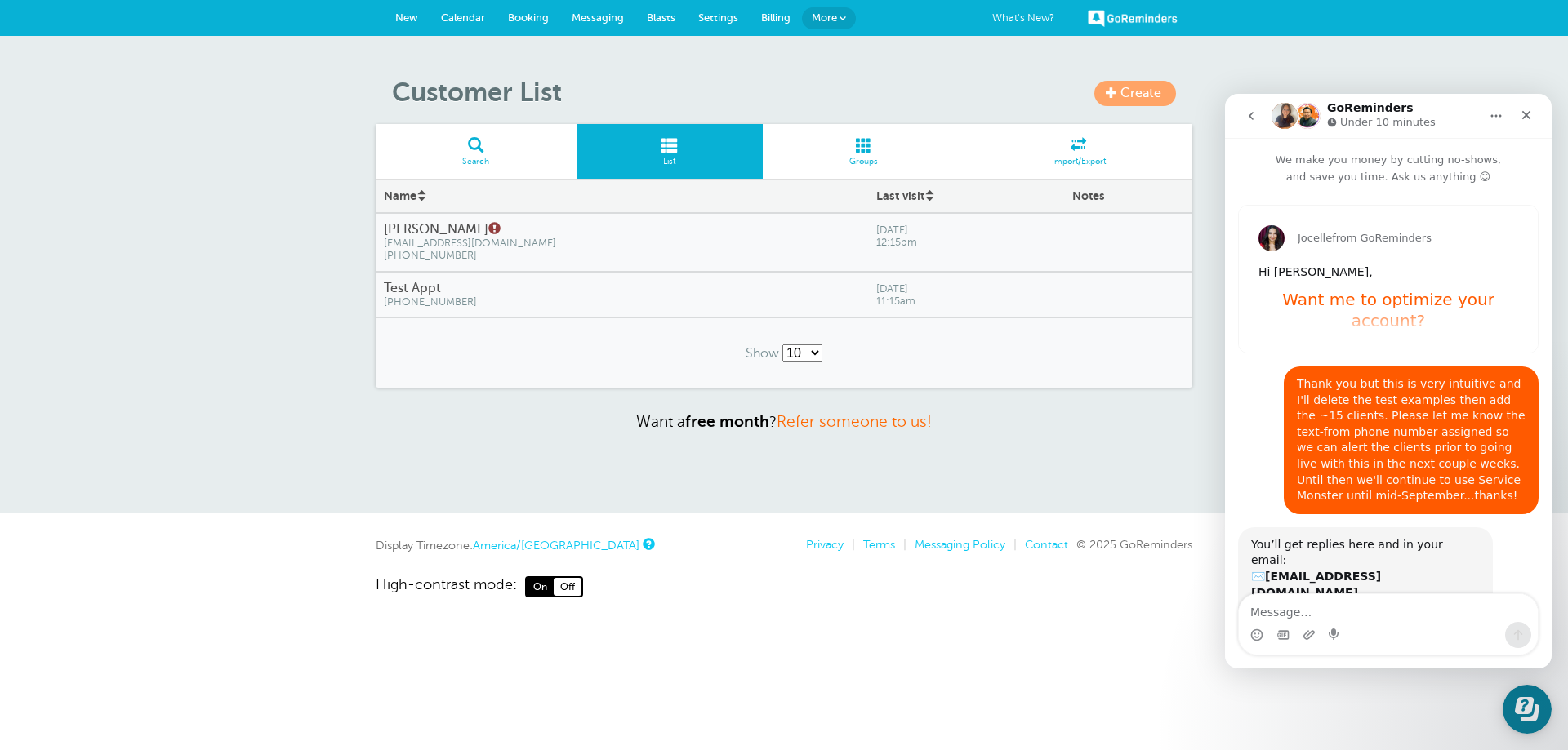
scroll to position [105, 0]
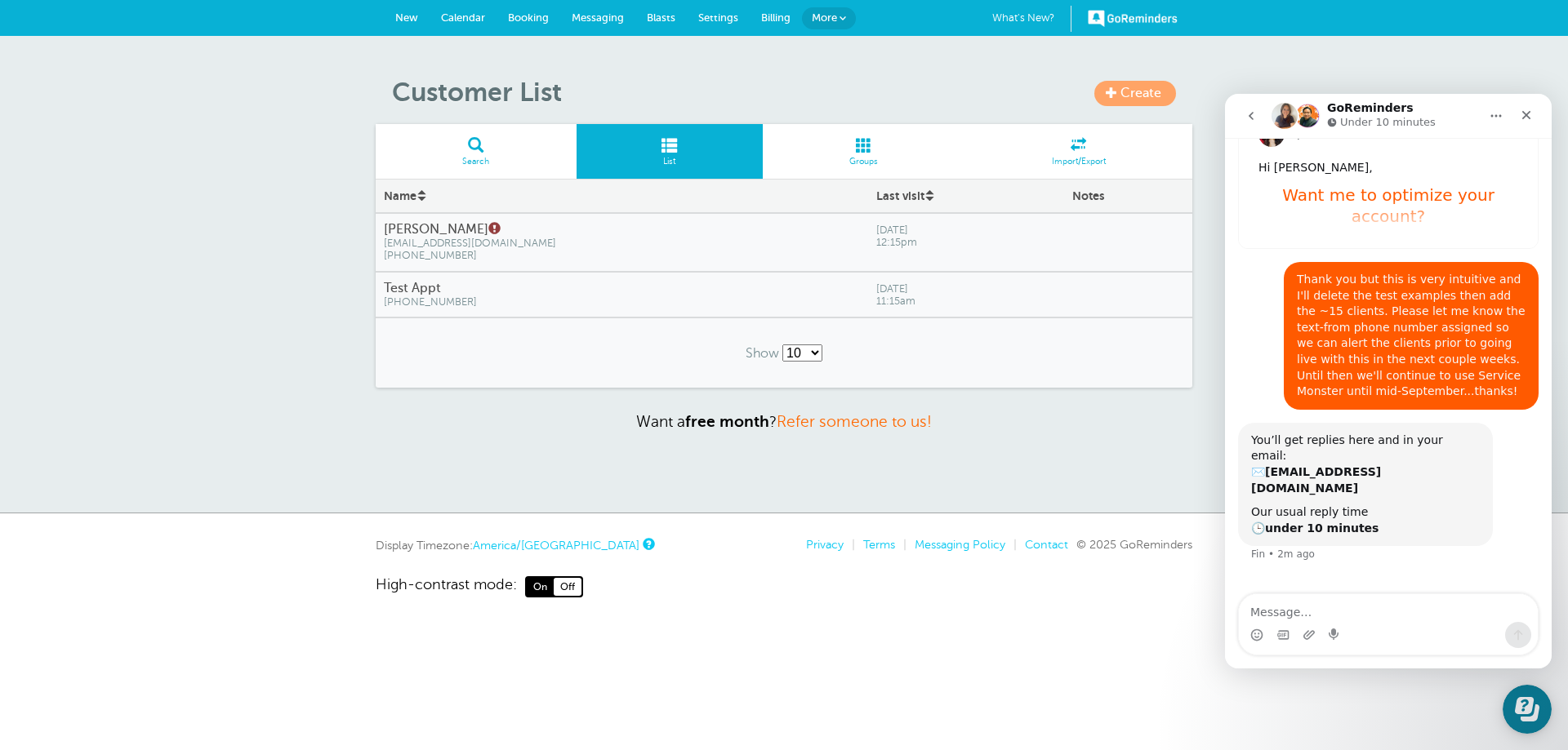
click at [427, 287] on h4 "Test Appt" at bounding box center [622, 289] width 476 height 16
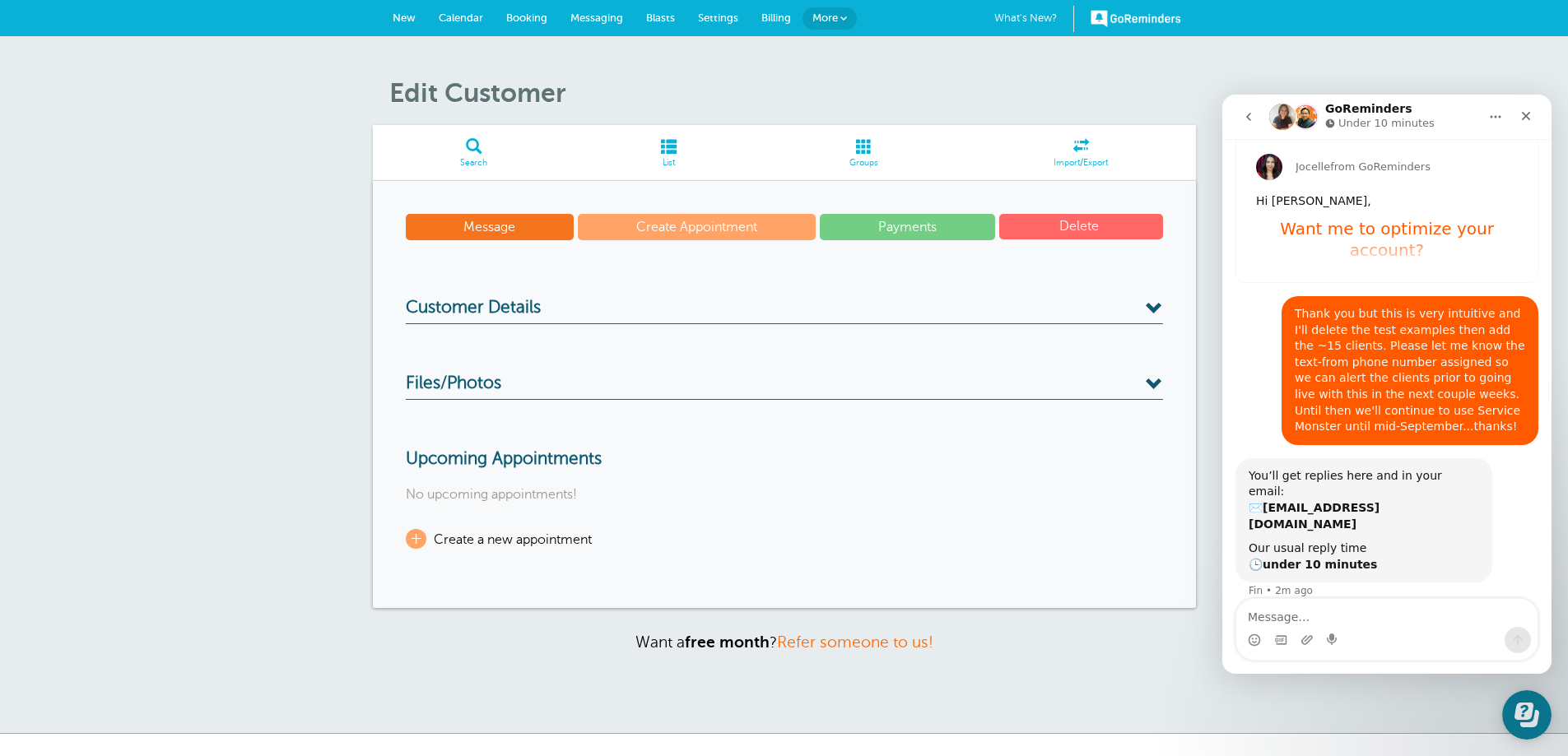
scroll to position [105, 0]
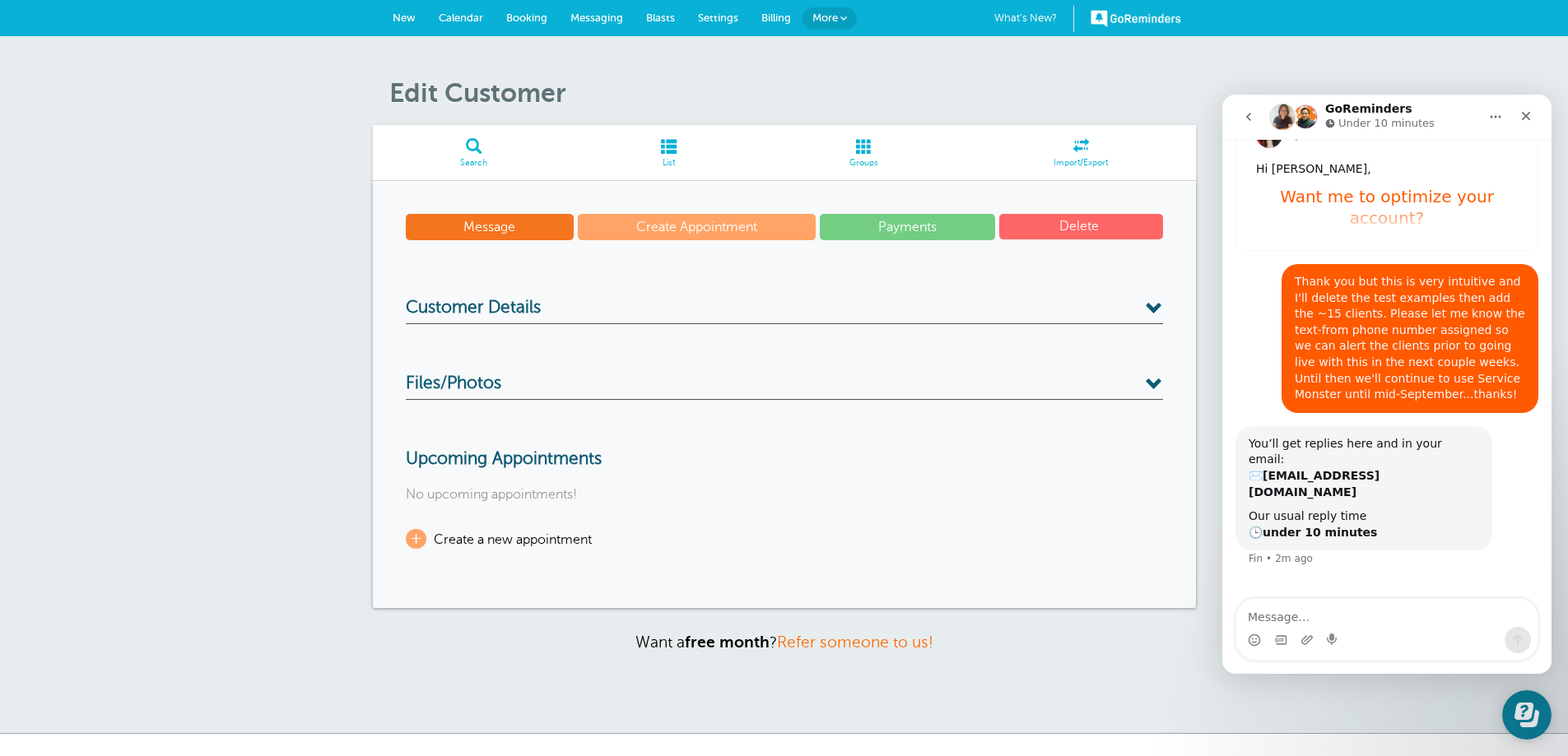
click at [1074, 227] on button "Delete" at bounding box center [1081, 227] width 164 height 25
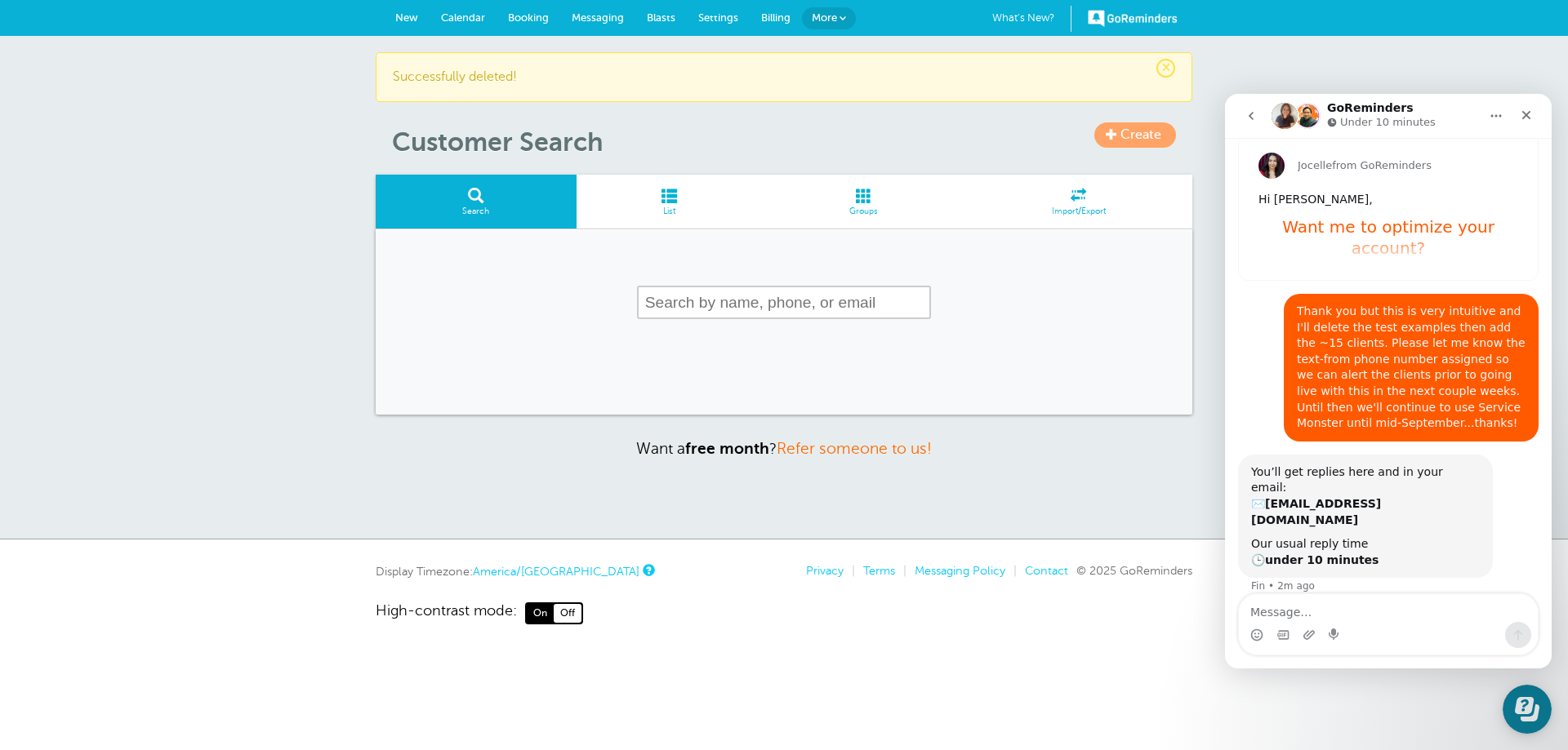
scroll to position [105, 0]
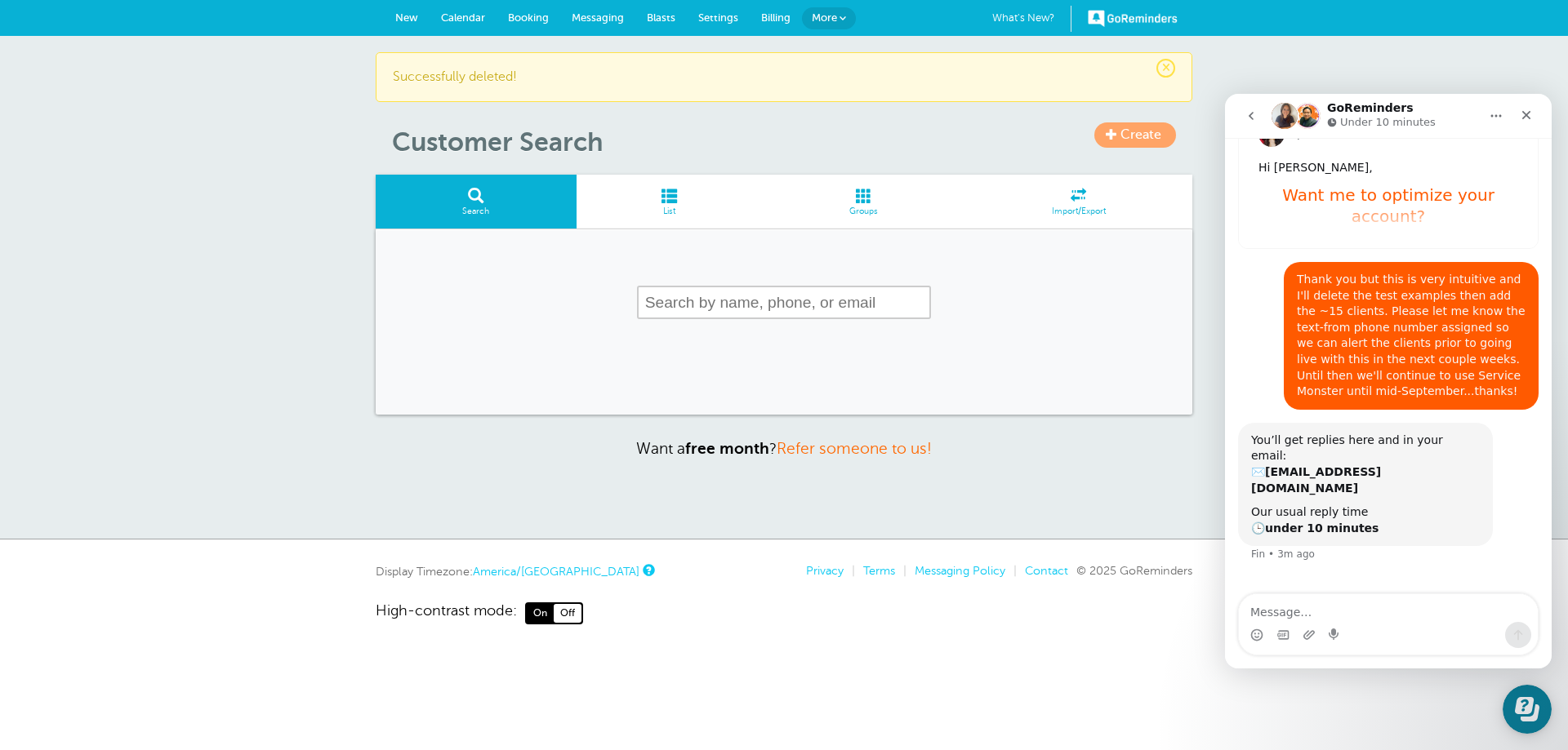
click at [667, 199] on span at bounding box center [669, 195] width 186 height 16
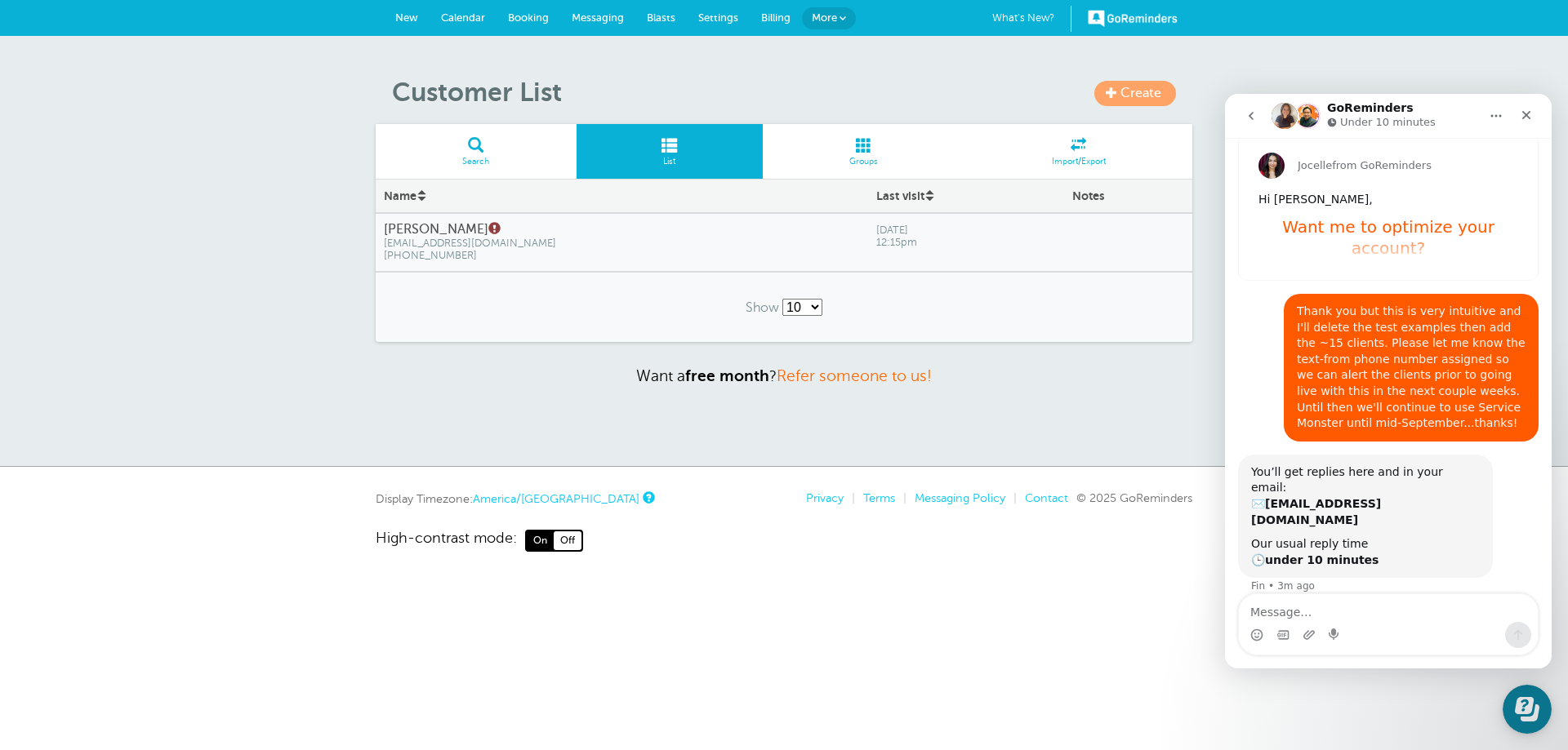
scroll to position [105, 0]
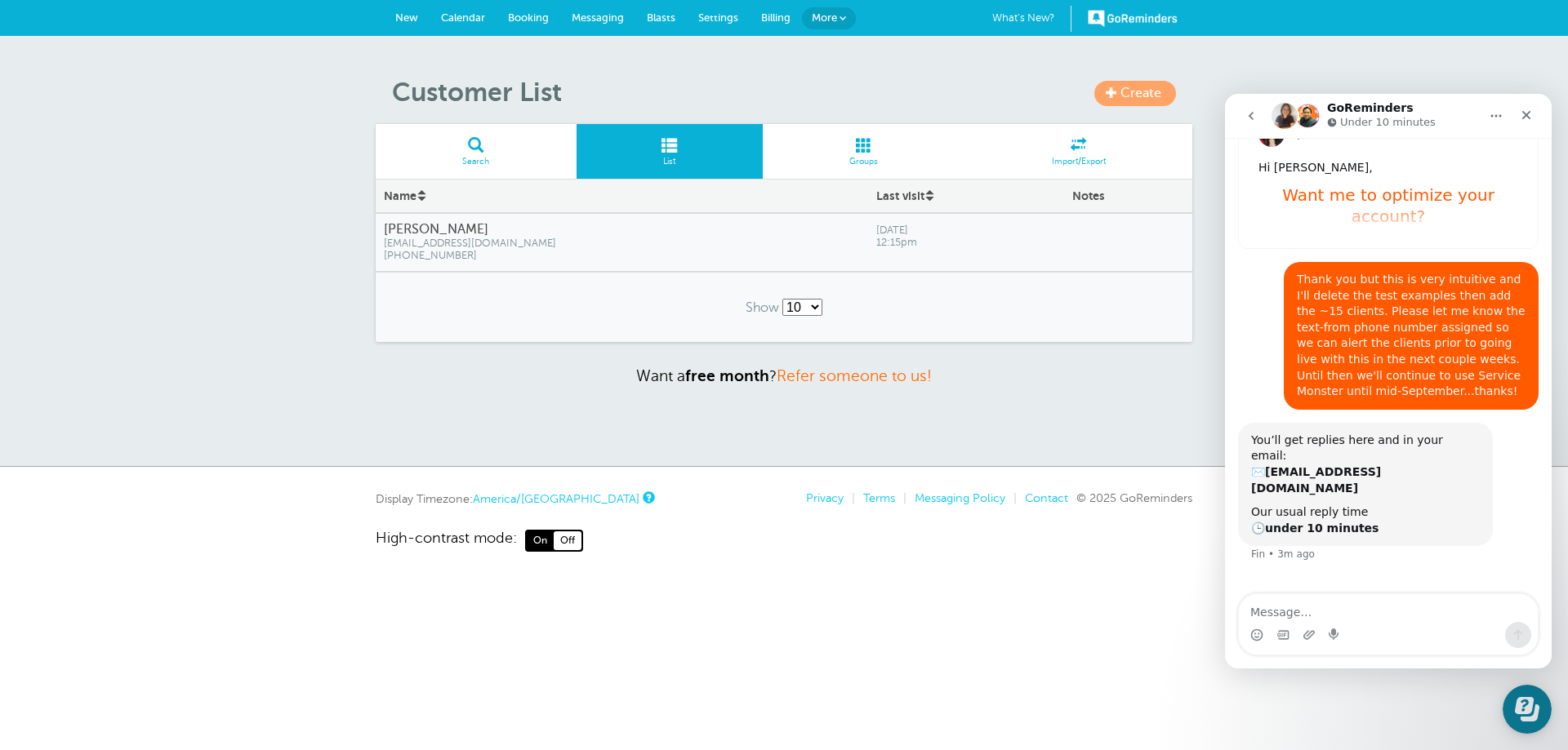
click at [406, 231] on h4 "[PERSON_NAME]" at bounding box center [622, 229] width 476 height 16
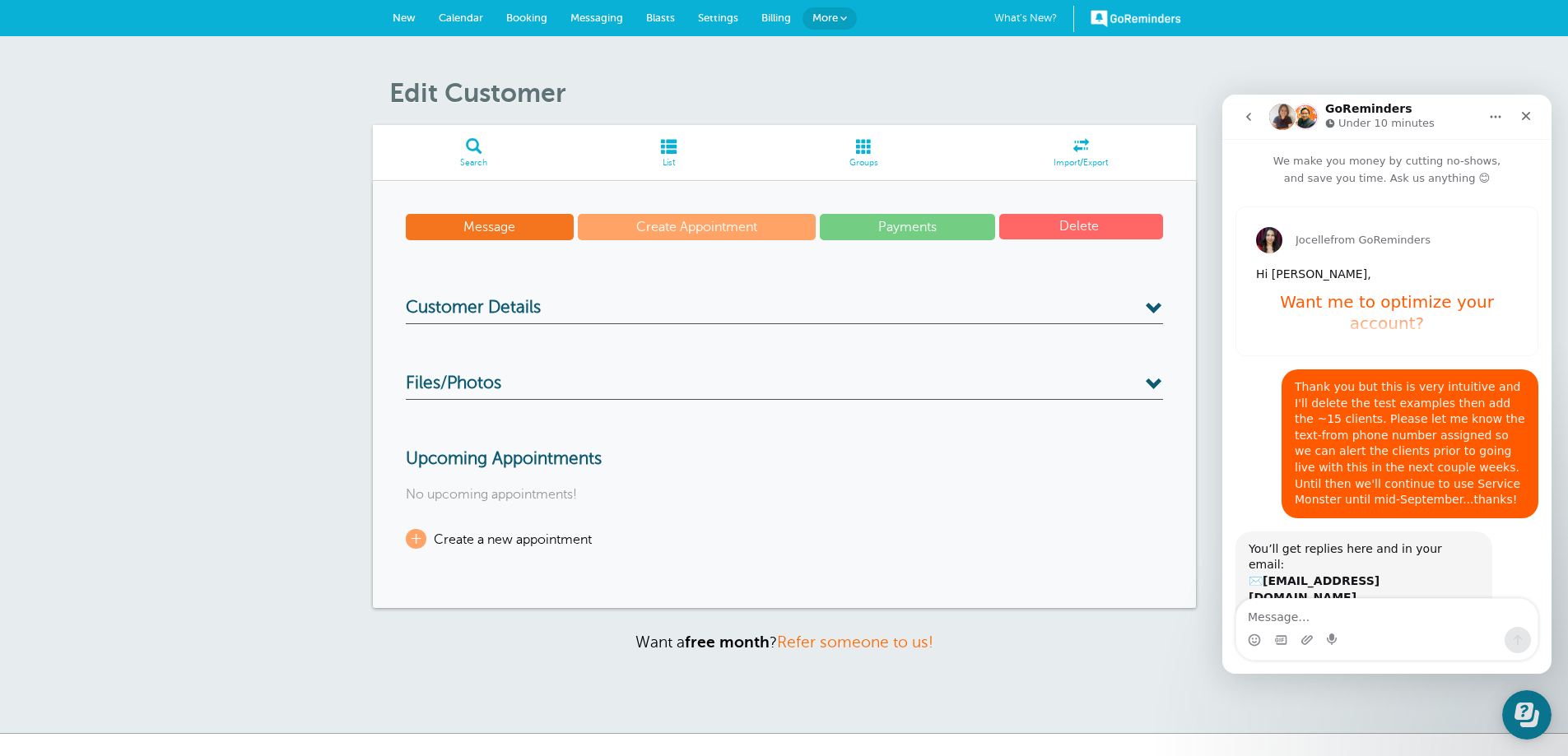
scroll to position [105, 0]
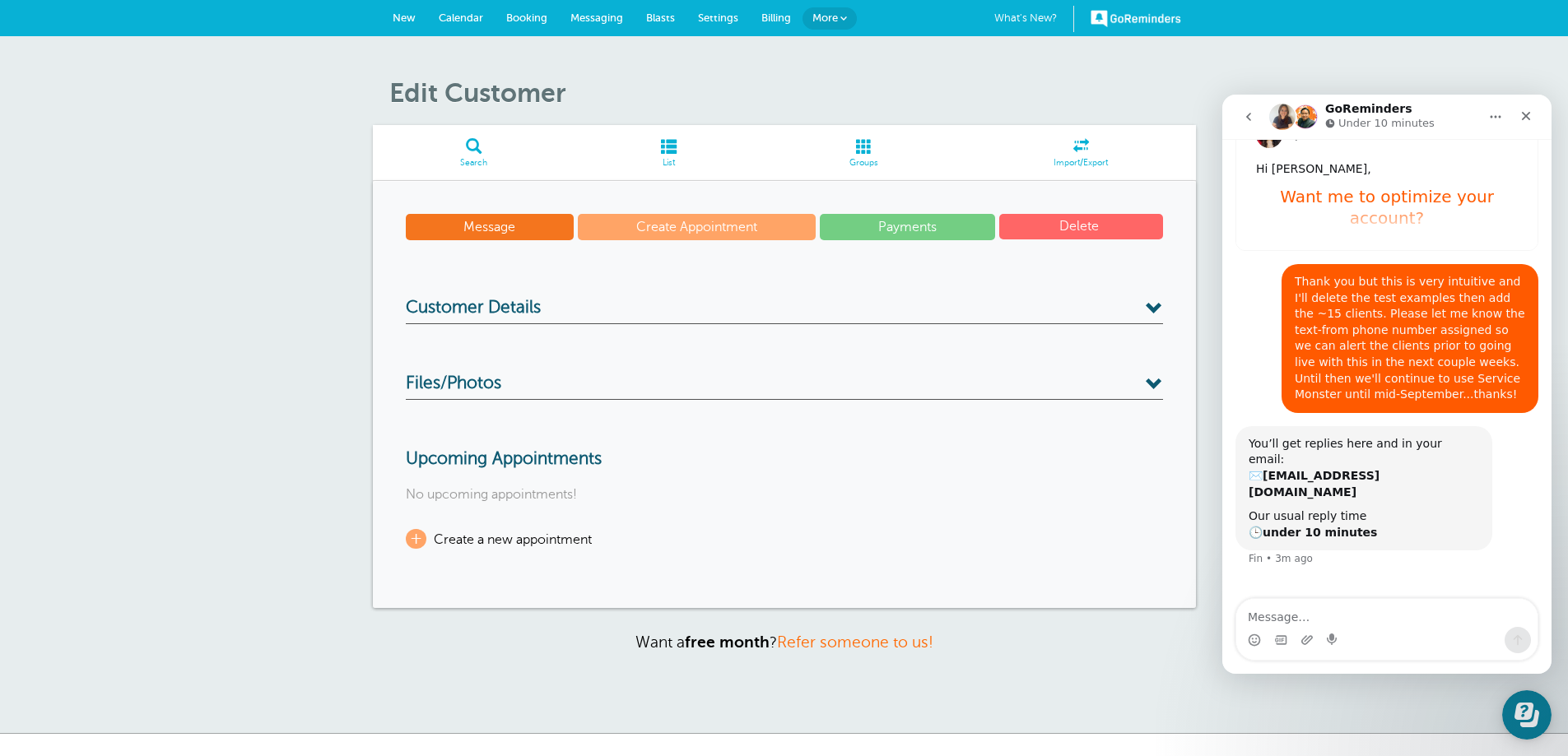
click at [1146, 308] on span at bounding box center [1154, 309] width 18 height 18
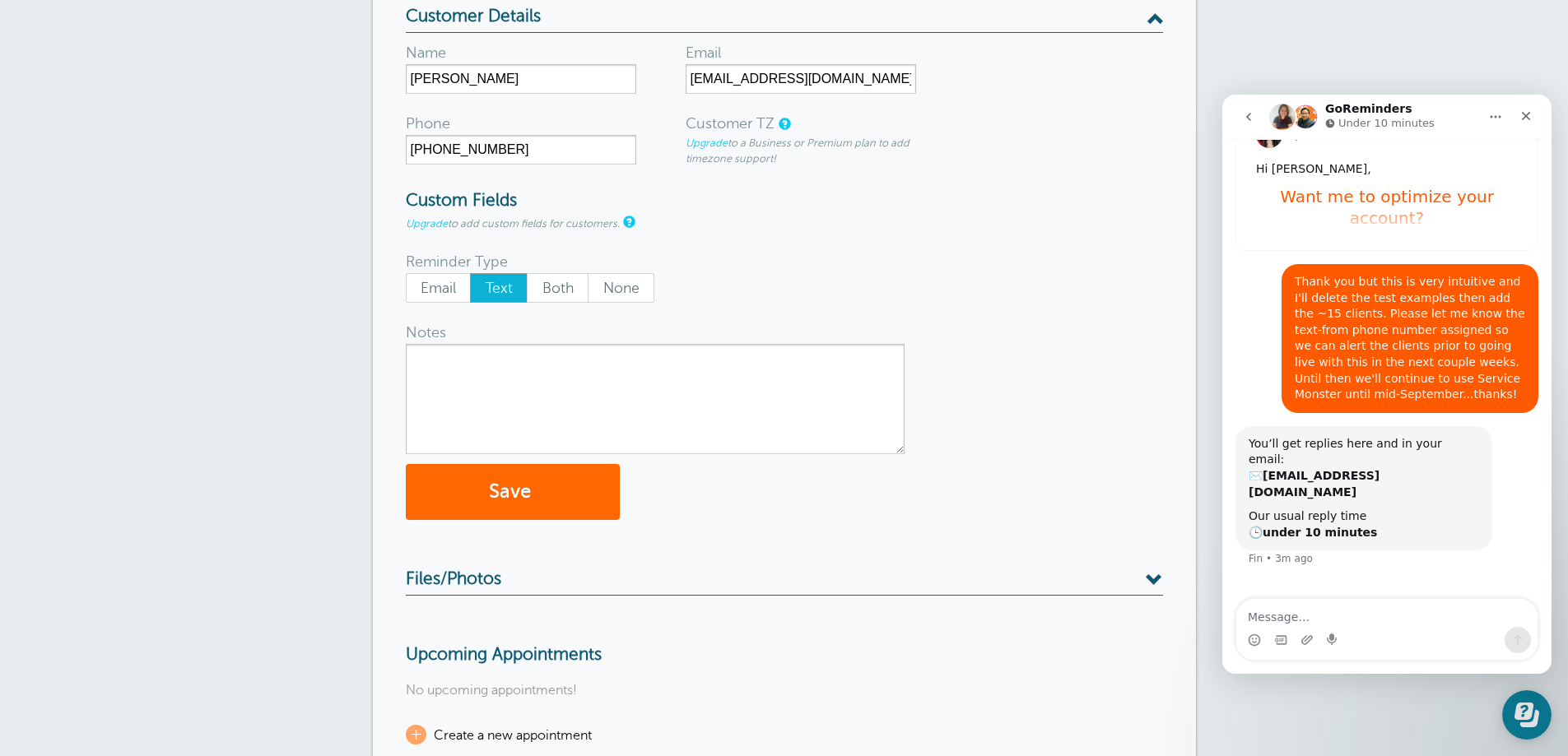
scroll to position [329, 0]
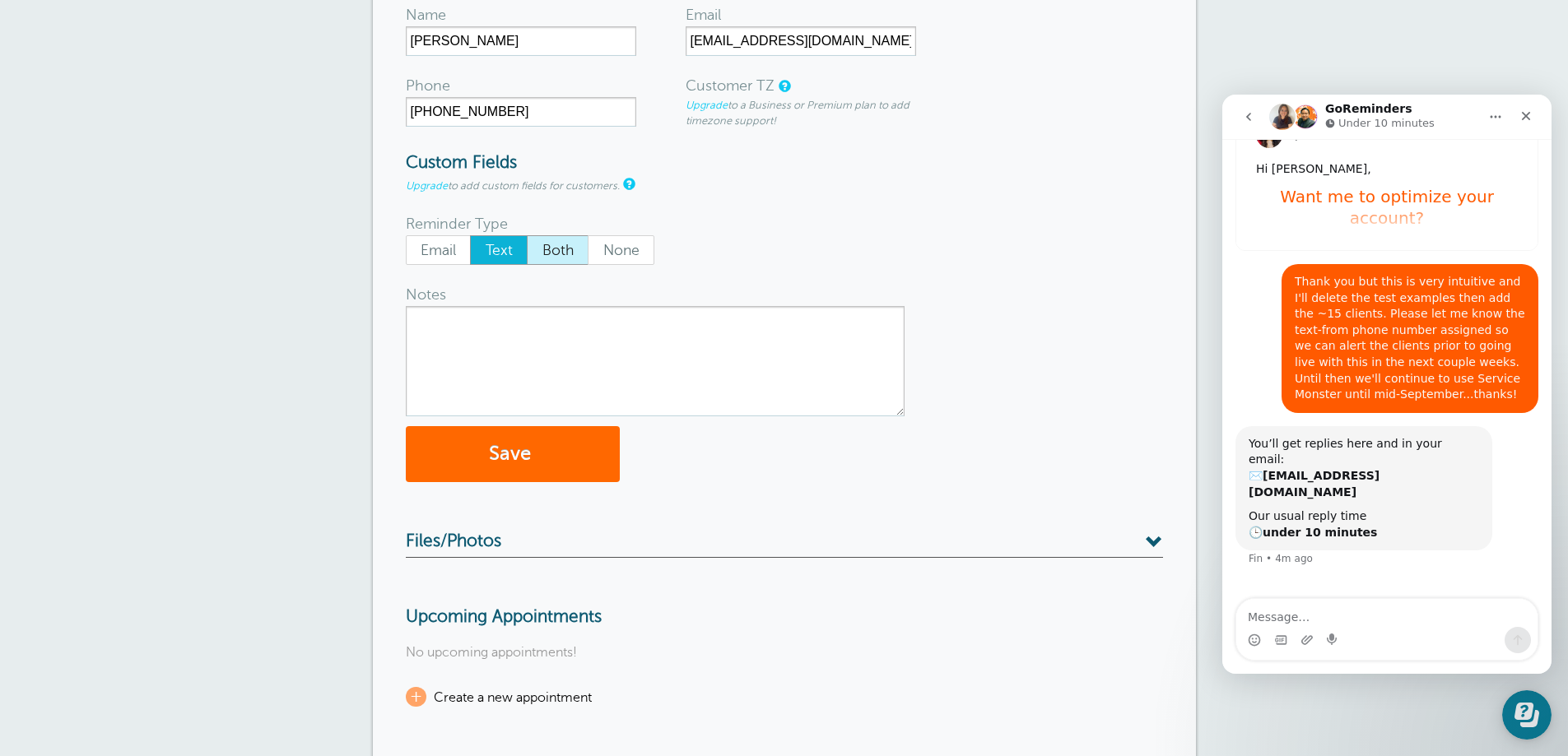
click at [546, 248] on span "Both" at bounding box center [557, 250] width 60 height 28
click at [527, 236] on input "Both" at bounding box center [526, 235] width 1 height 1
radio input "true"
click at [503, 249] on span "Text" at bounding box center [499, 250] width 56 height 28
click at [470, 236] on input "Text" at bounding box center [469, 235] width 1 height 1
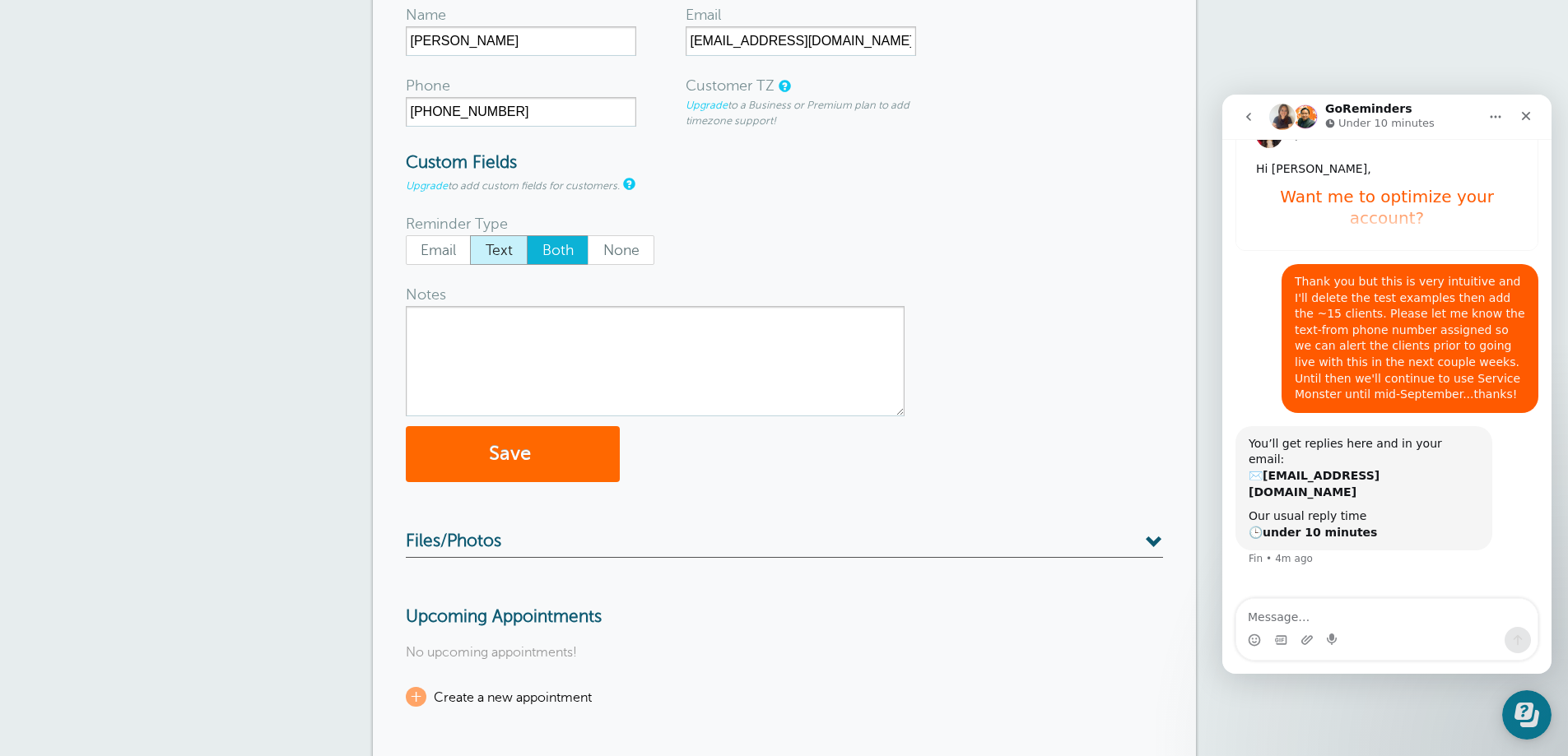
radio input "true"
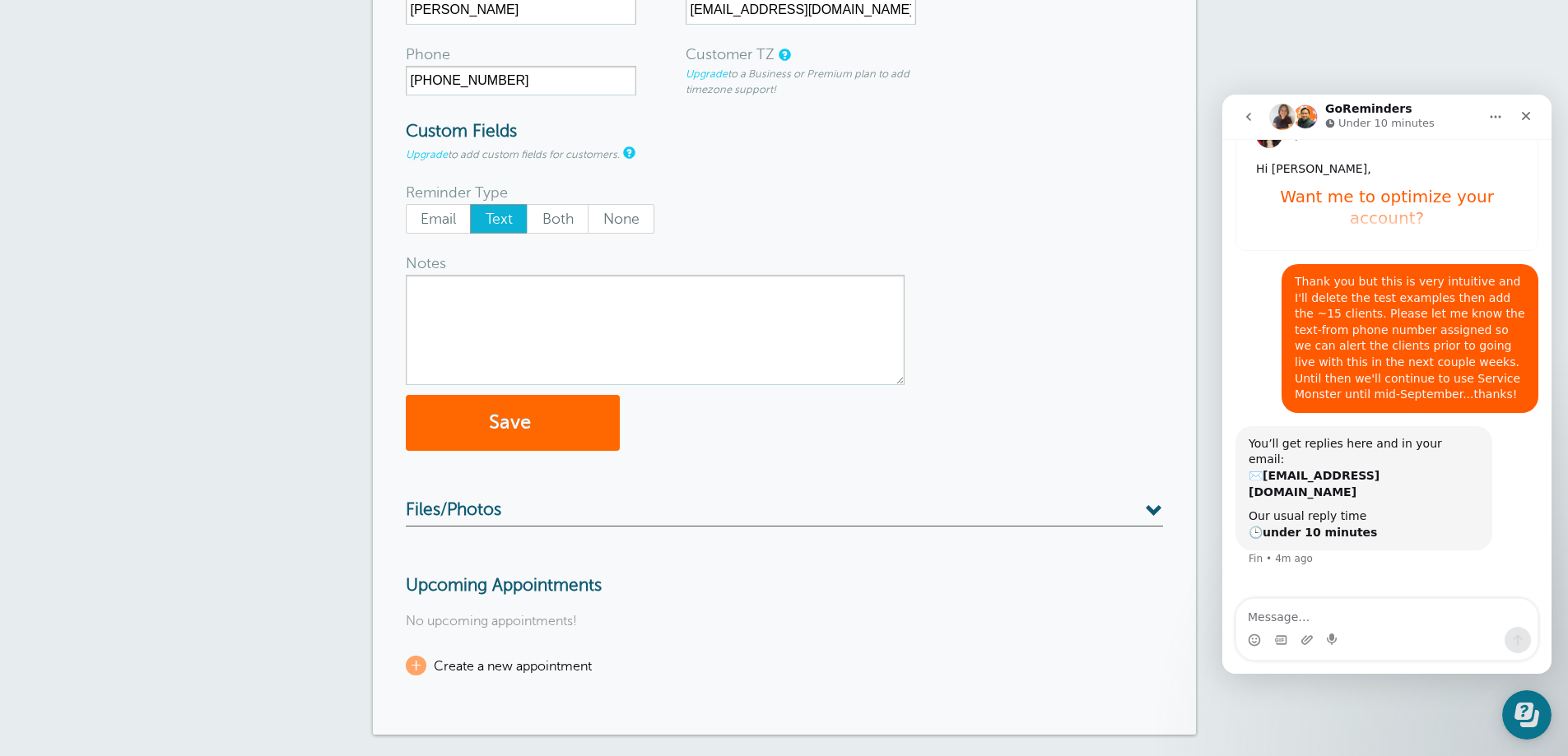
scroll to position [0, 0]
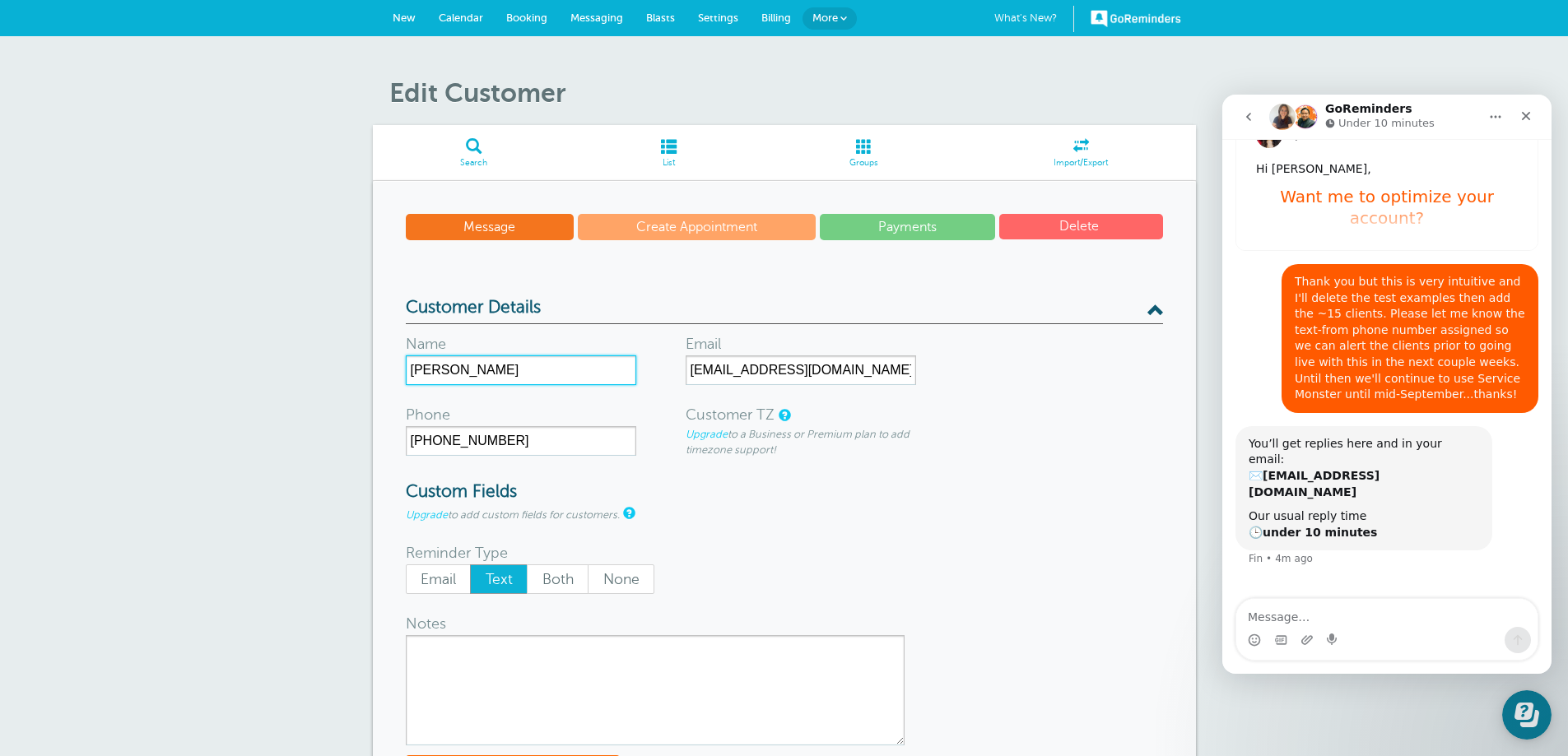
click at [496, 372] on input "[PERSON_NAME]" at bounding box center [520, 370] width 230 height 30
click at [473, 368] on input "[PERSON_NAME] Test User" at bounding box center [520, 370] width 230 height 30
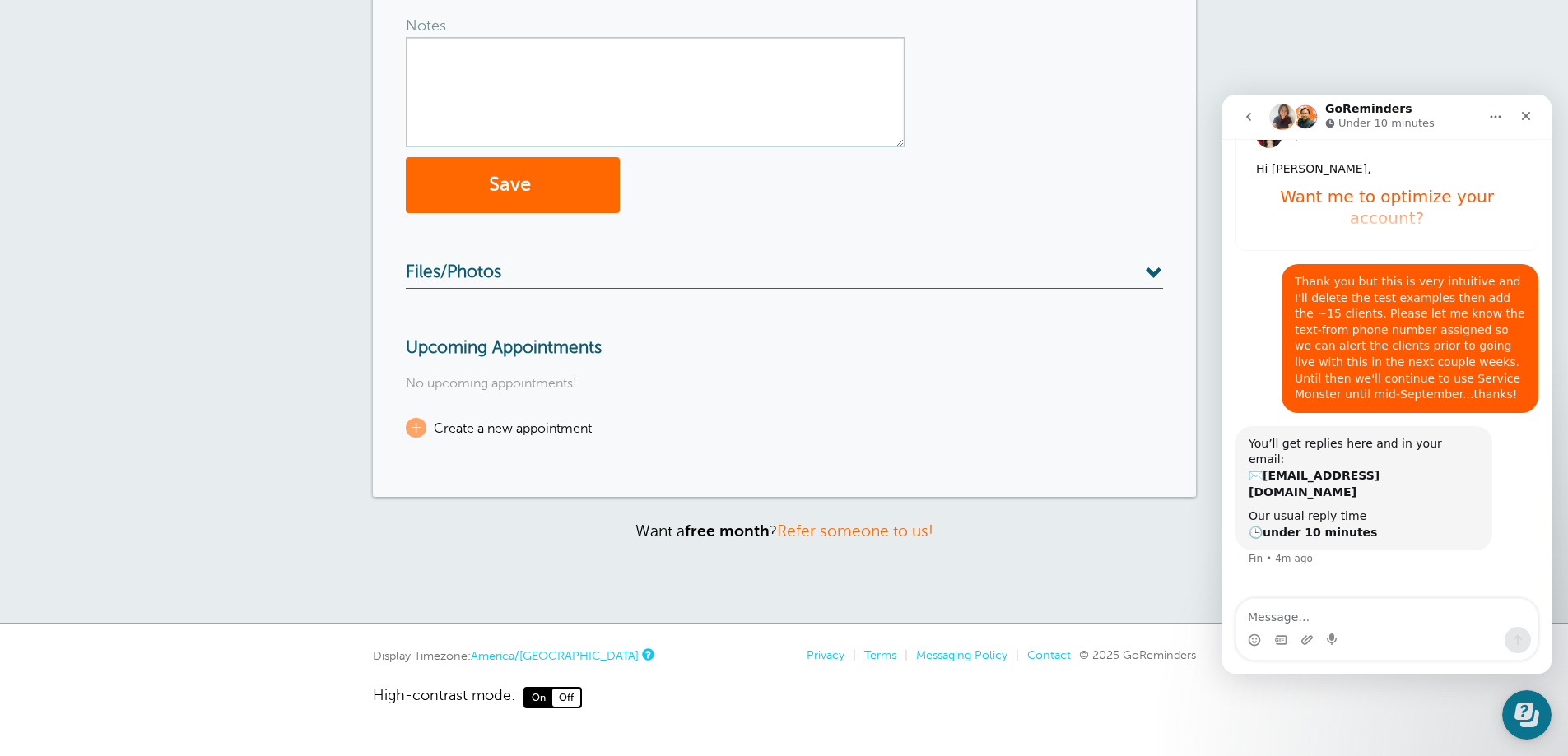
scroll to position [600, 0]
type input "[PERSON_NAME] (Test User)"
click at [510, 189] on button "Save" at bounding box center [513, 184] width 214 height 57
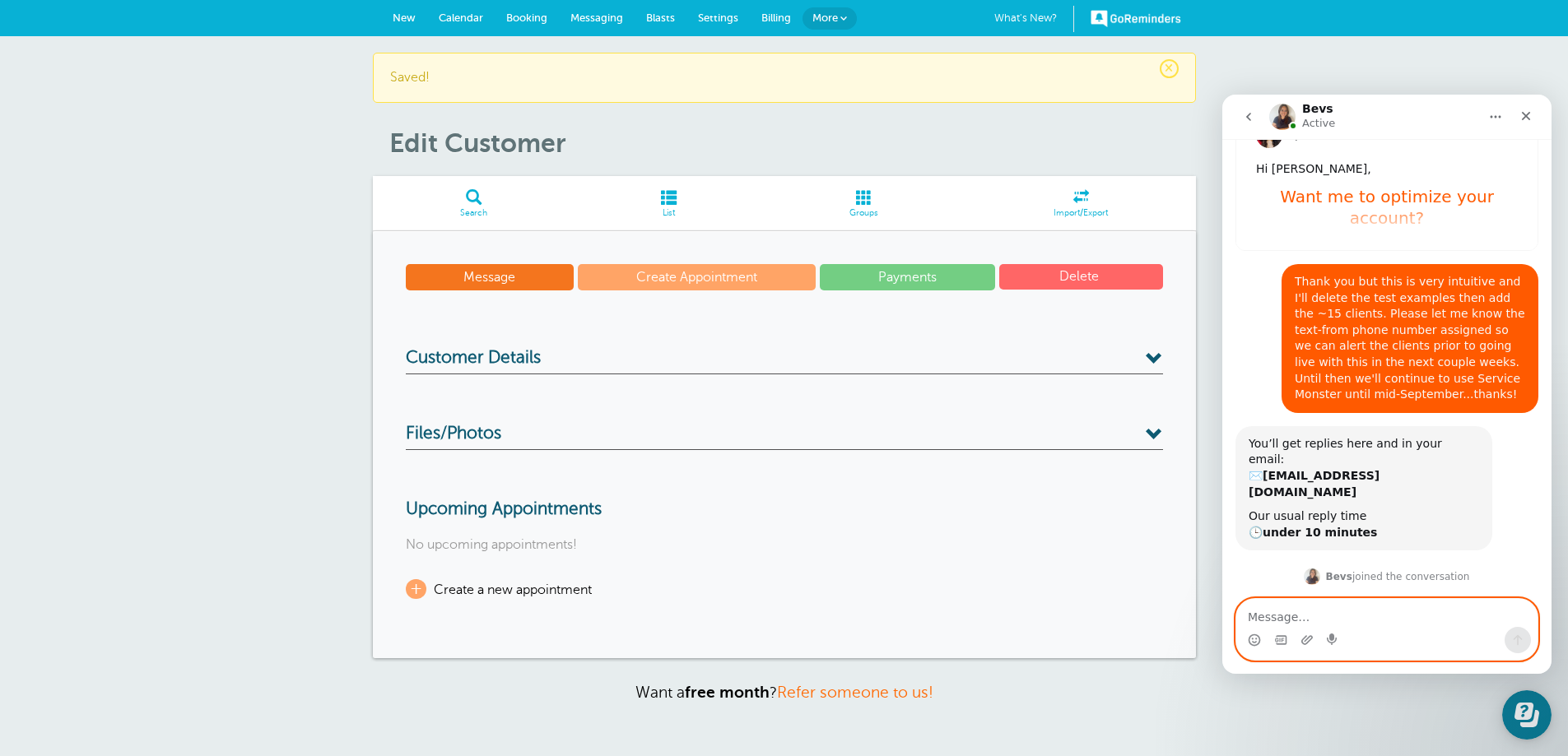
scroll to position [162, 0]
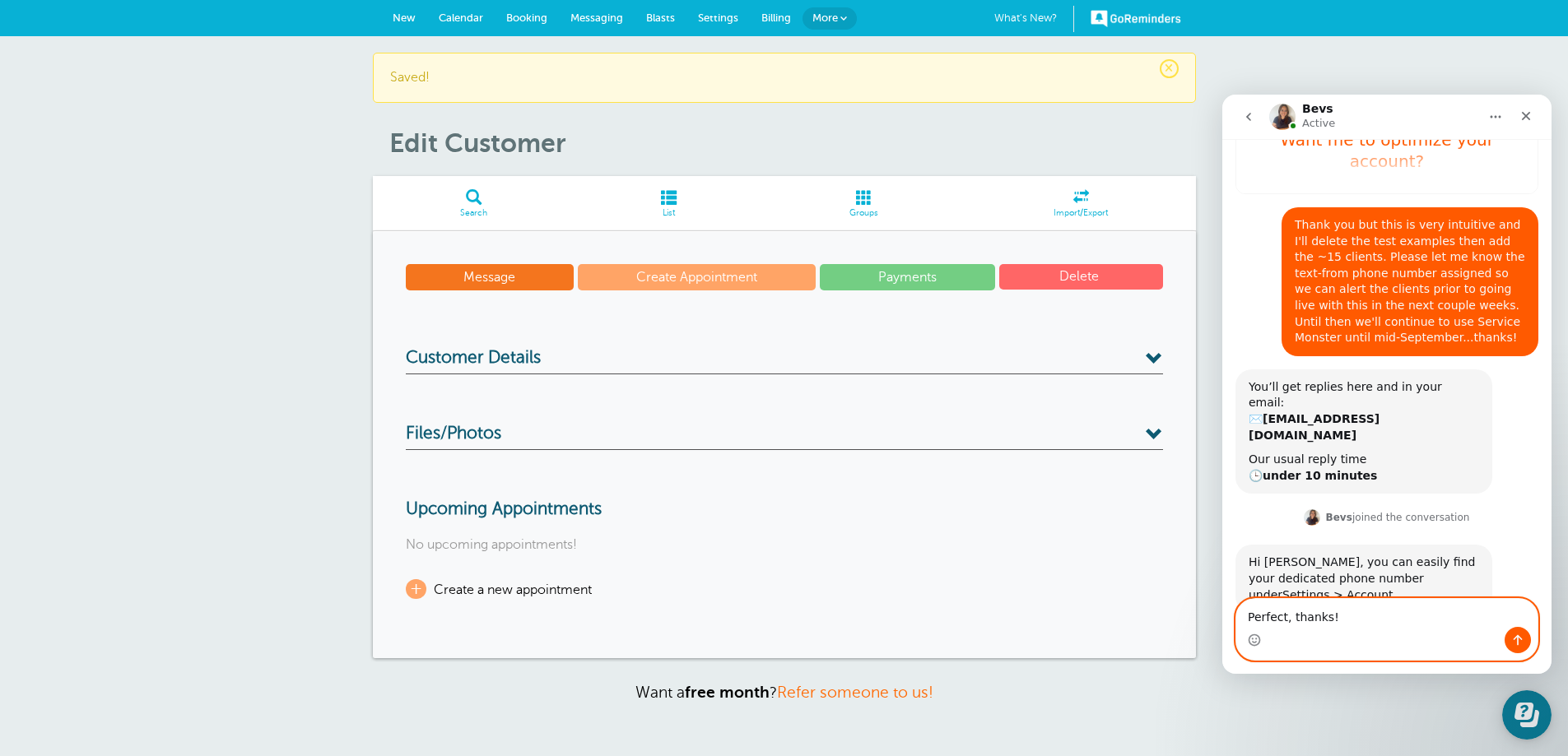
type textarea "Perfect, thanks!"
click at [1521, 635] on icon "Send a message…" at bounding box center [1518, 640] width 13 height 13
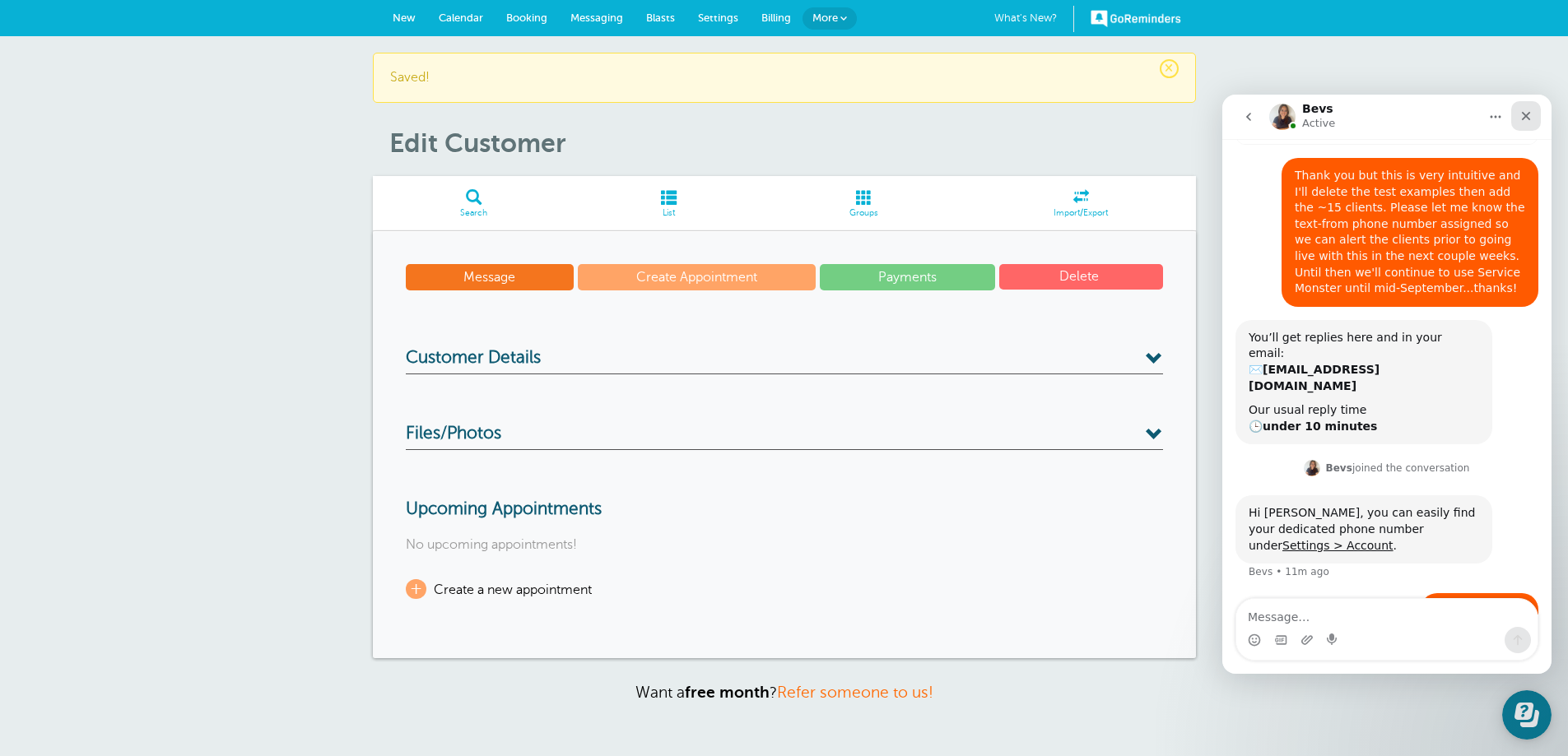
click at [1531, 119] on icon "Close" at bounding box center [1526, 116] width 13 height 13
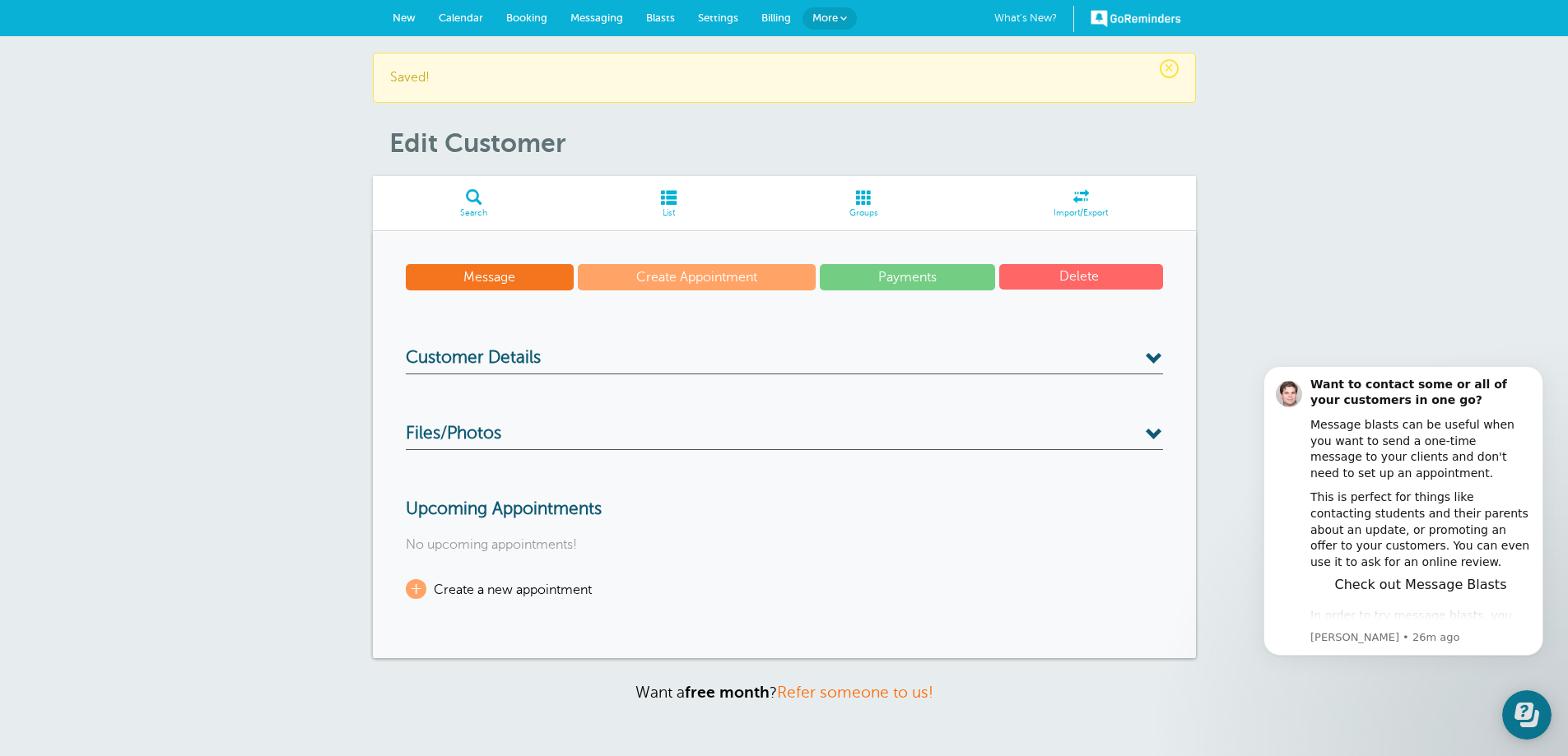
click at [717, 15] on span "Settings" at bounding box center [718, 17] width 40 height 12
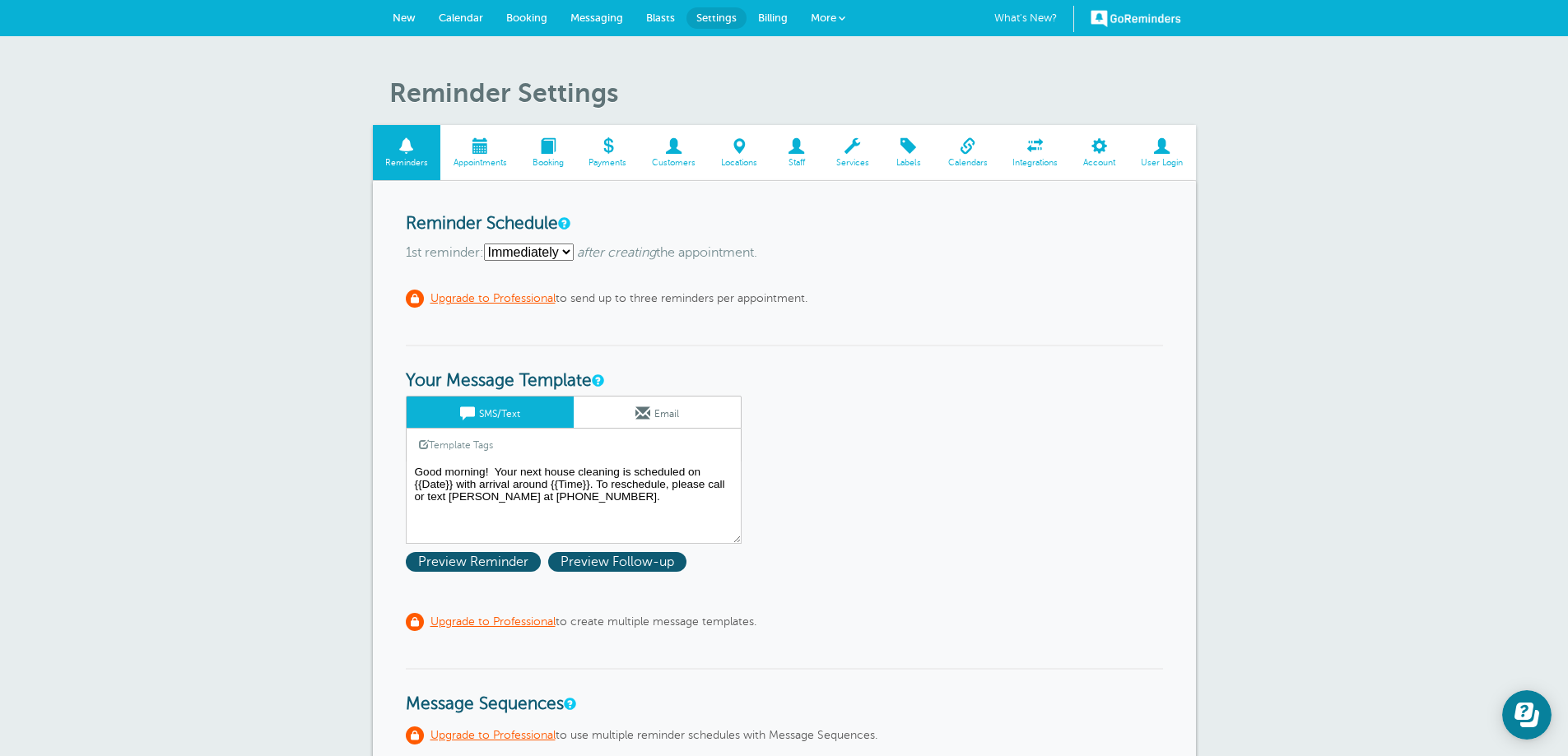
click at [851, 162] on span "Services" at bounding box center [852, 163] width 42 height 10
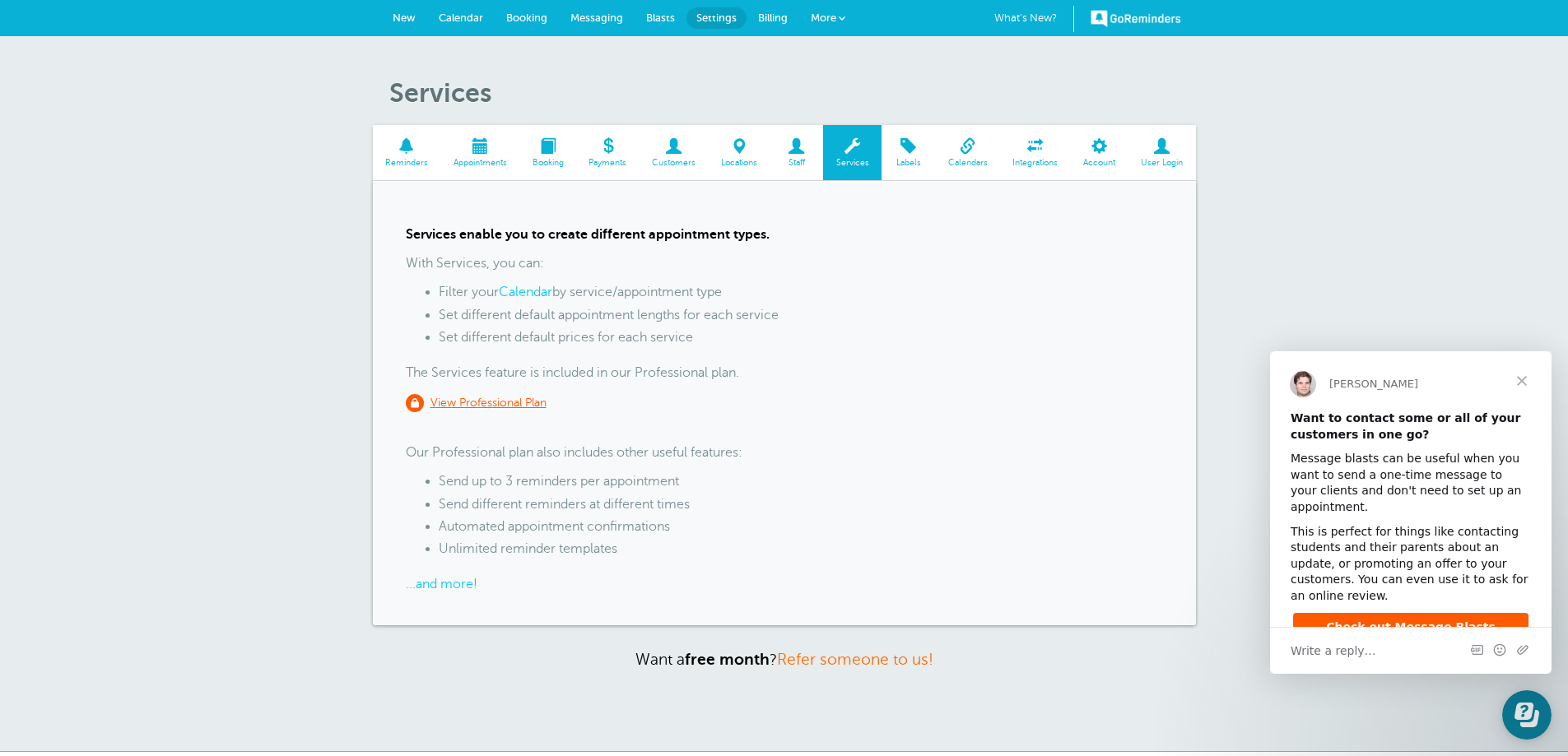
click at [1105, 158] on span "Account" at bounding box center [1100, 163] width 41 height 10
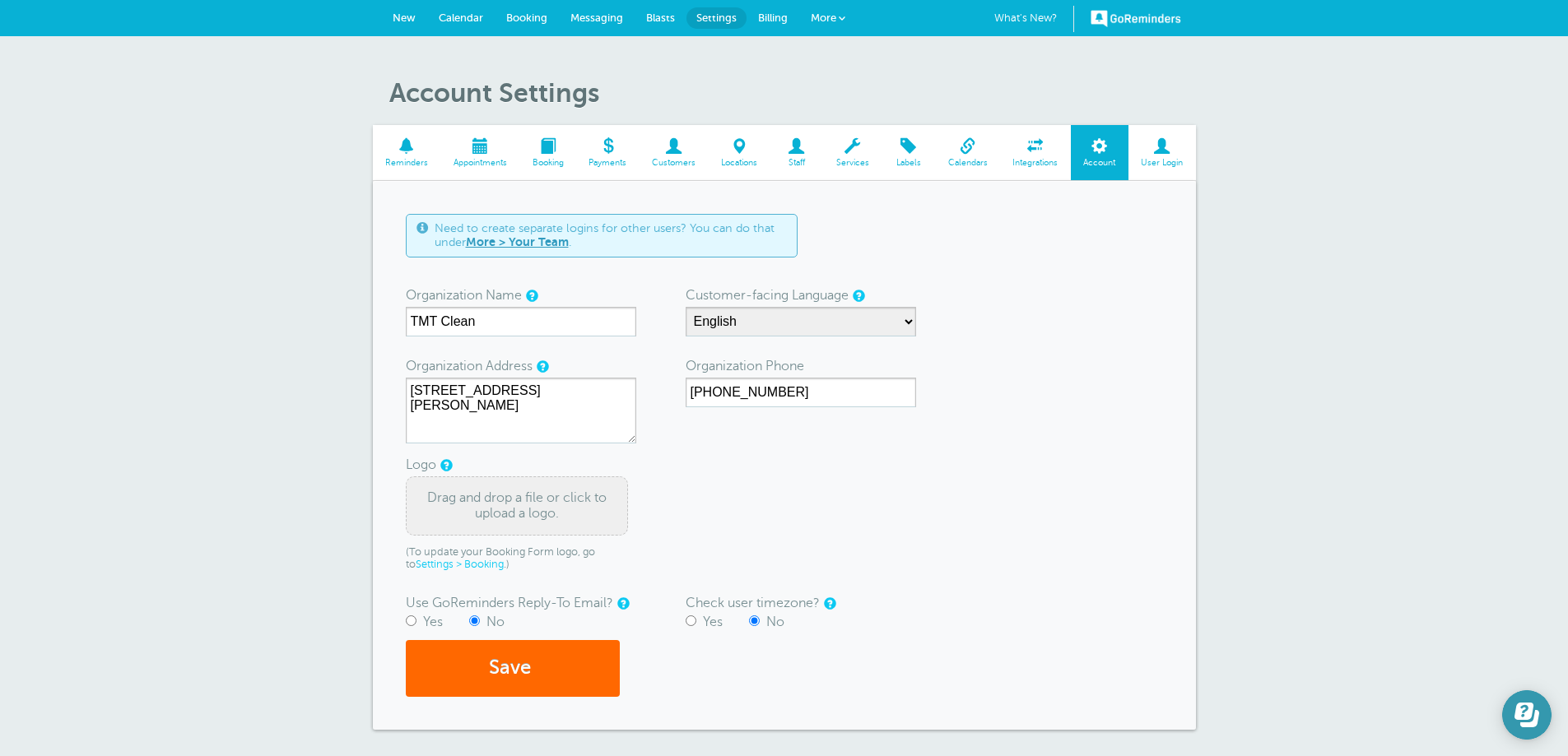
click at [1528, 729] on button "Open Learn | Contact Us" at bounding box center [1526, 715] width 49 height 49
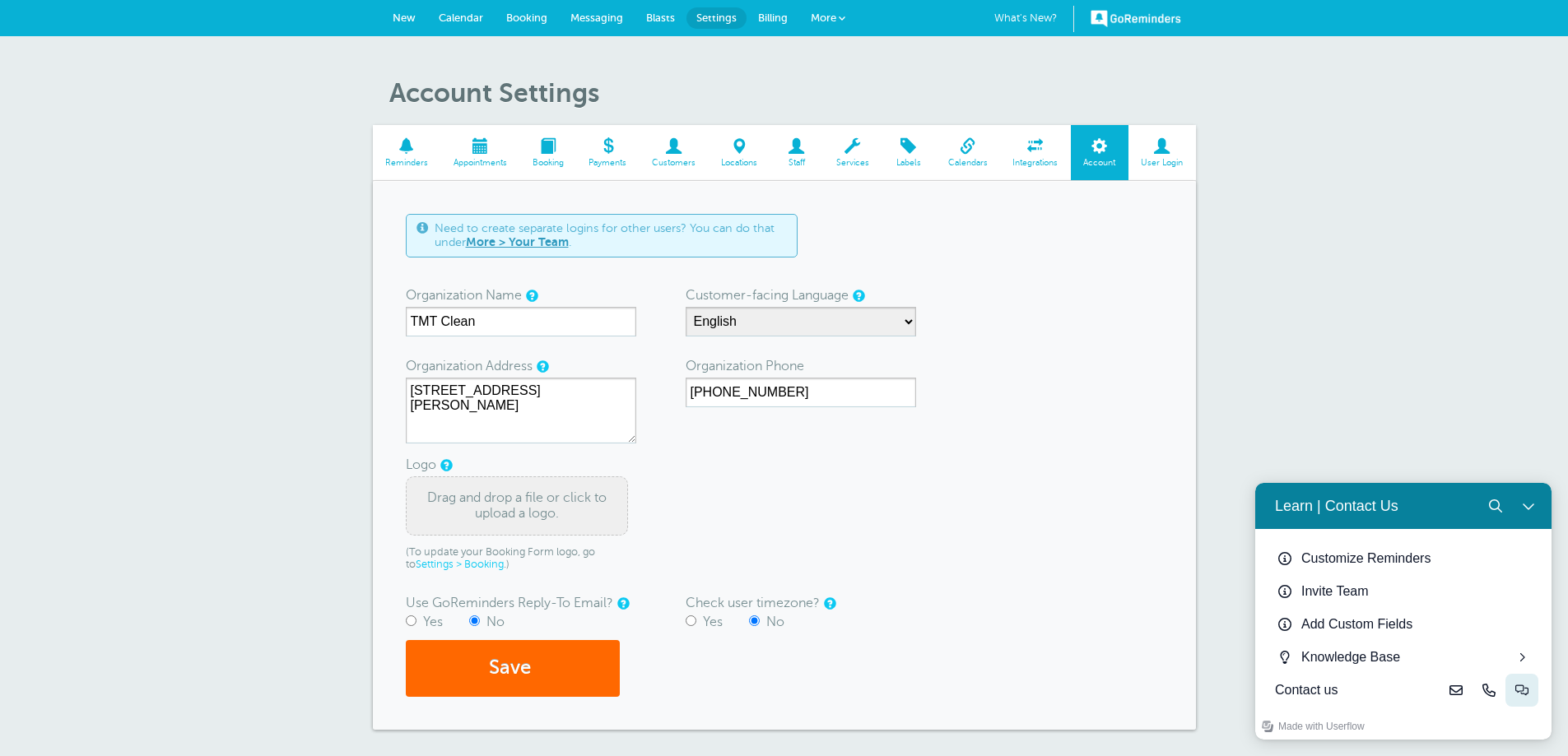
click at [1527, 694] on icon "Live-chat" at bounding box center [1522, 691] width 13 height 13
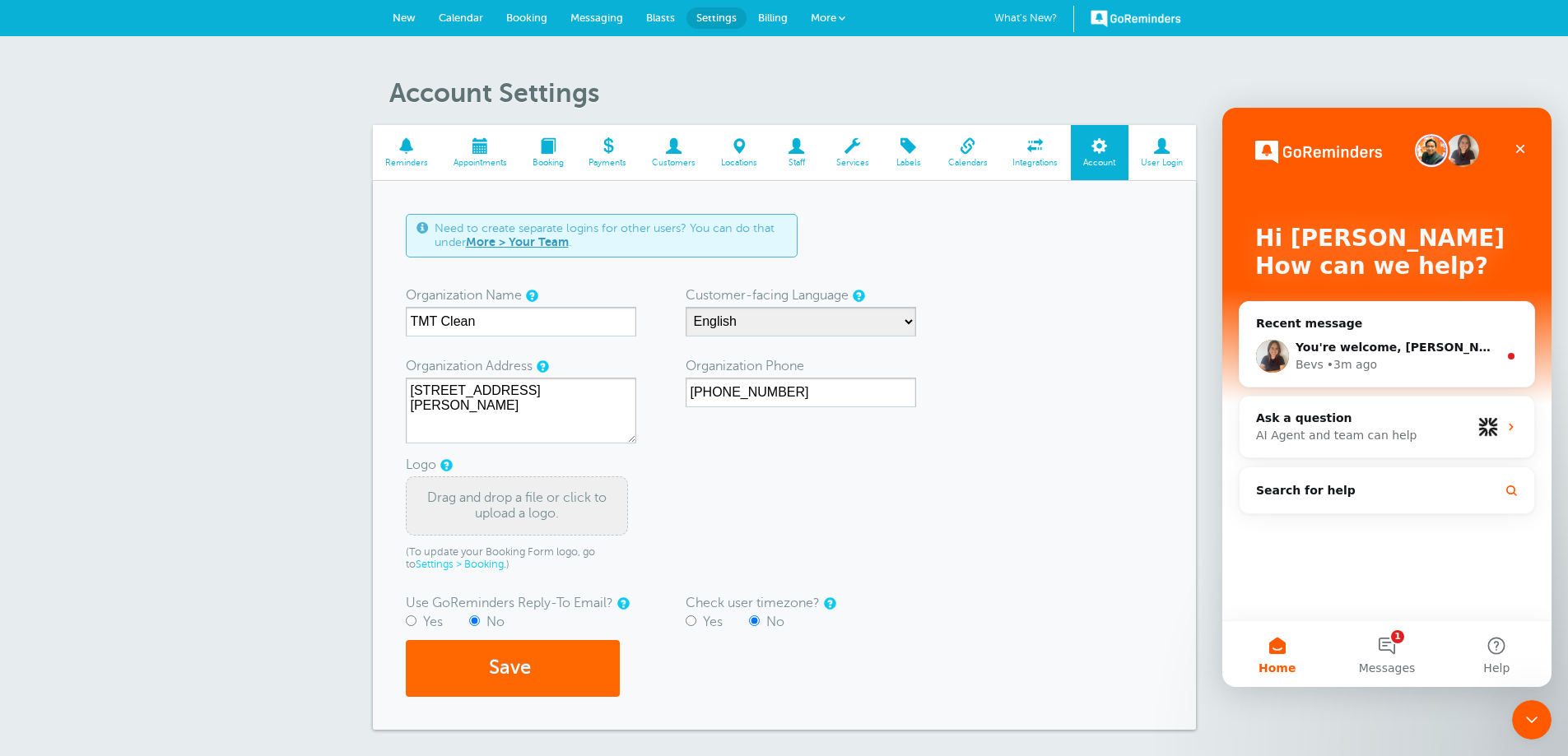
click at [60, 568] on div "Account Settings Reminders Appointments Booking Payments Customers Locations St…" at bounding box center [784, 446] width 1568 height 819
click at [1522, 144] on icon "Close" at bounding box center [1520, 149] width 13 height 13
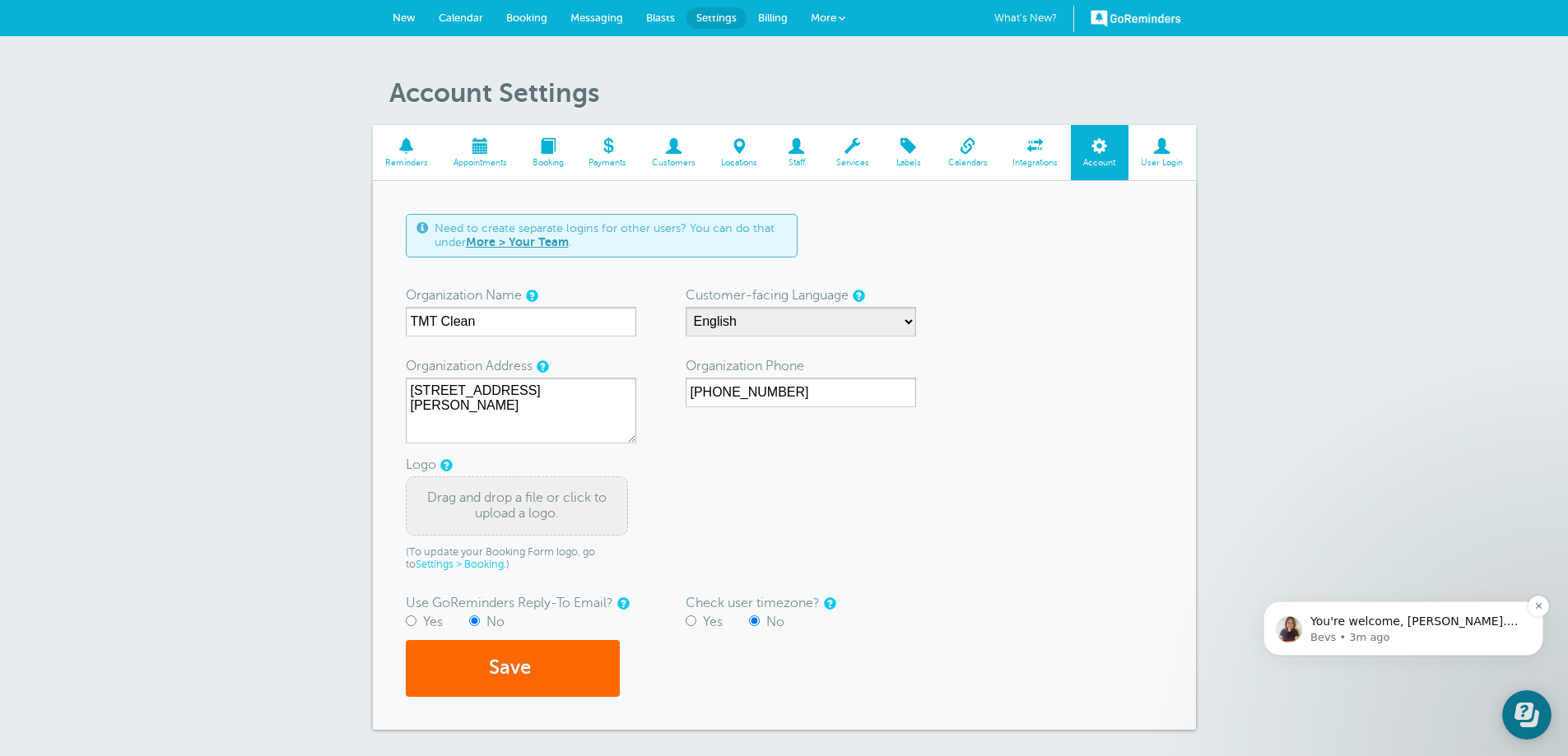
click at [1351, 639] on p "Bevs • 3m ago" at bounding box center [1417, 638] width 213 height 15
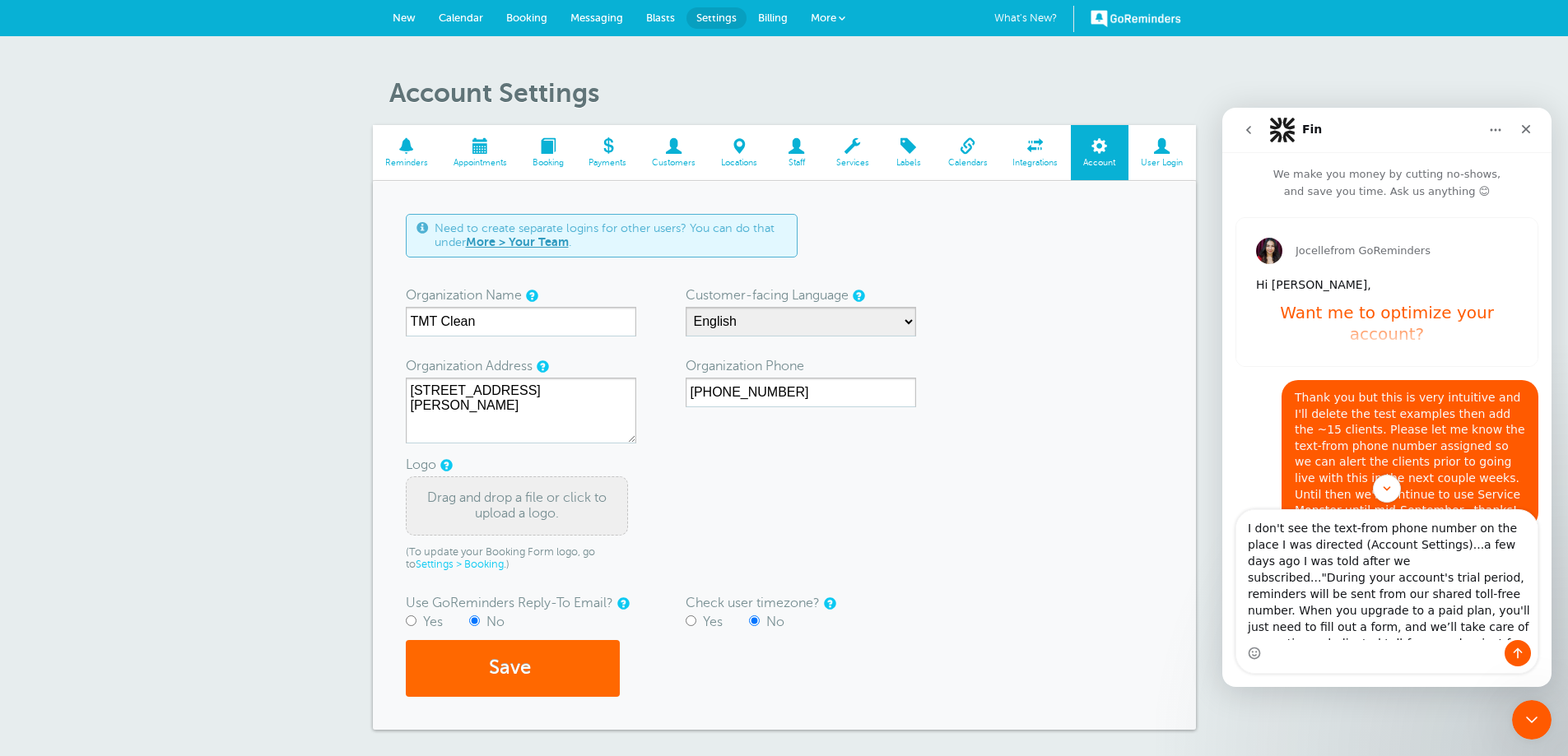
scroll to position [14, 0]
click at [1389, 549] on textarea "I don't see the text-from phone number on the place I was directed (Account Set…" at bounding box center [1386, 575] width 301 height 131
click at [1432, 628] on textarea "I don't see the text-from phone number on the place I was directed (Account Set…" at bounding box center [1386, 575] width 301 height 131
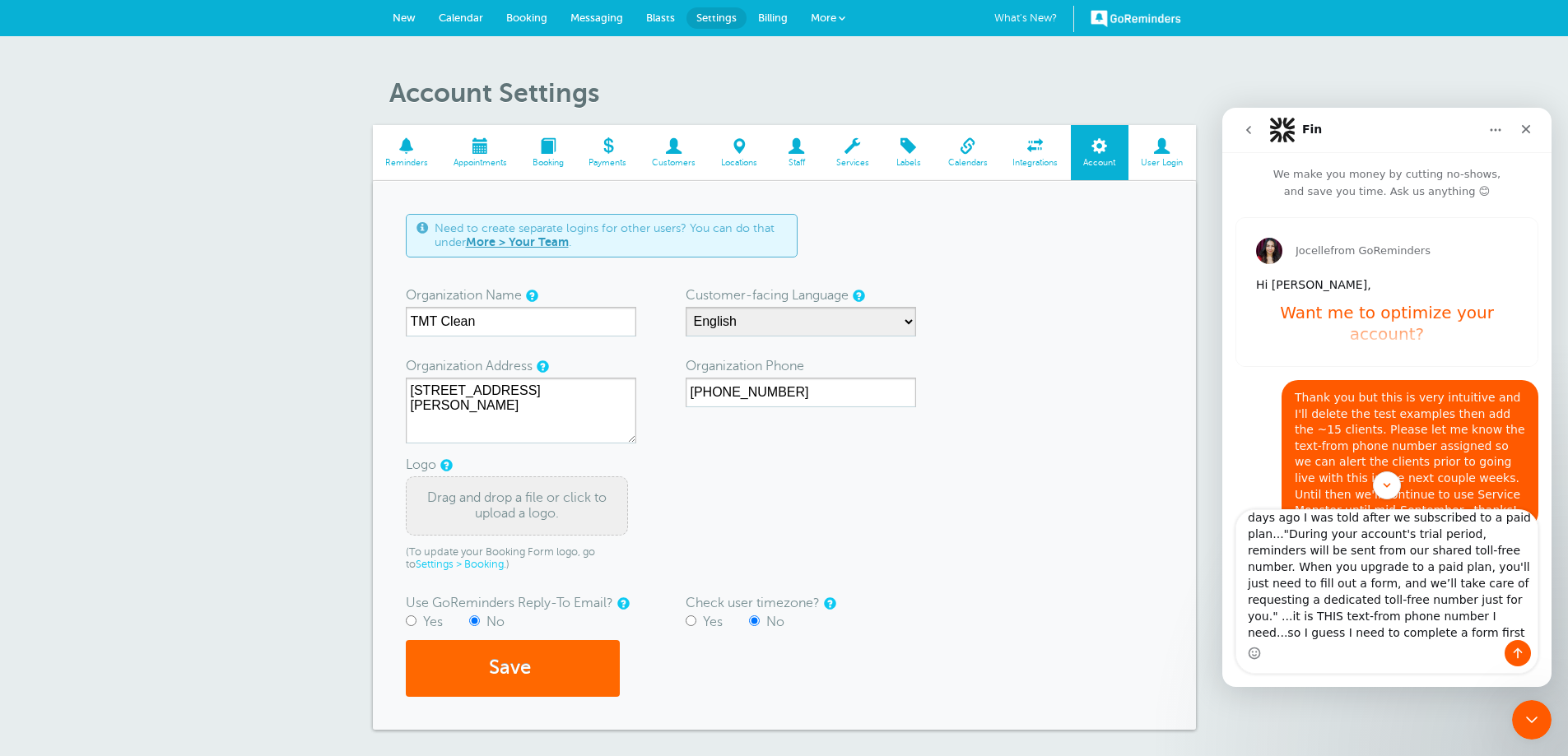
type textarea "I don't see the text-from phone number on the place I was directed (Account Set…"
click at [1519, 654] on icon "Send a message…" at bounding box center [1518, 653] width 13 height 13
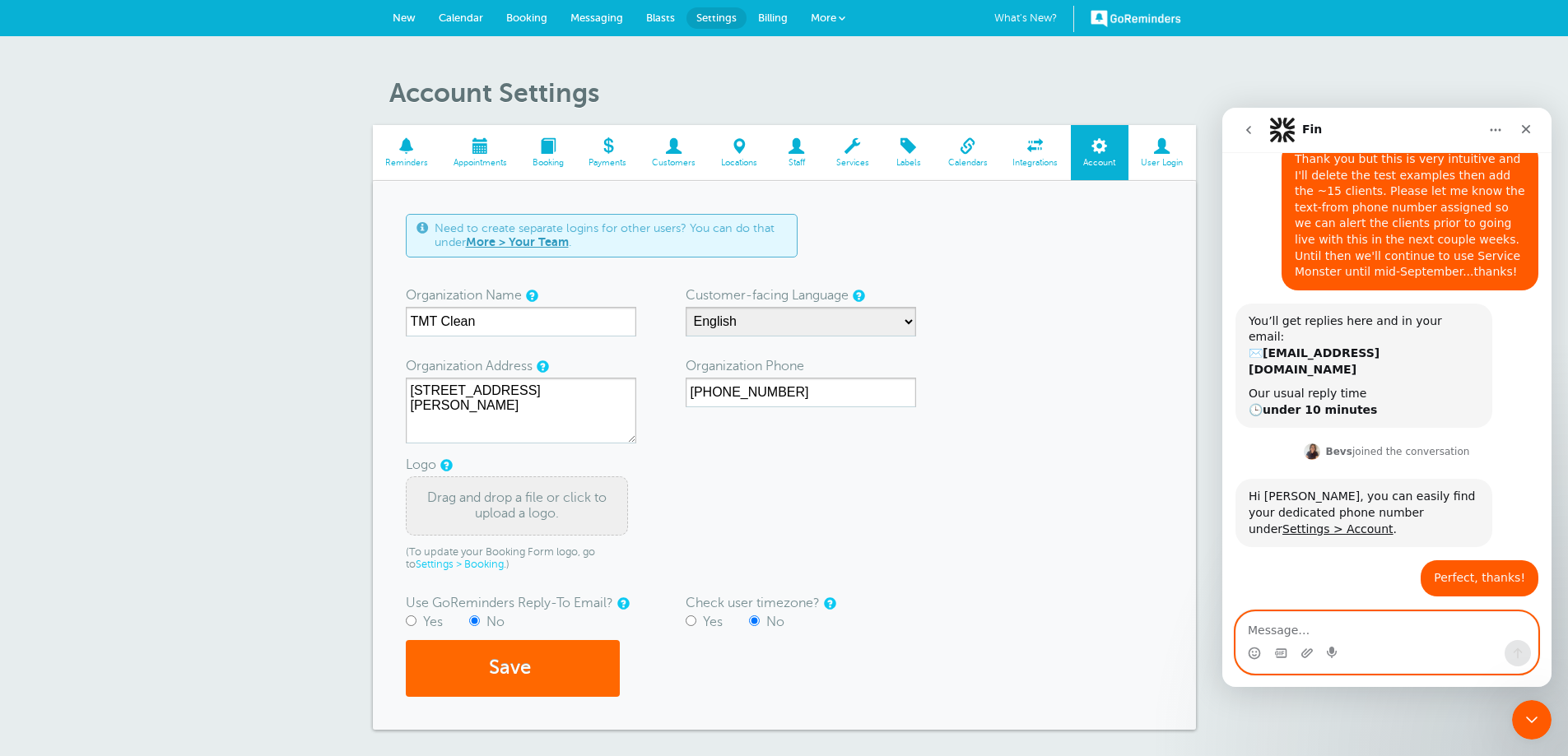
scroll to position [488, 0]
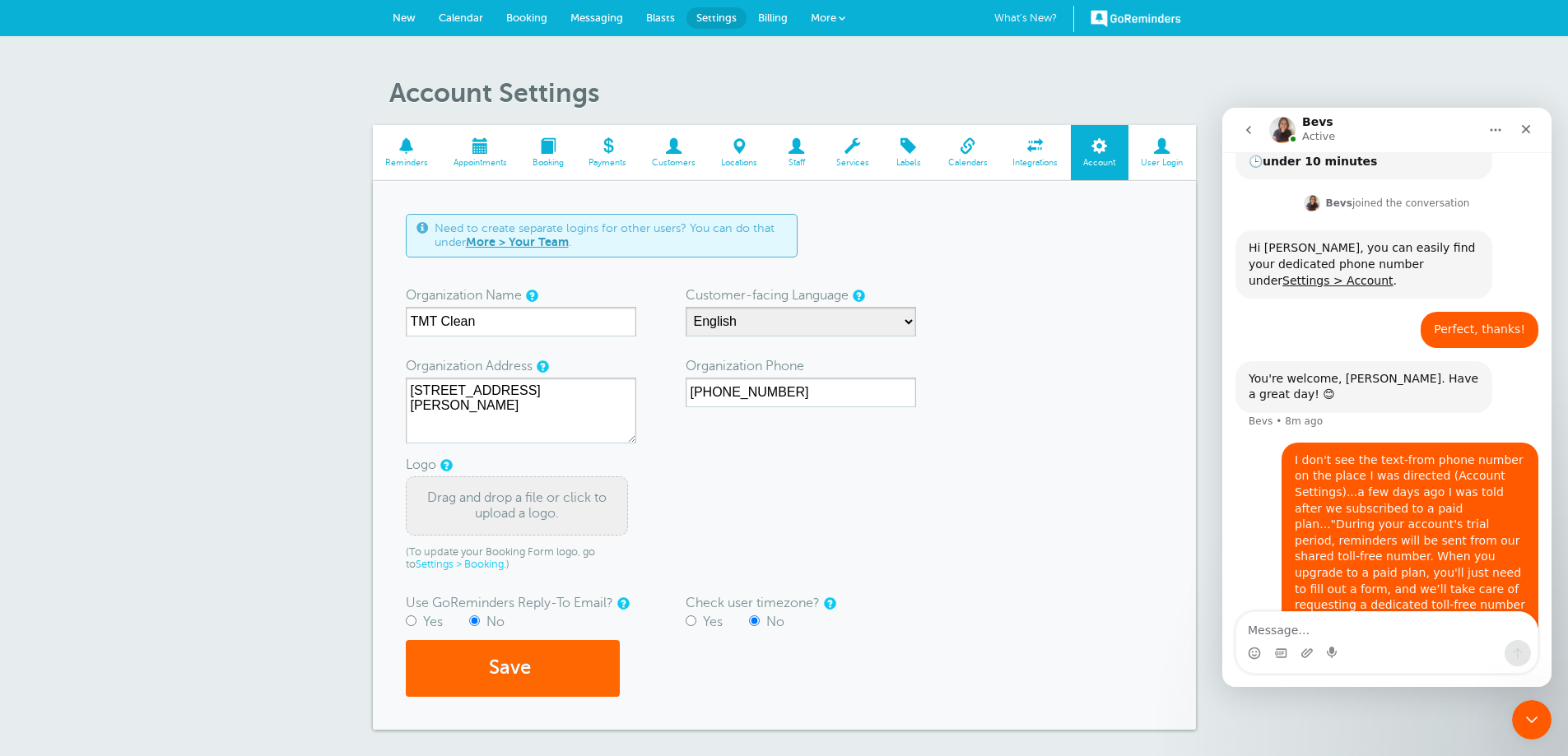
click at [1032, 162] on span "Integrations" at bounding box center [1036, 163] width 54 height 10
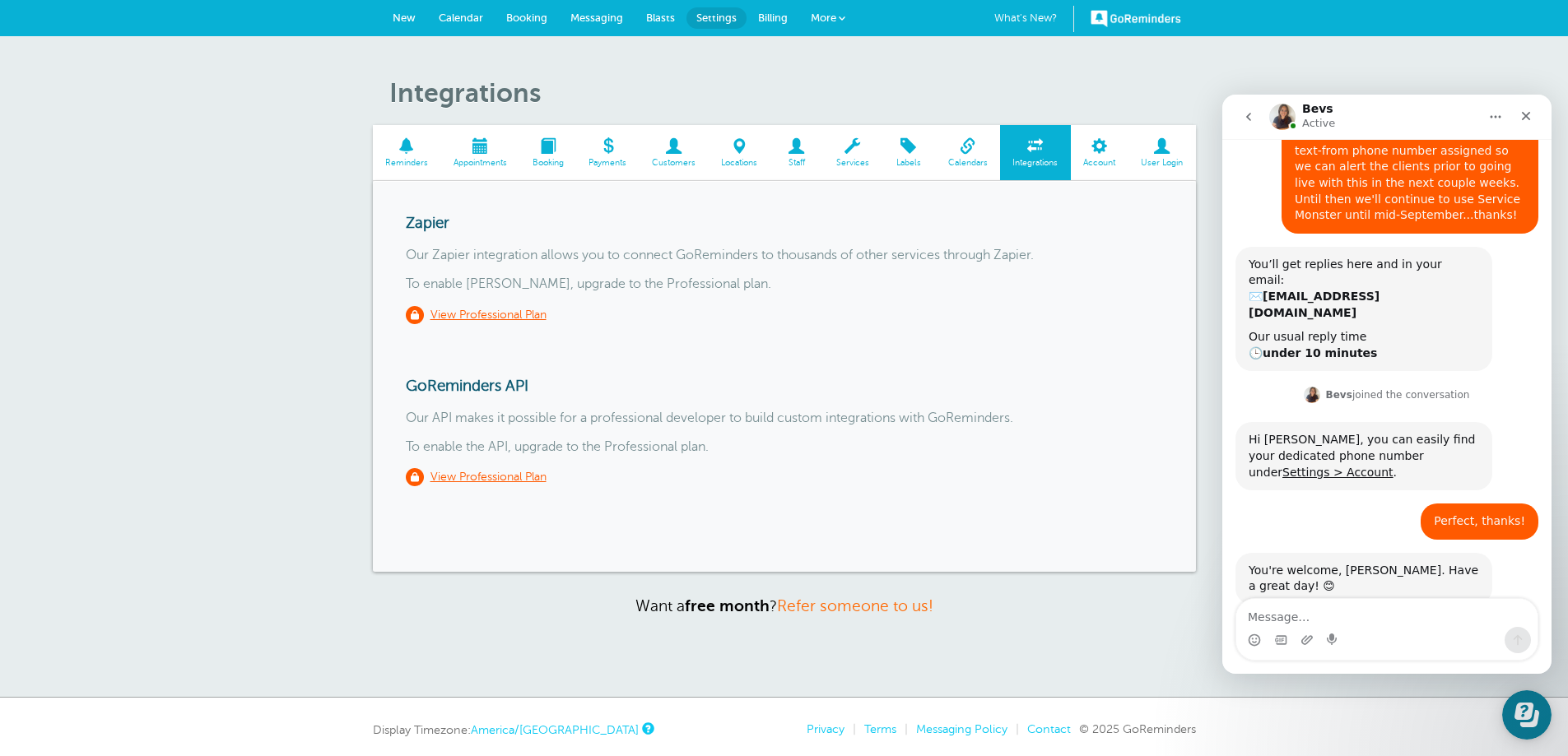
scroll to position [488, 0]
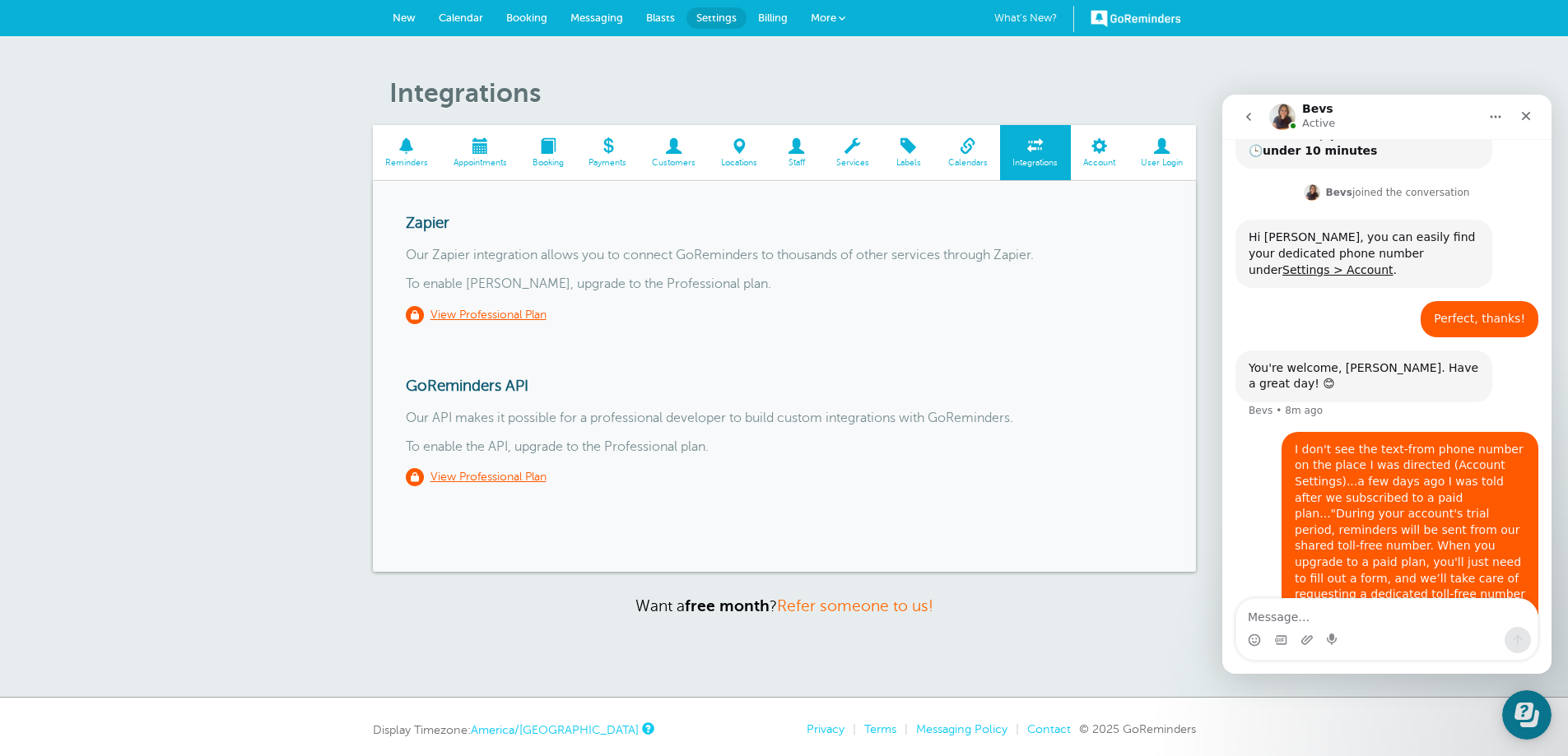
click at [967, 170] on link "Calendars" at bounding box center [968, 152] width 65 height 55
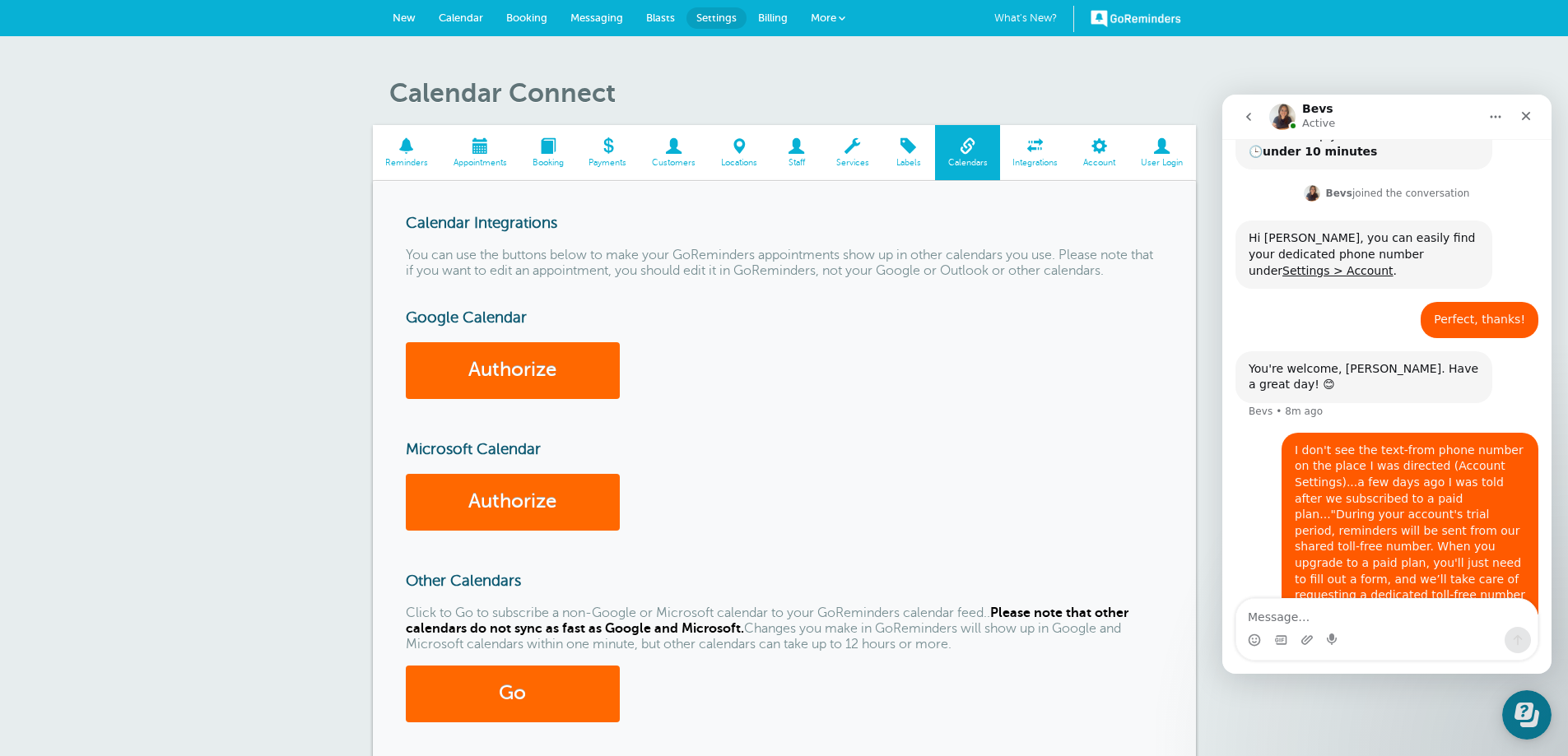
scroll to position [488, 0]
click at [721, 17] on span "Settings" at bounding box center [716, 17] width 40 height 12
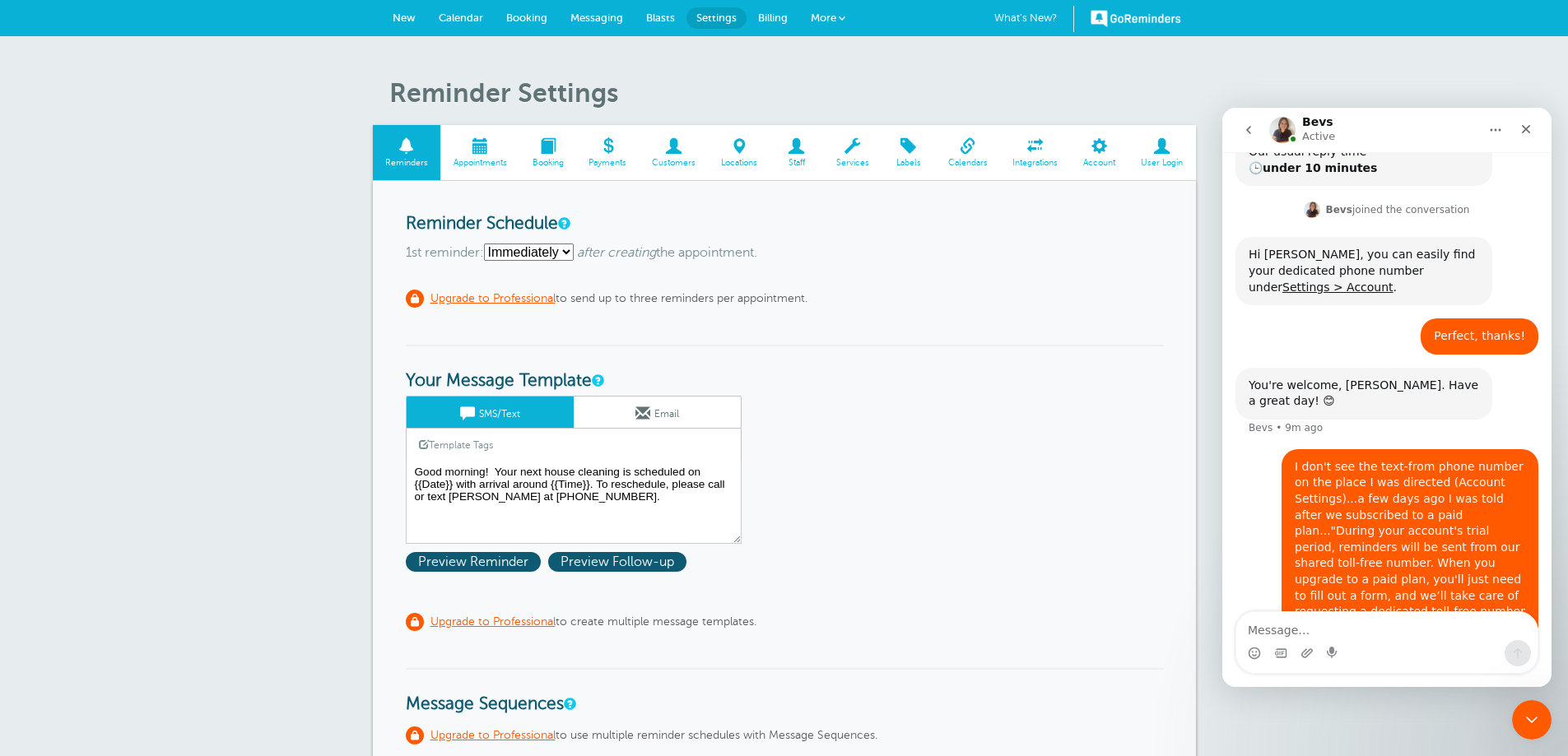
scroll to position [488, 0]
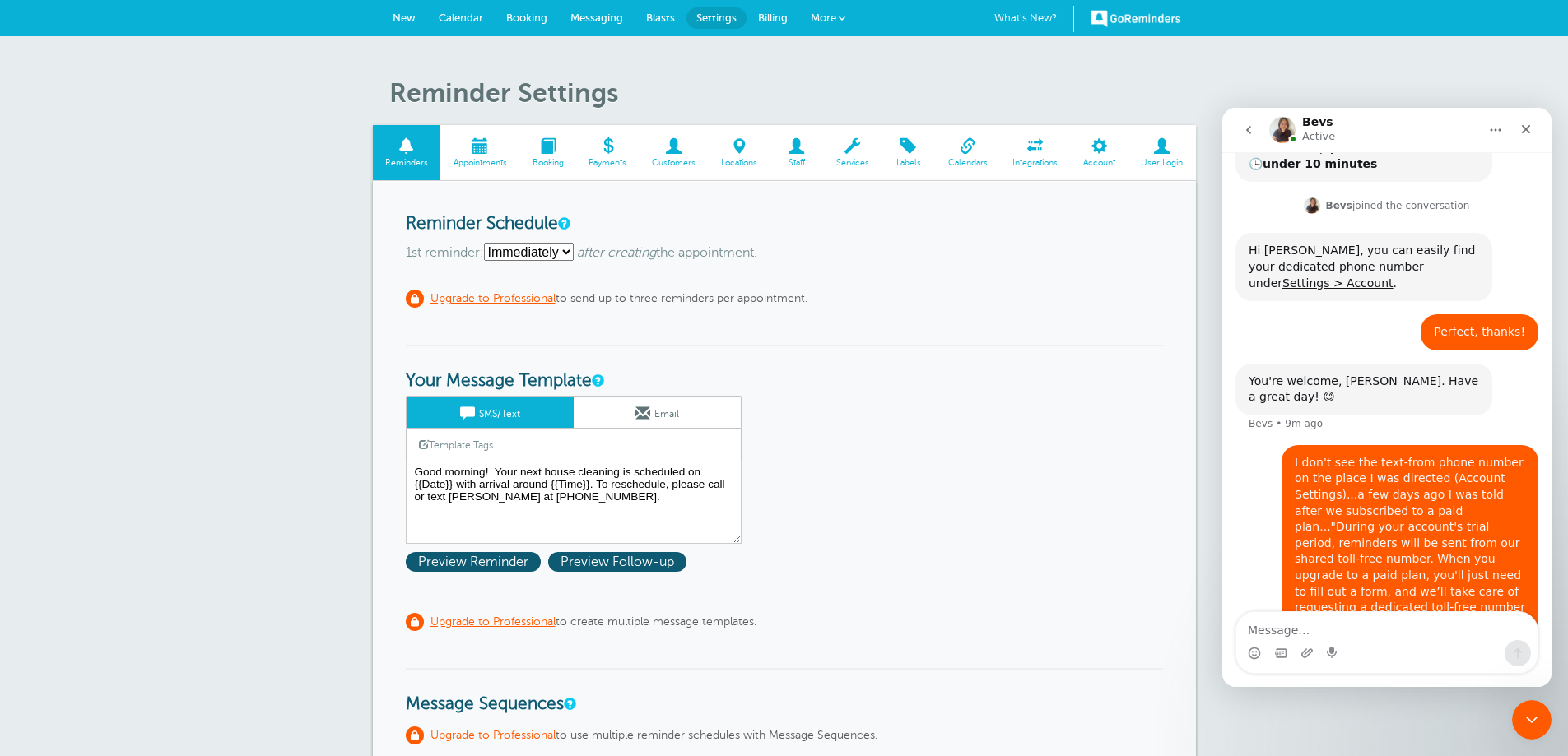
click at [1099, 160] on span "Account" at bounding box center [1100, 163] width 41 height 10
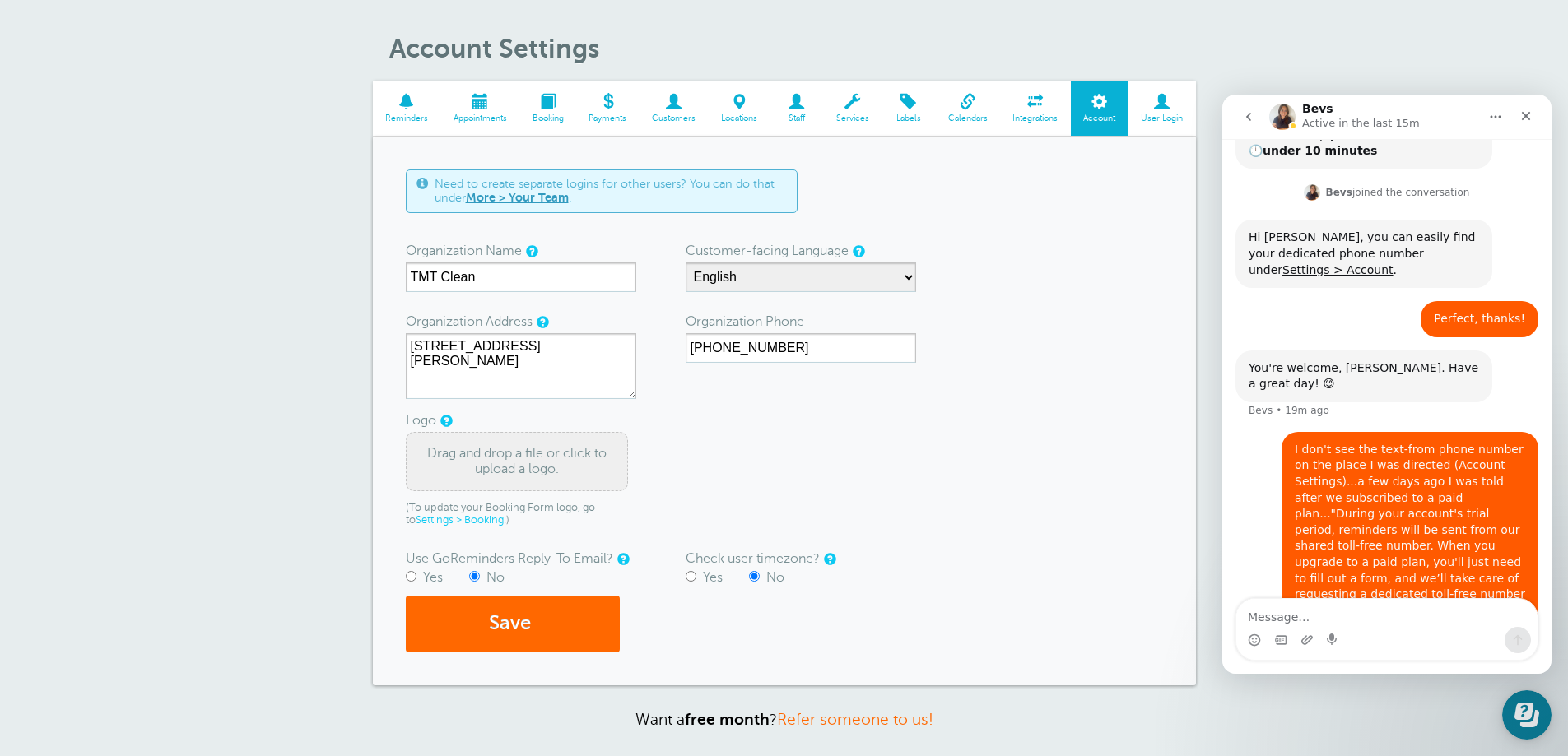
scroll to position [82, 0]
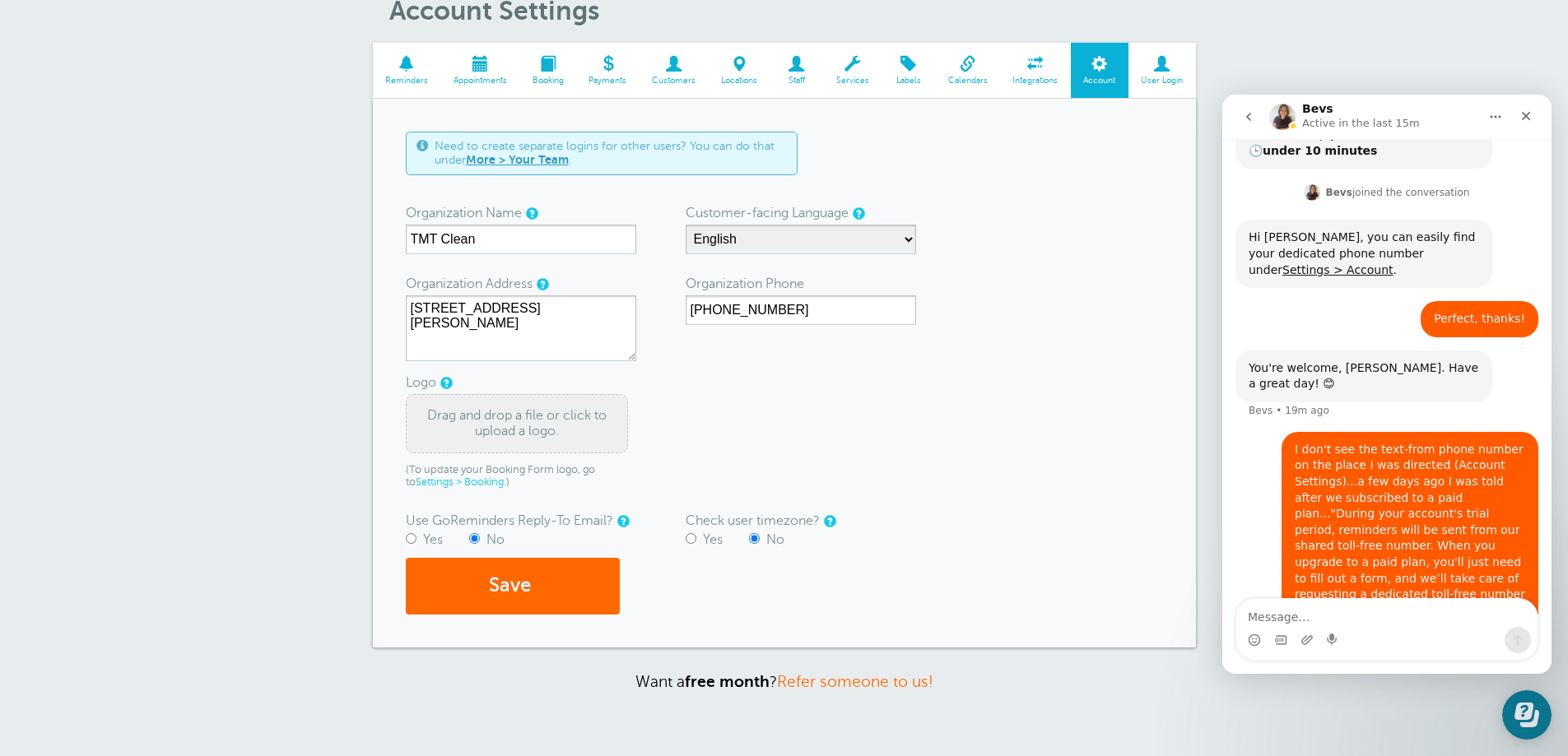
click at [1093, 72] on span at bounding box center [1100, 63] width 58 height 16
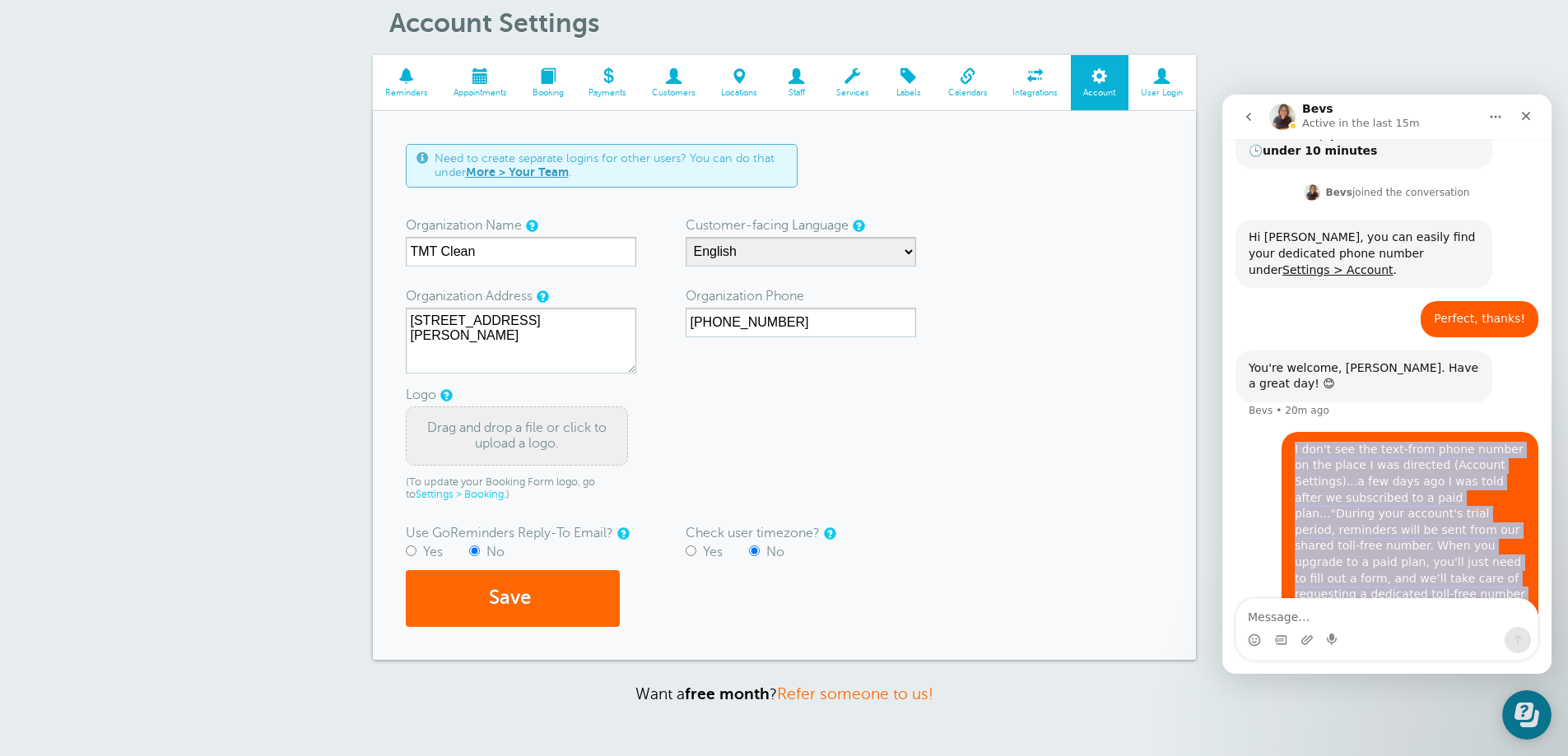
drag, startPoint x: 1403, startPoint y: 564, endPoint x: 1277, endPoint y: 385, distance: 218.9
click at [1282, 433] on div "I don't see the text-from phone number on the place I was directed (Account Set…" at bounding box center [1410, 555] width 256 height 245
copy div "I don't see the text-from phone number on the place I was directed (Account Set…"
click at [1336, 464] on div "I don't see the text-from phone number on the place I was directed (Account Set…" at bounding box center [1410, 555] width 230 height 226
click at [1295, 442] on div "I don't see the text-from phone number on the place I was directed (Account Set…" at bounding box center [1410, 555] width 230 height 226
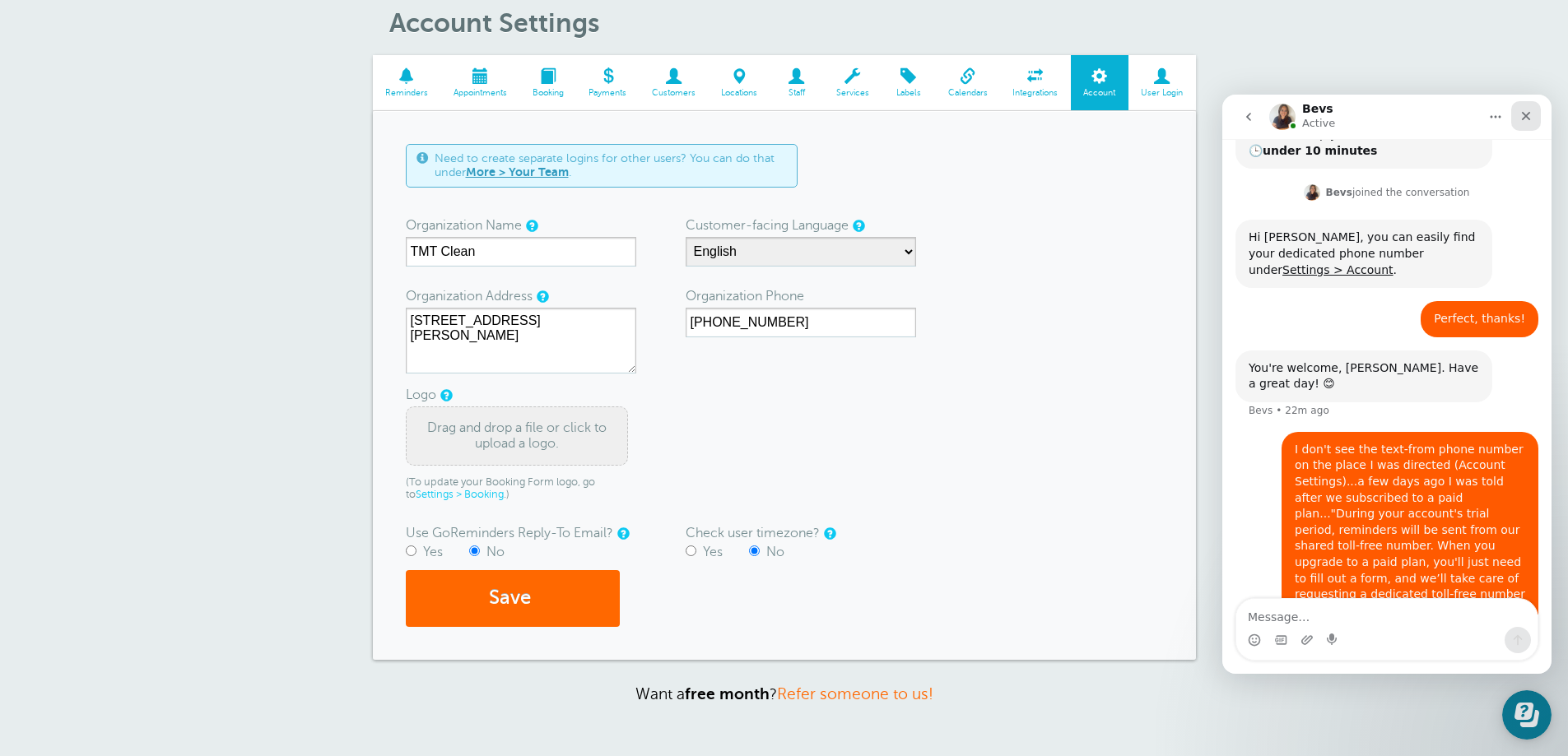
click at [1524, 122] on icon "Close" at bounding box center [1526, 116] width 13 height 13
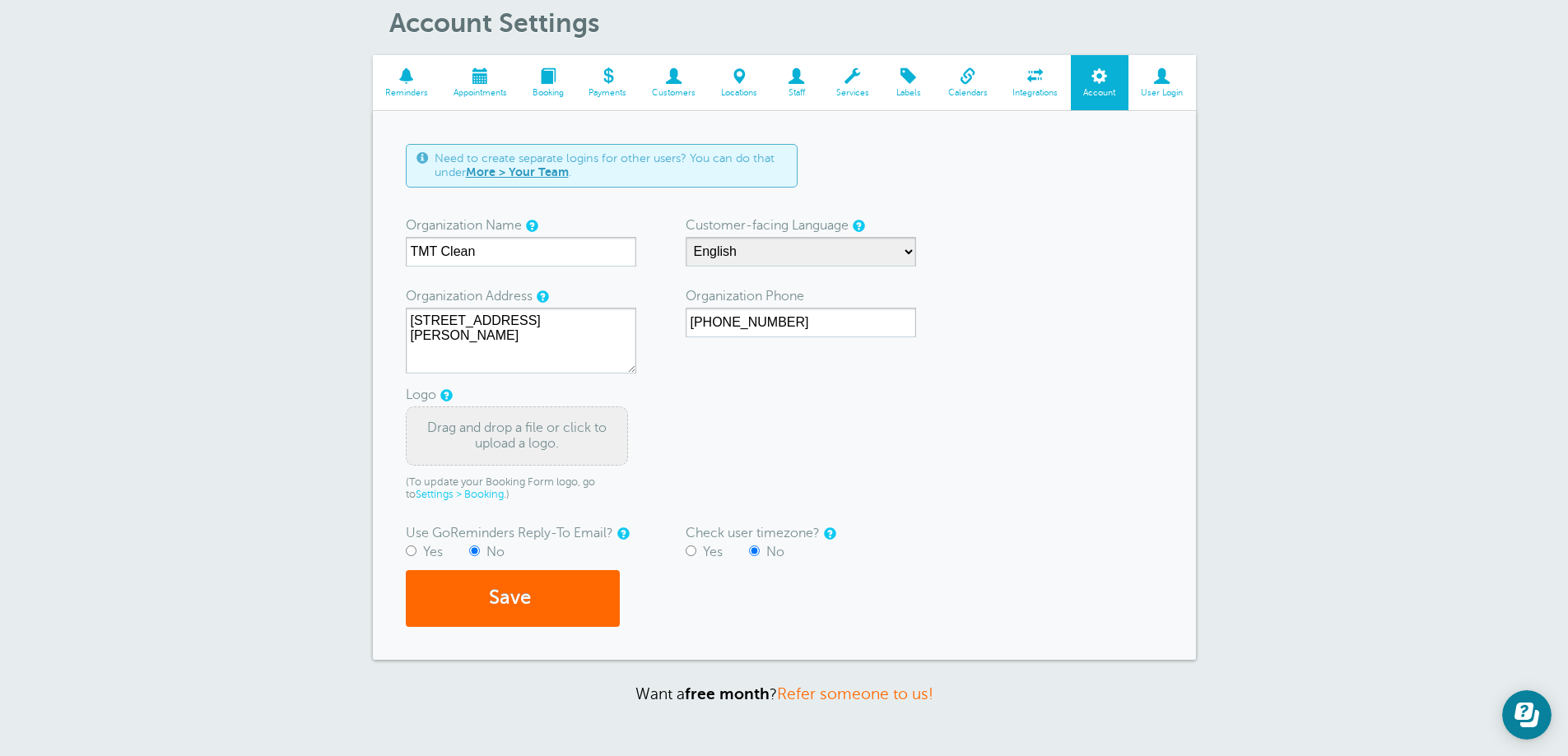
scroll to position [488, 0]
click at [665, 84] on span at bounding box center [674, 76] width 69 height 16
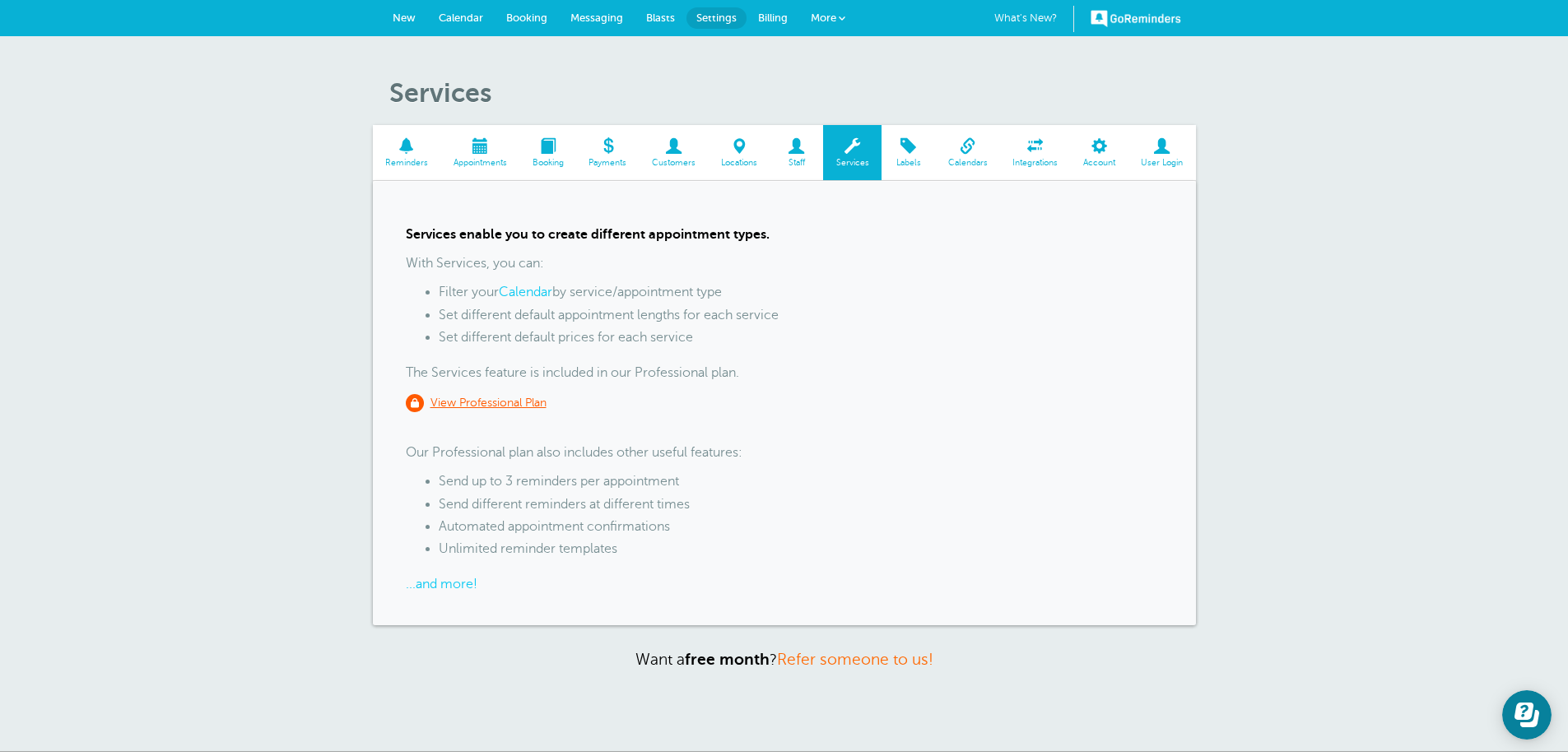
click at [1169, 159] on span "User Login" at bounding box center [1162, 163] width 51 height 10
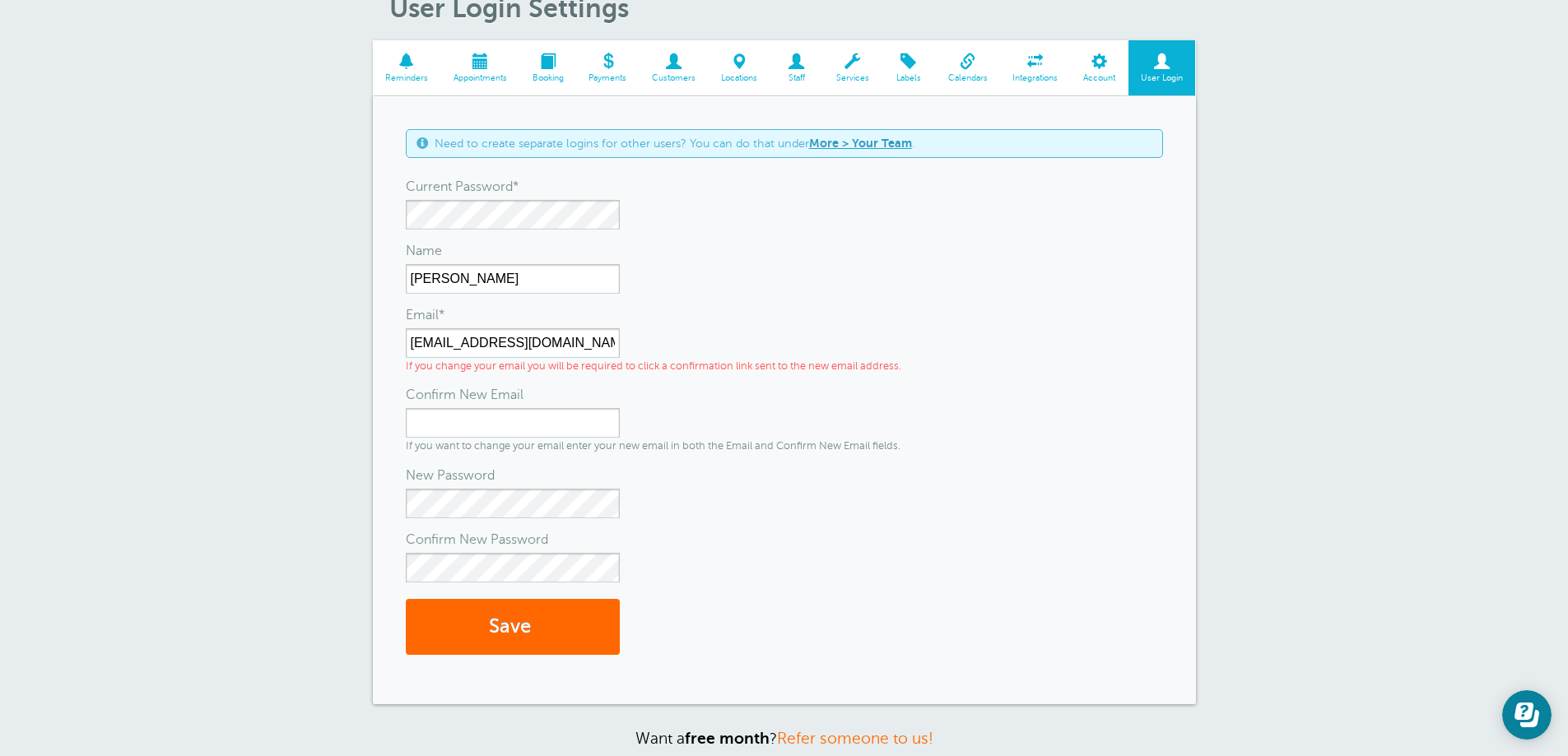
scroll to position [82, 0]
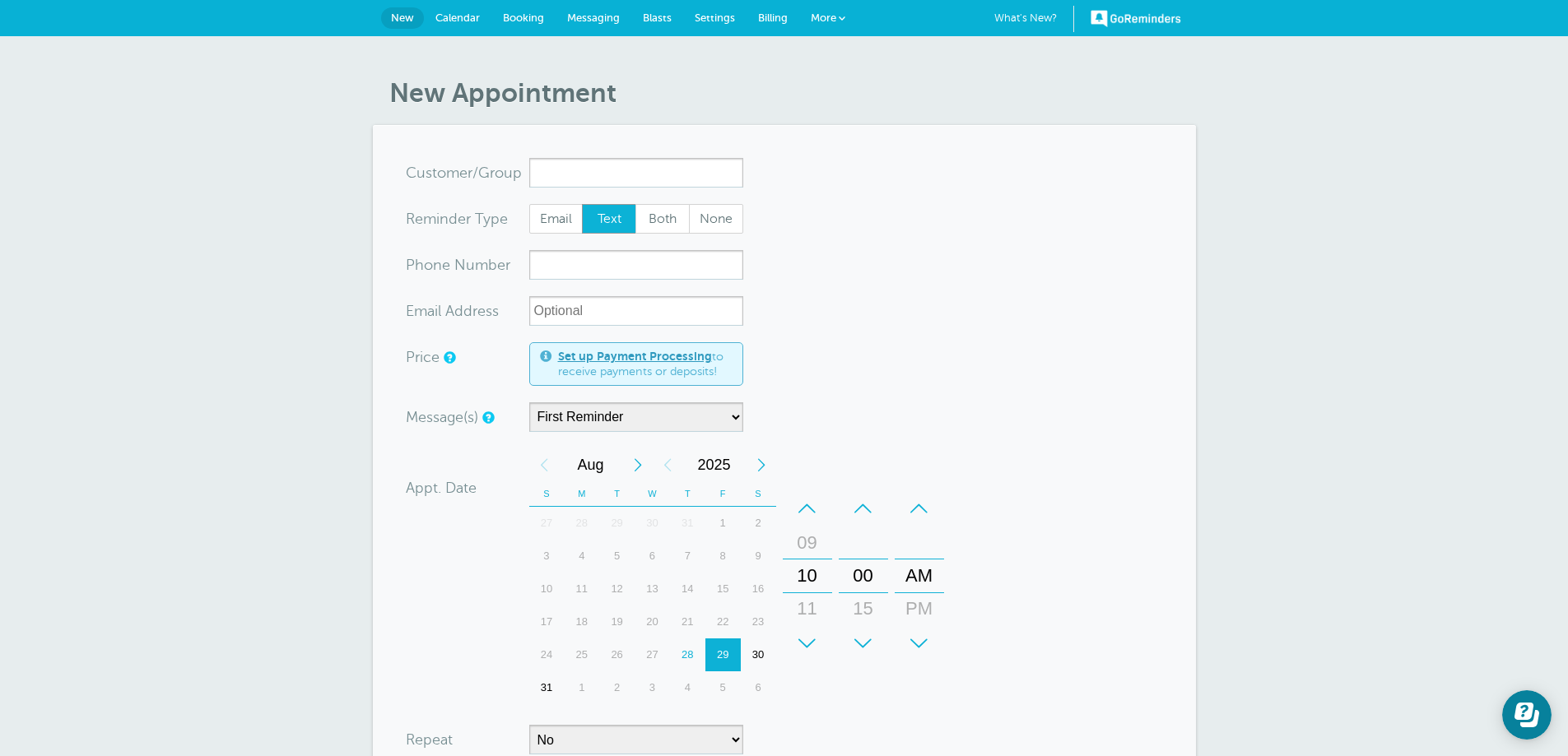
click at [1142, 16] on link "GoReminders" at bounding box center [1135, 18] width 90 height 36
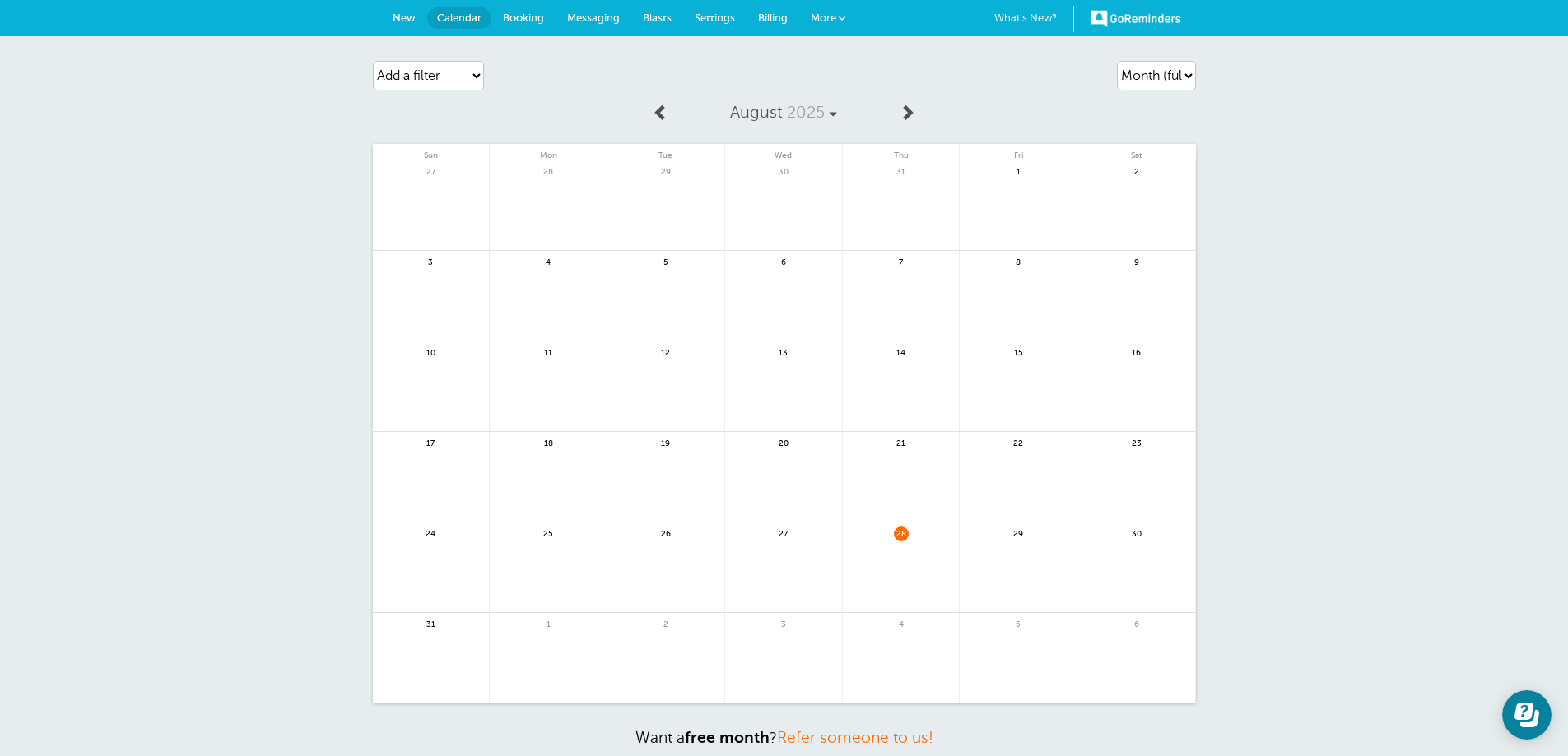
click at [816, 19] on span "More" at bounding box center [823, 17] width 25 height 12
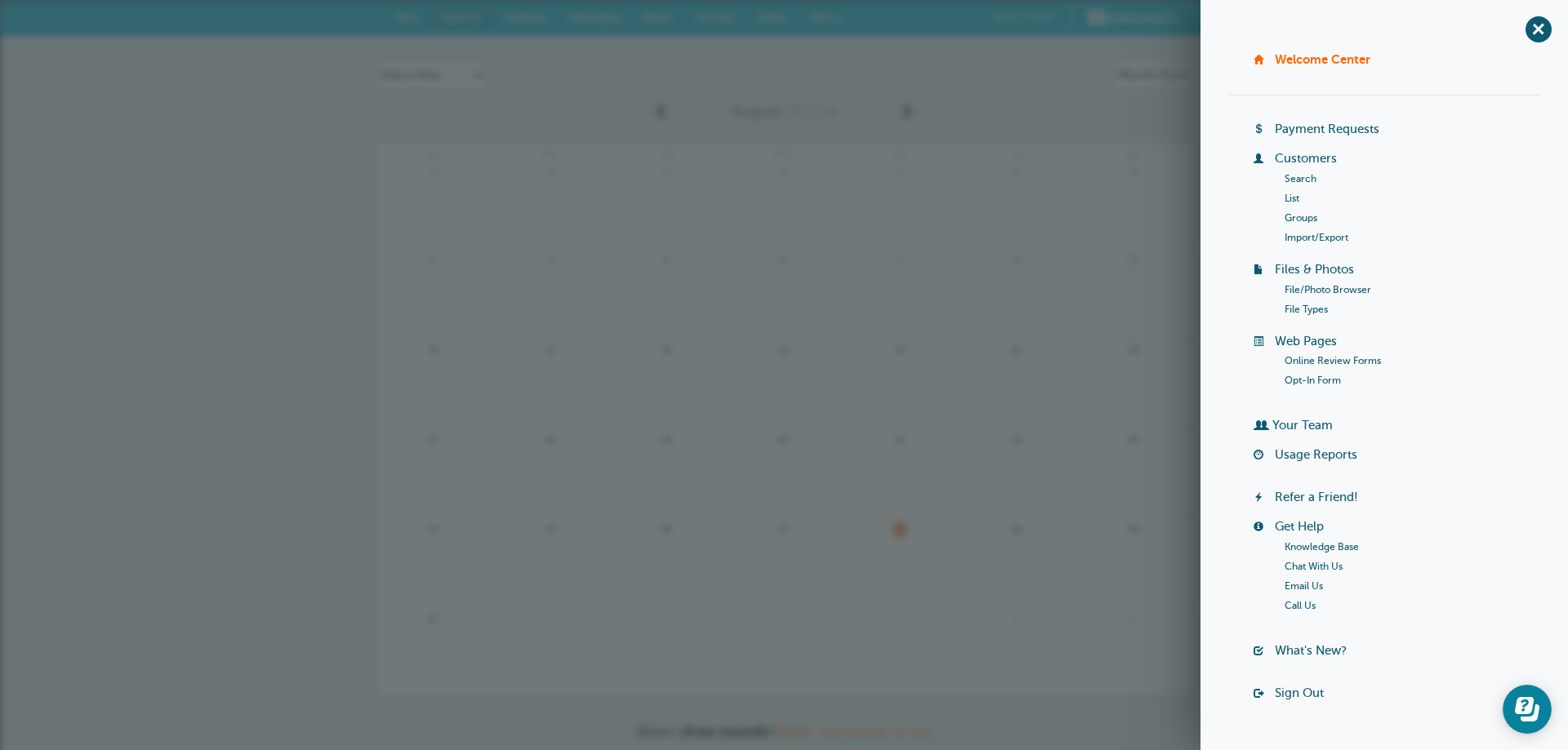
click at [1282, 689] on link "Sign Out" at bounding box center [1299, 694] width 49 height 13
